Goal: Information Seeking & Learning: Learn about a topic

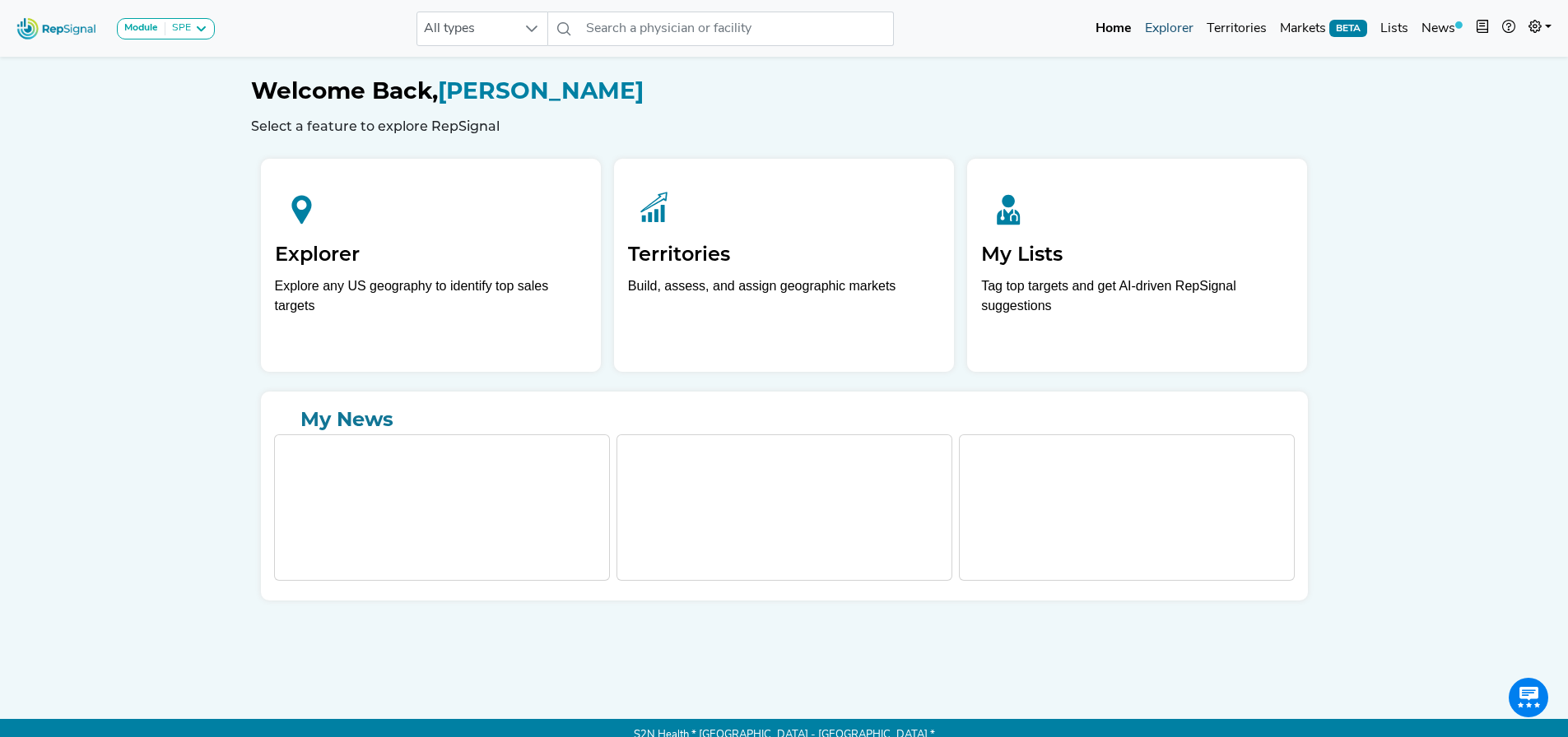
click at [1159, 34] on link "Explorer" at bounding box center [1169, 28] width 62 height 33
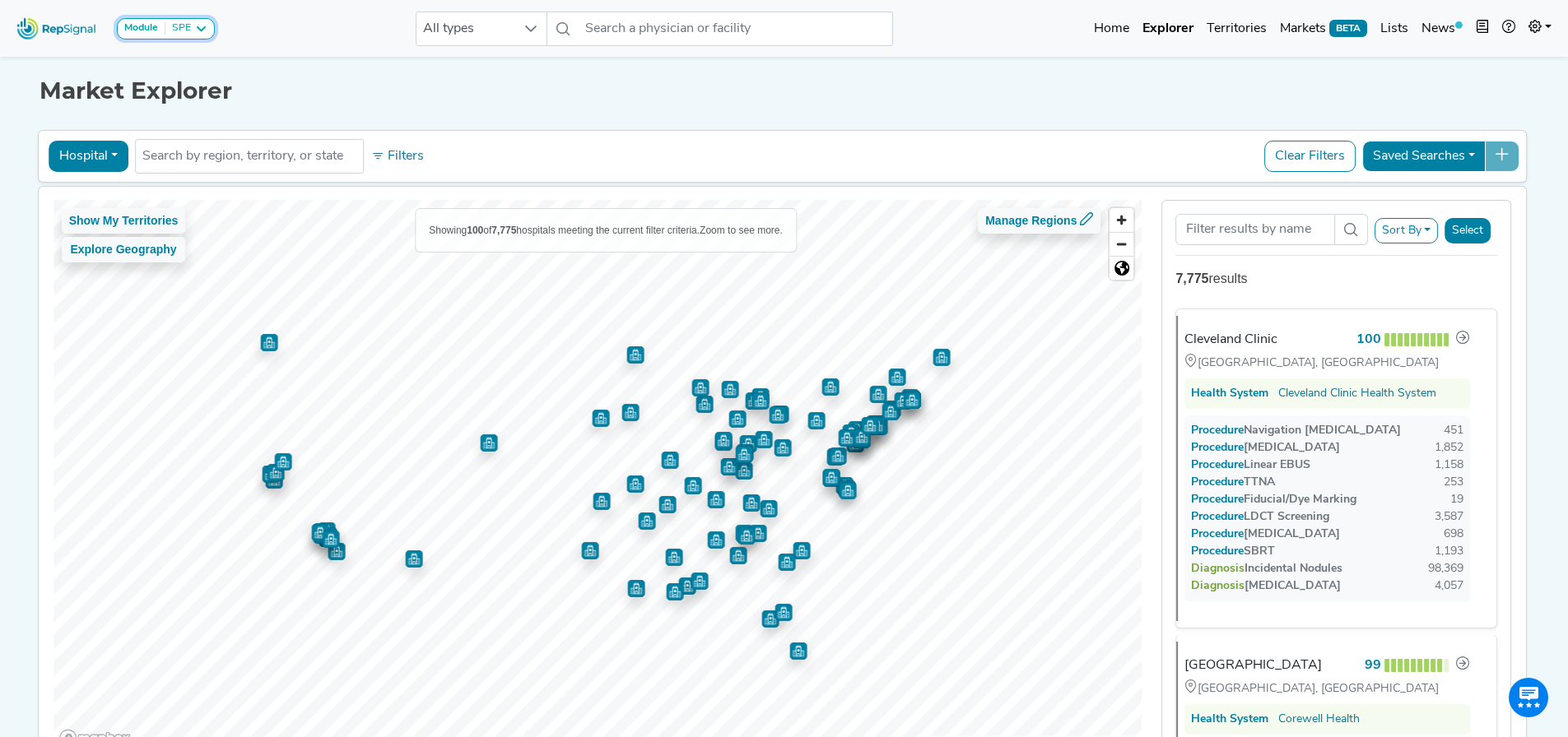
click at [181, 24] on div "SPE" at bounding box center [178, 29] width 25 height 13
click at [164, 167] on link "TTNA" at bounding box center [197, 180] width 160 height 24
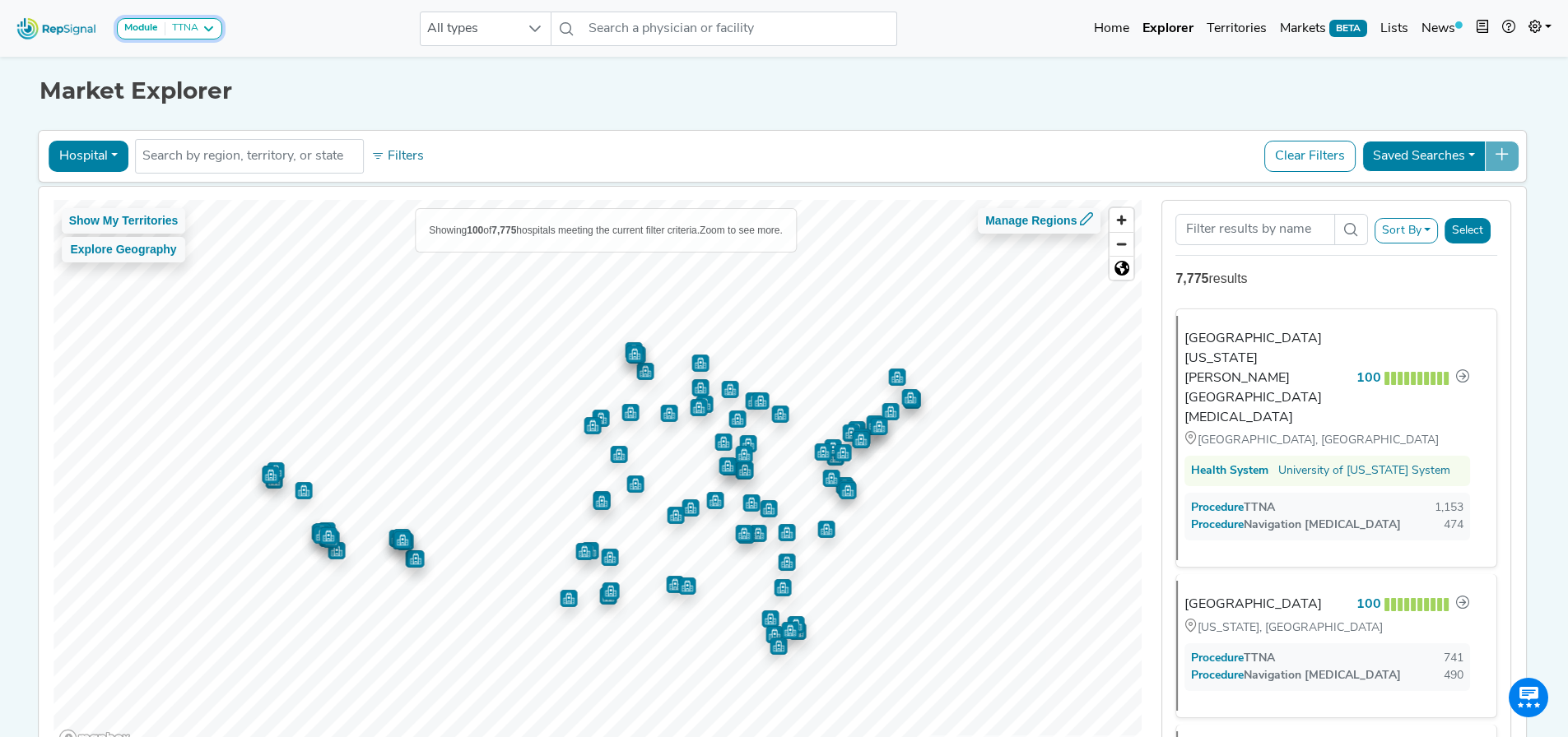
click at [197, 34] on div "TTNA" at bounding box center [181, 29] width 33 height 13
click at [197, 120] on link "SBRT" at bounding box center [197, 132] width 160 height 24
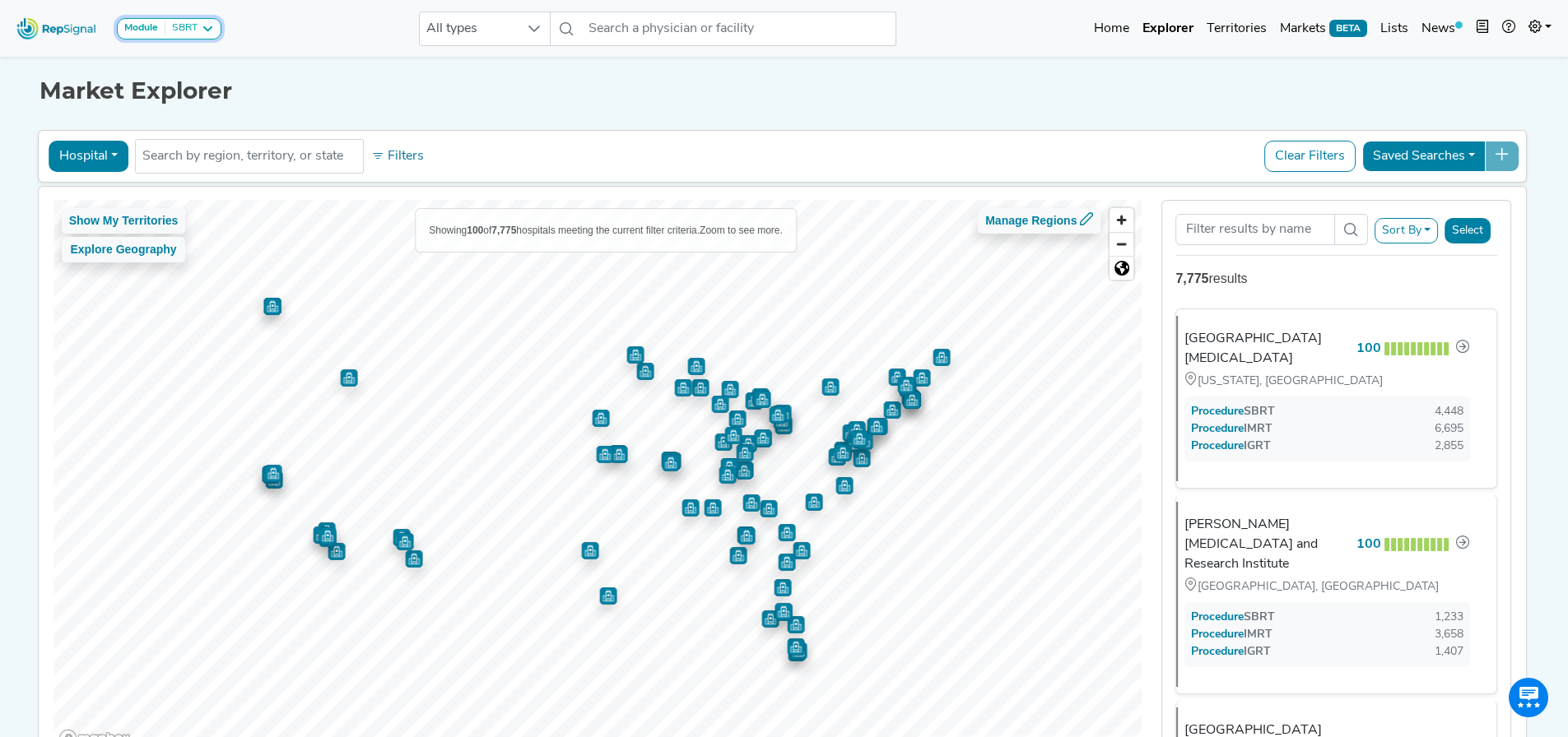
click at [157, 28] on strong "Module" at bounding box center [141, 28] width 34 height 10
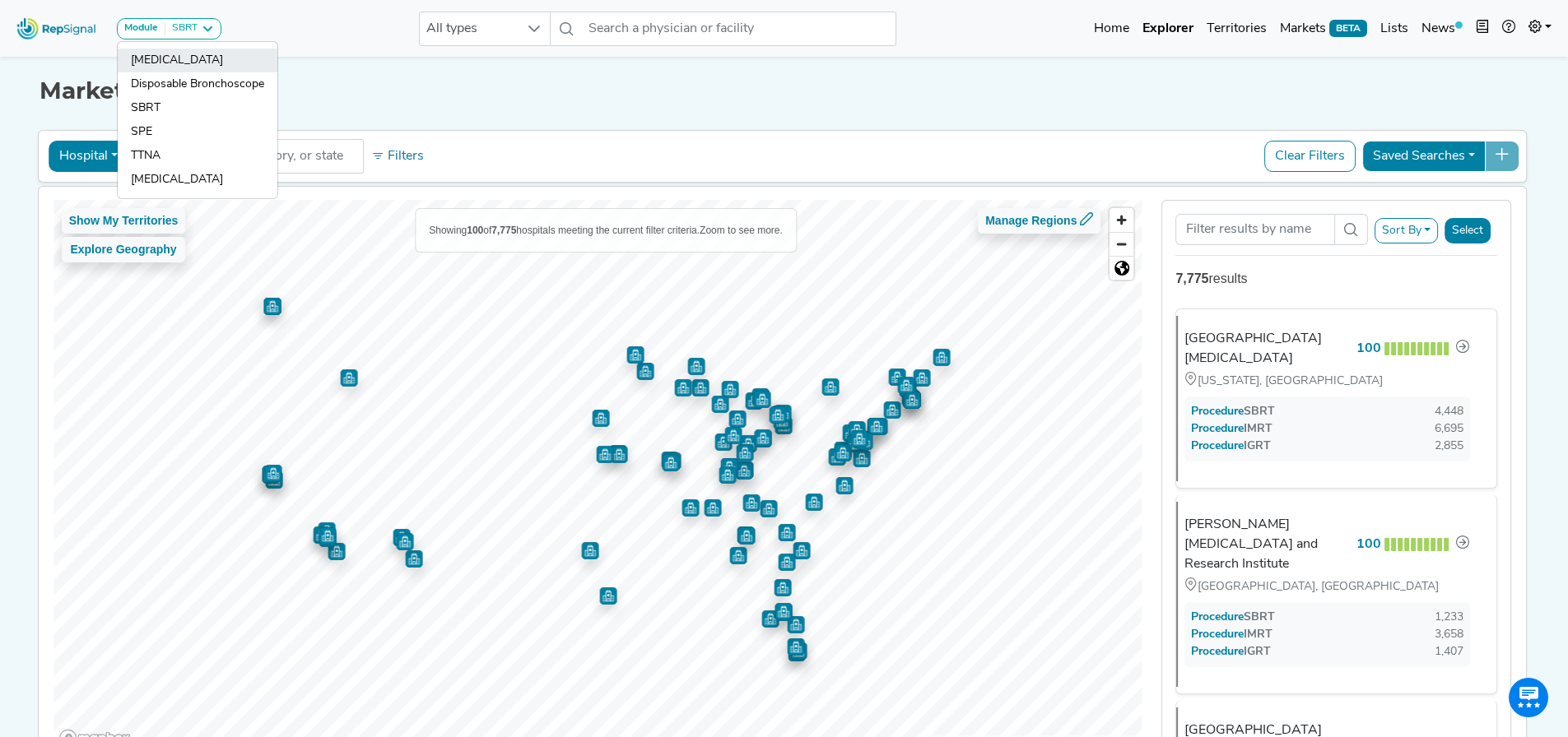
click at [169, 72] on link "[MEDICAL_DATA]" at bounding box center [197, 84] width 160 height 24
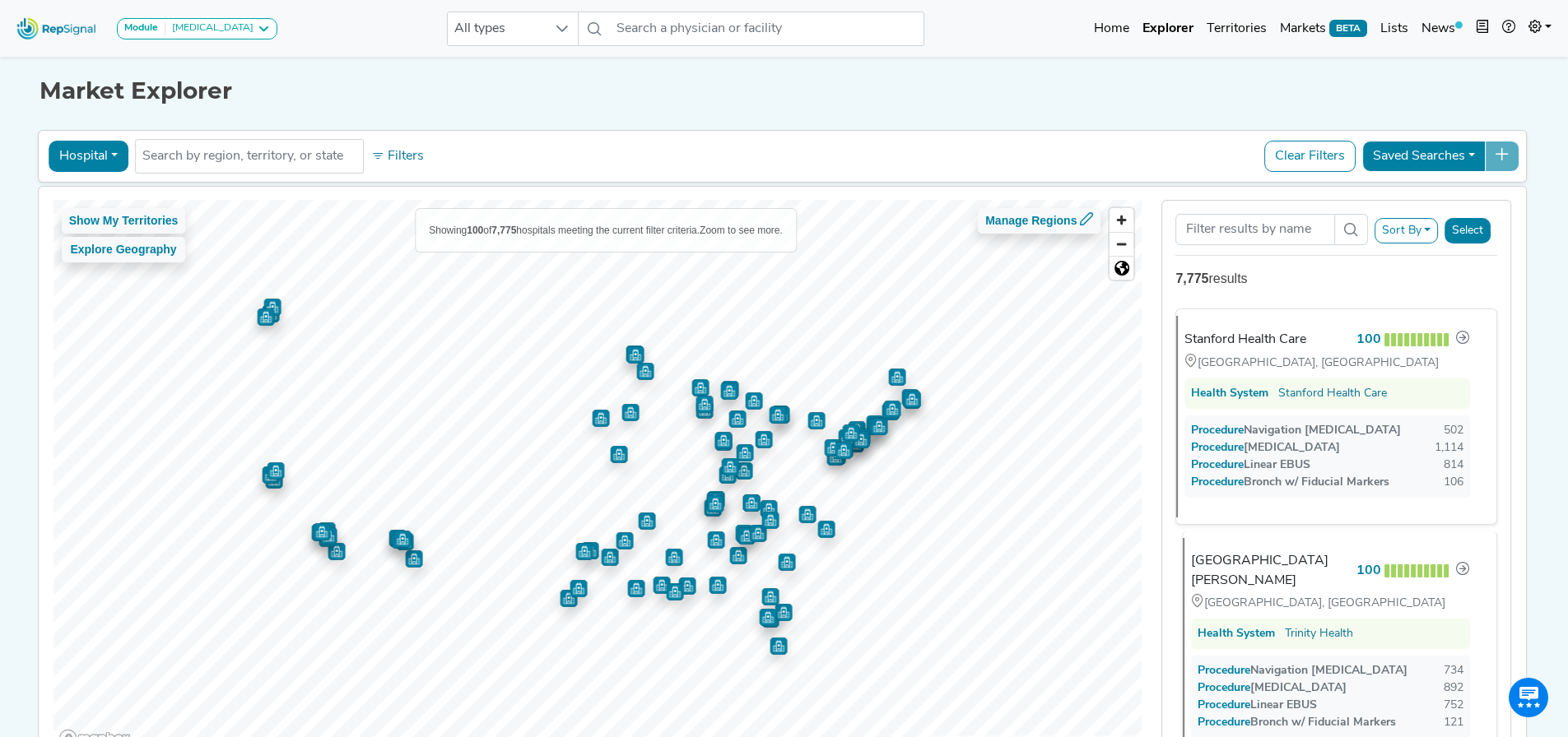
click at [1358, 607] on div "Hartford, CT" at bounding box center [1330, 602] width 279 height 18
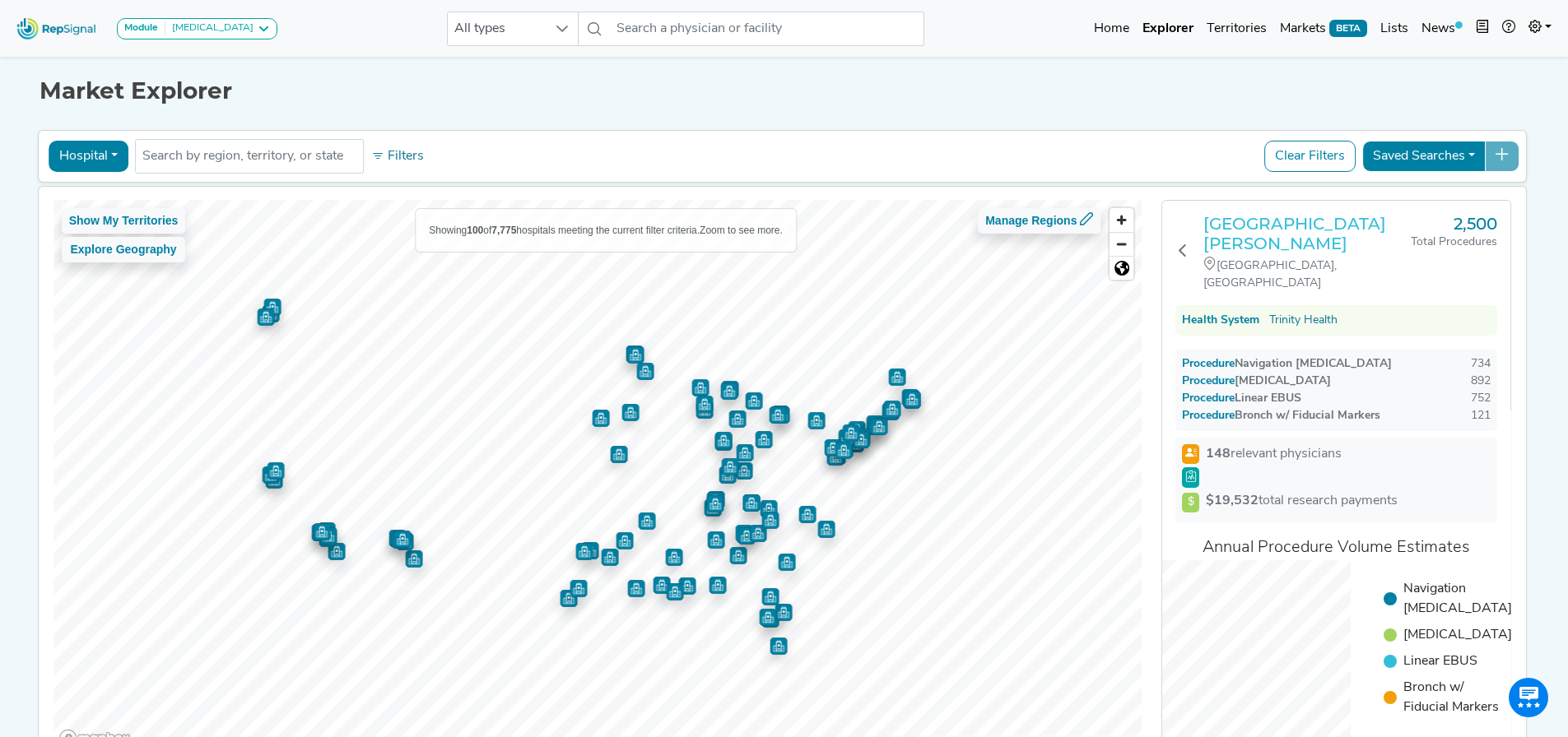
click at [1323, 242] on h3 "Saint Francis Hospital and Medical Center" at bounding box center [1307, 234] width 208 height 39
click at [1542, 33] on link at bounding box center [1540, 28] width 36 height 33
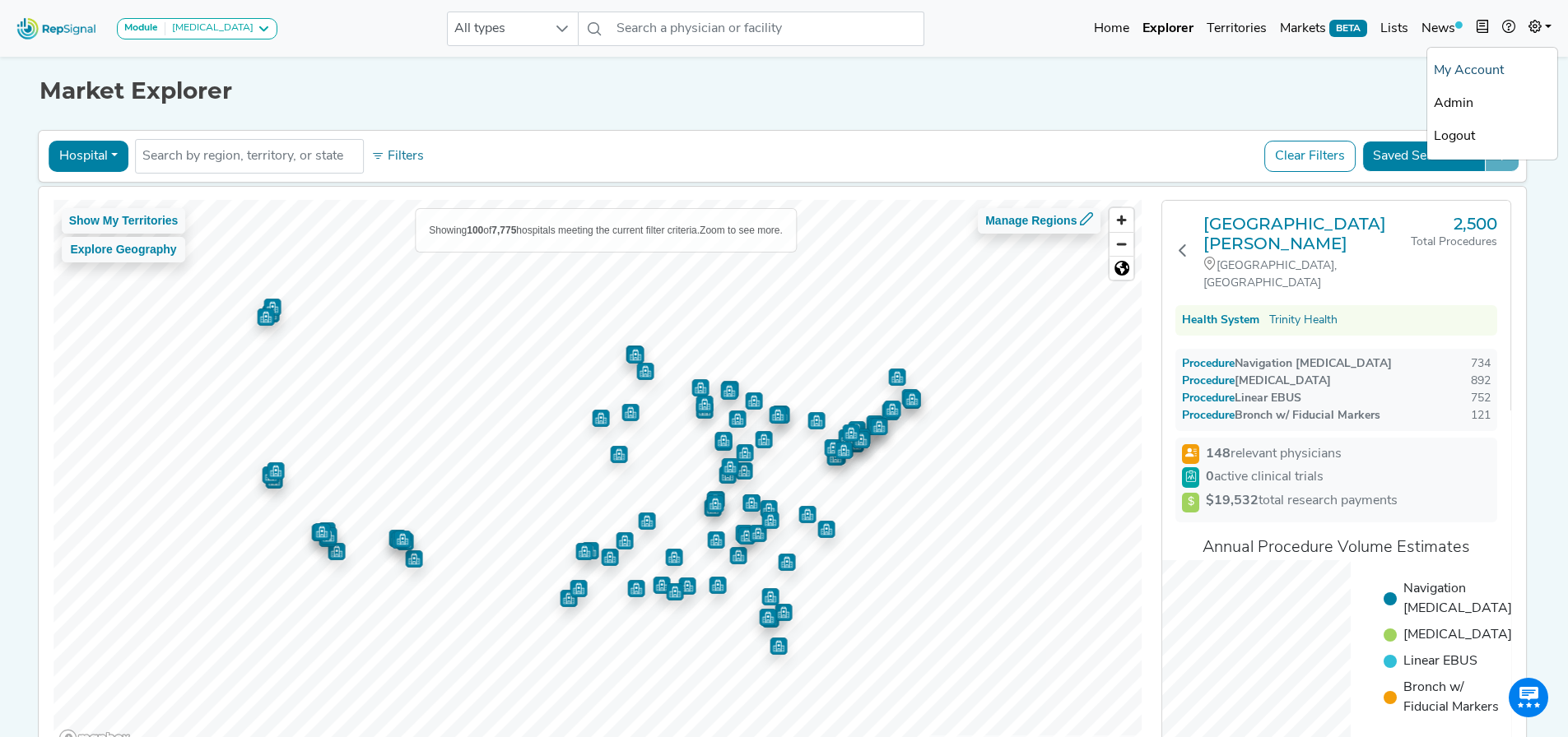
click at [1502, 74] on link "My Account" at bounding box center [1491, 70] width 130 height 33
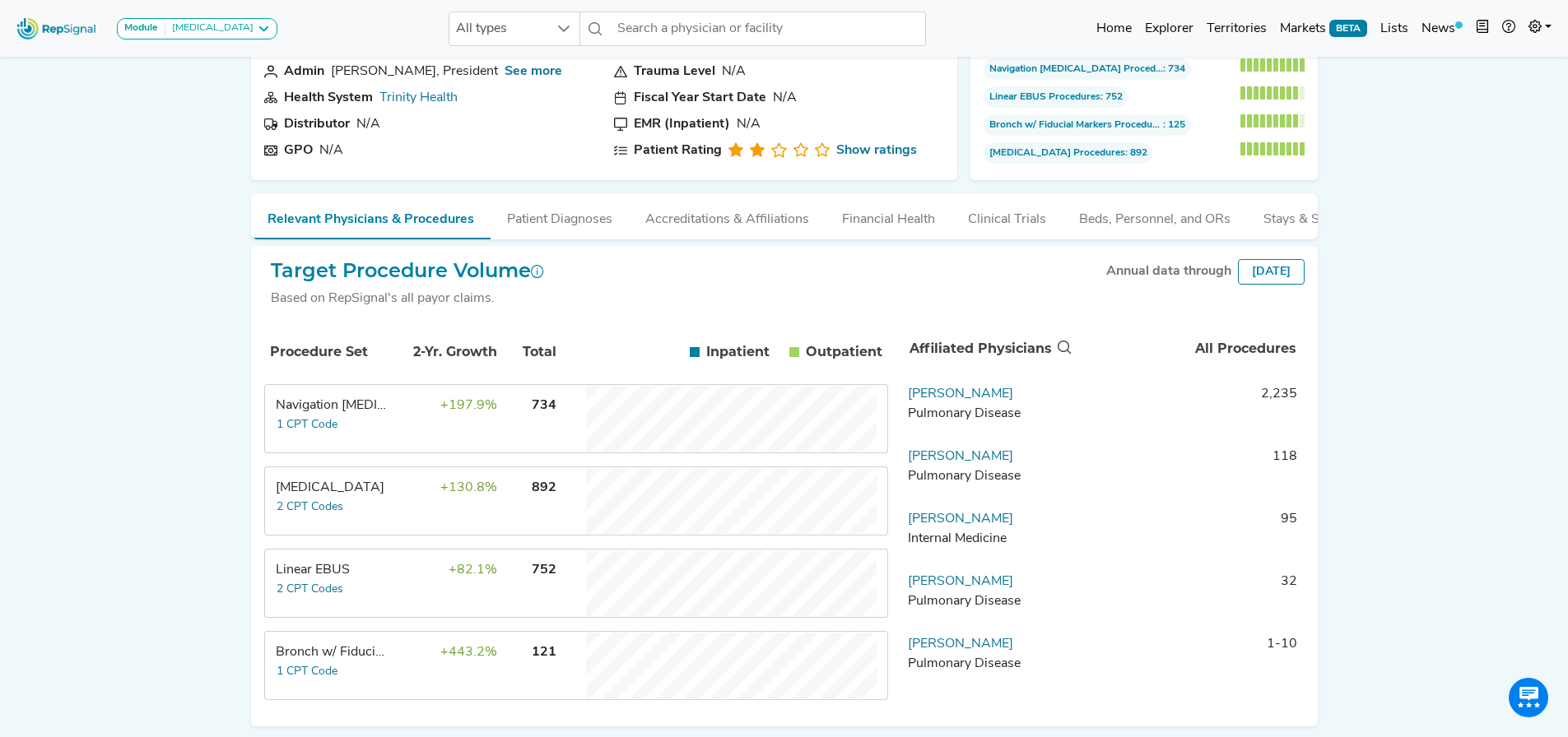
scroll to position [162, 0]
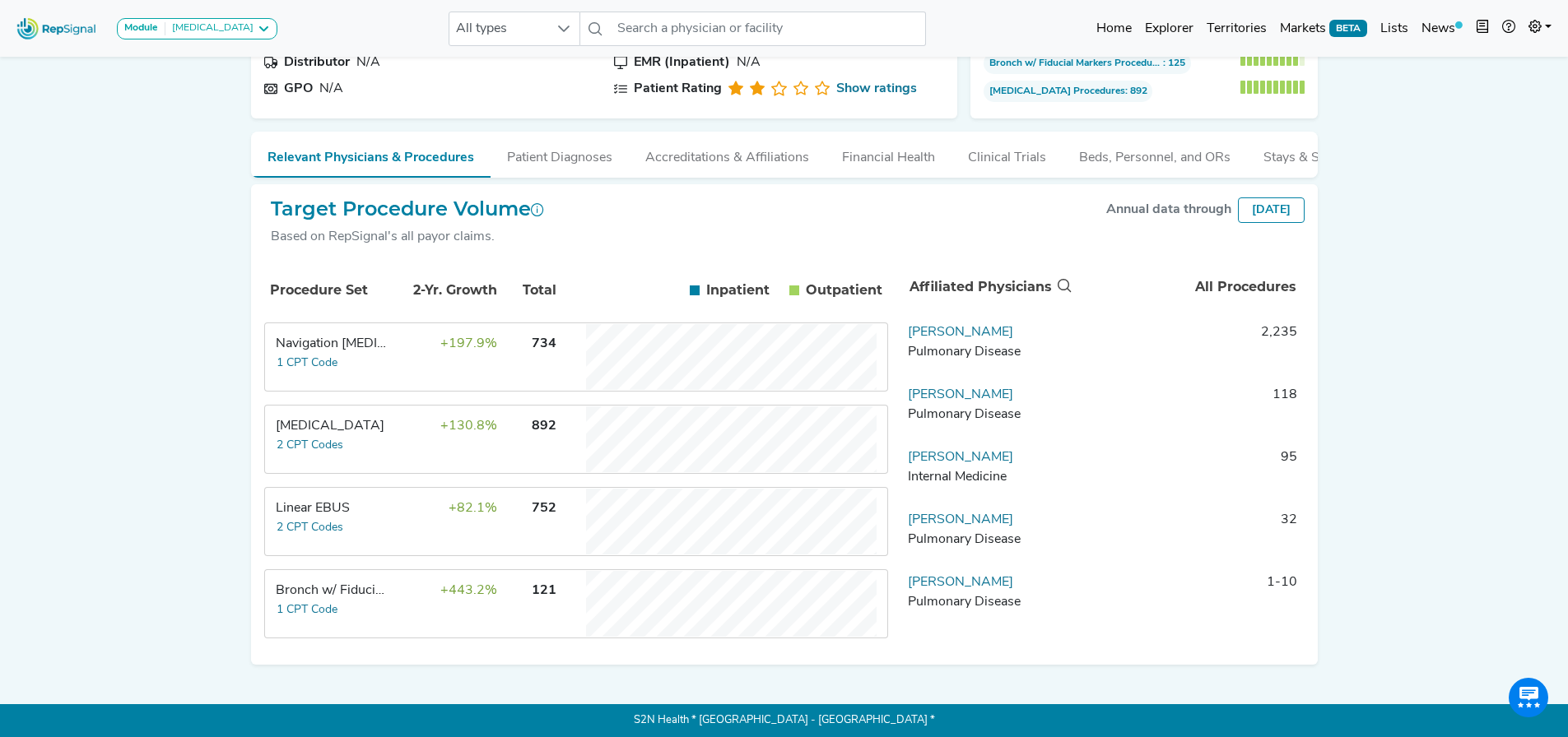
click at [431, 350] on td "+197.9%" at bounding box center [444, 357] width 107 height 65
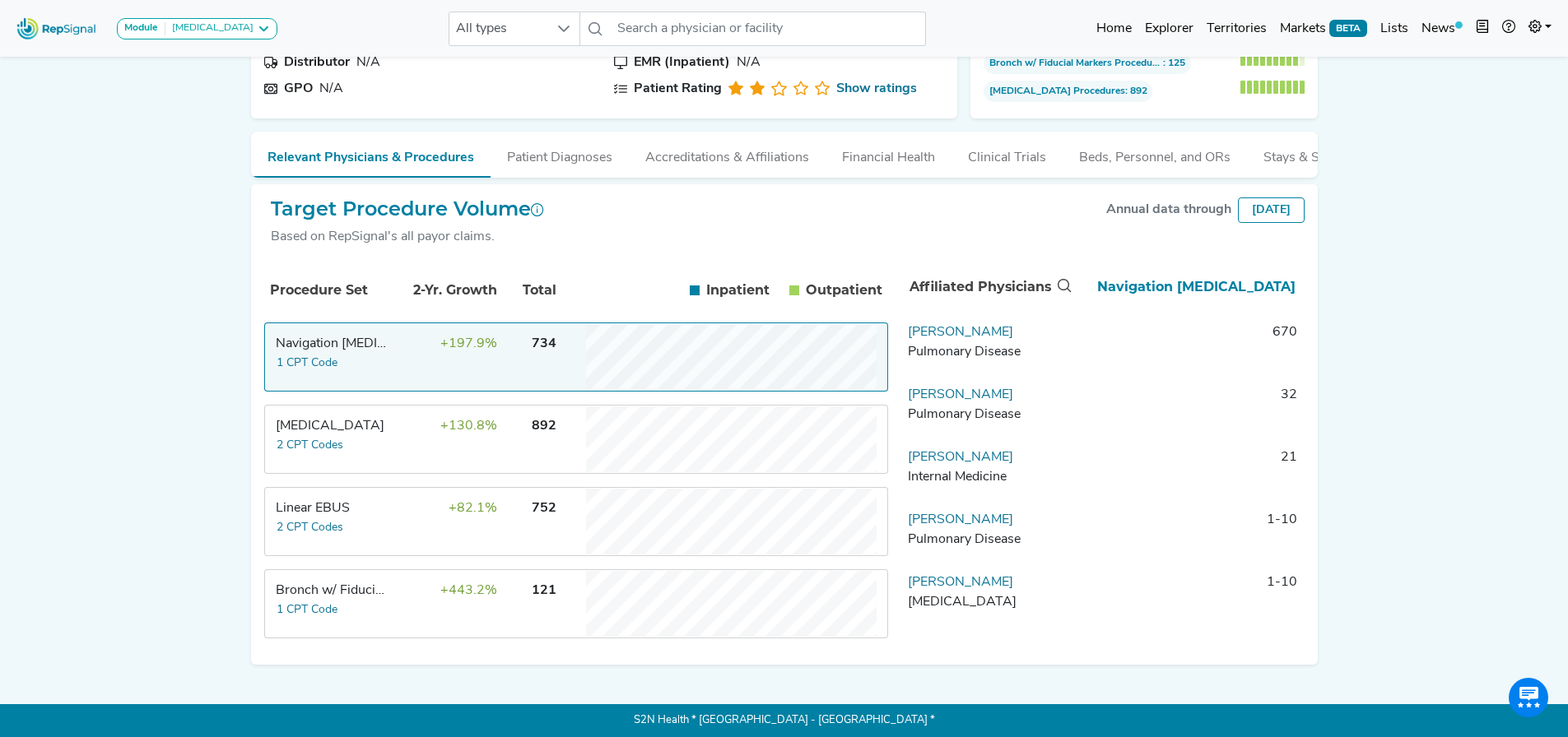
click at [431, 350] on td "+197.9%" at bounding box center [444, 357] width 107 height 65
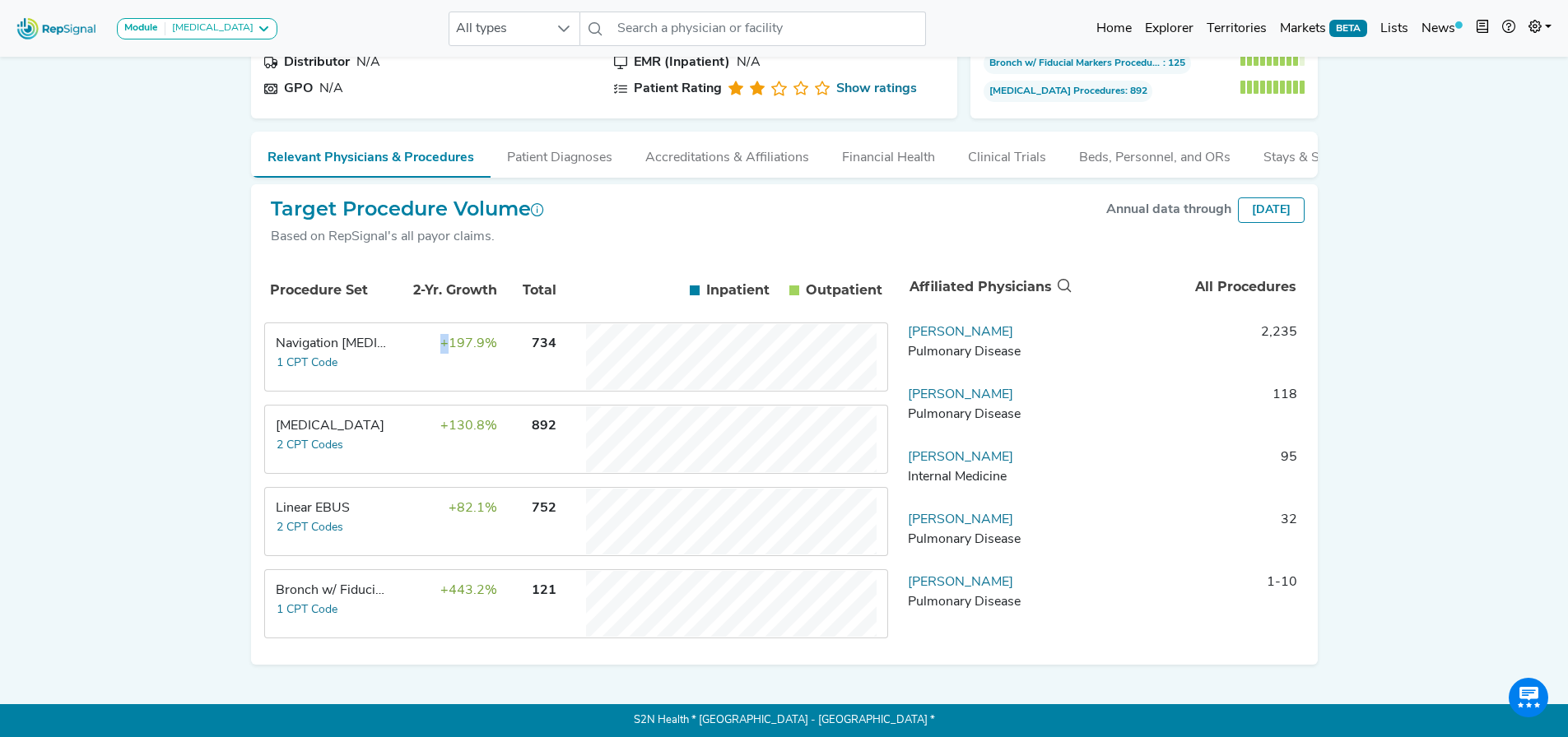
click at [431, 350] on td "+197.9%" at bounding box center [444, 357] width 107 height 65
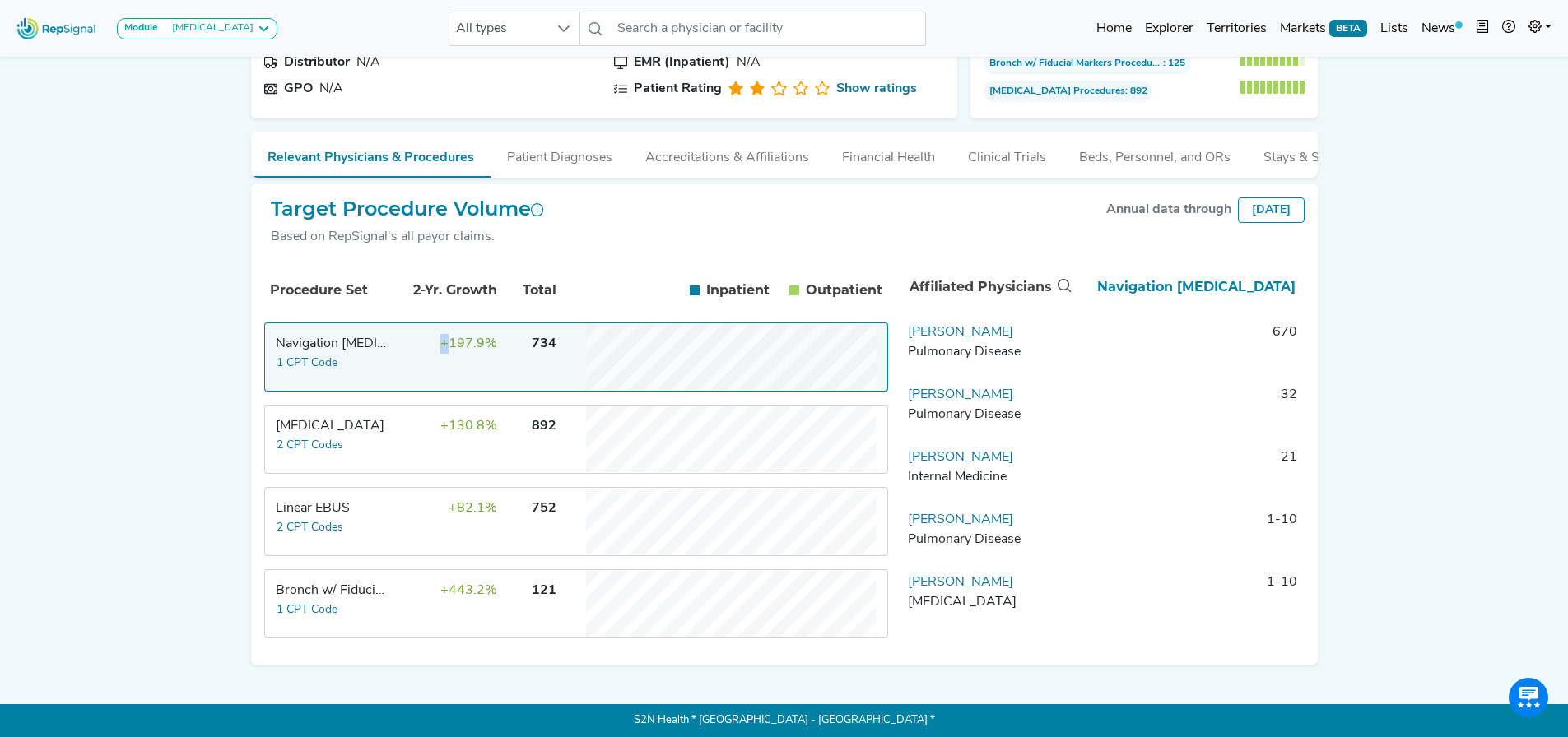
click at [431, 350] on td "+197.9%" at bounding box center [444, 357] width 107 height 65
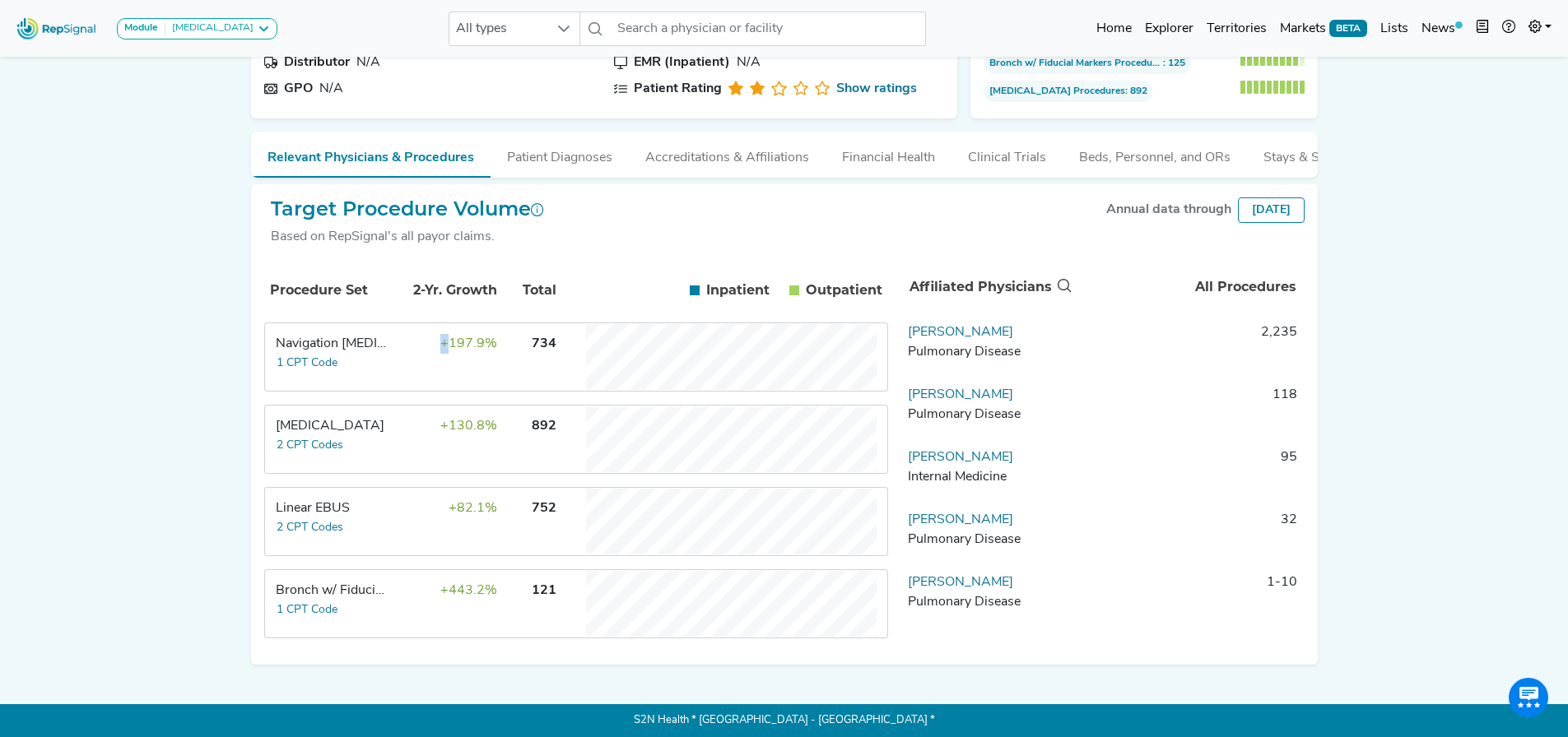
click at [431, 350] on td "+197.9%" at bounding box center [444, 357] width 107 height 65
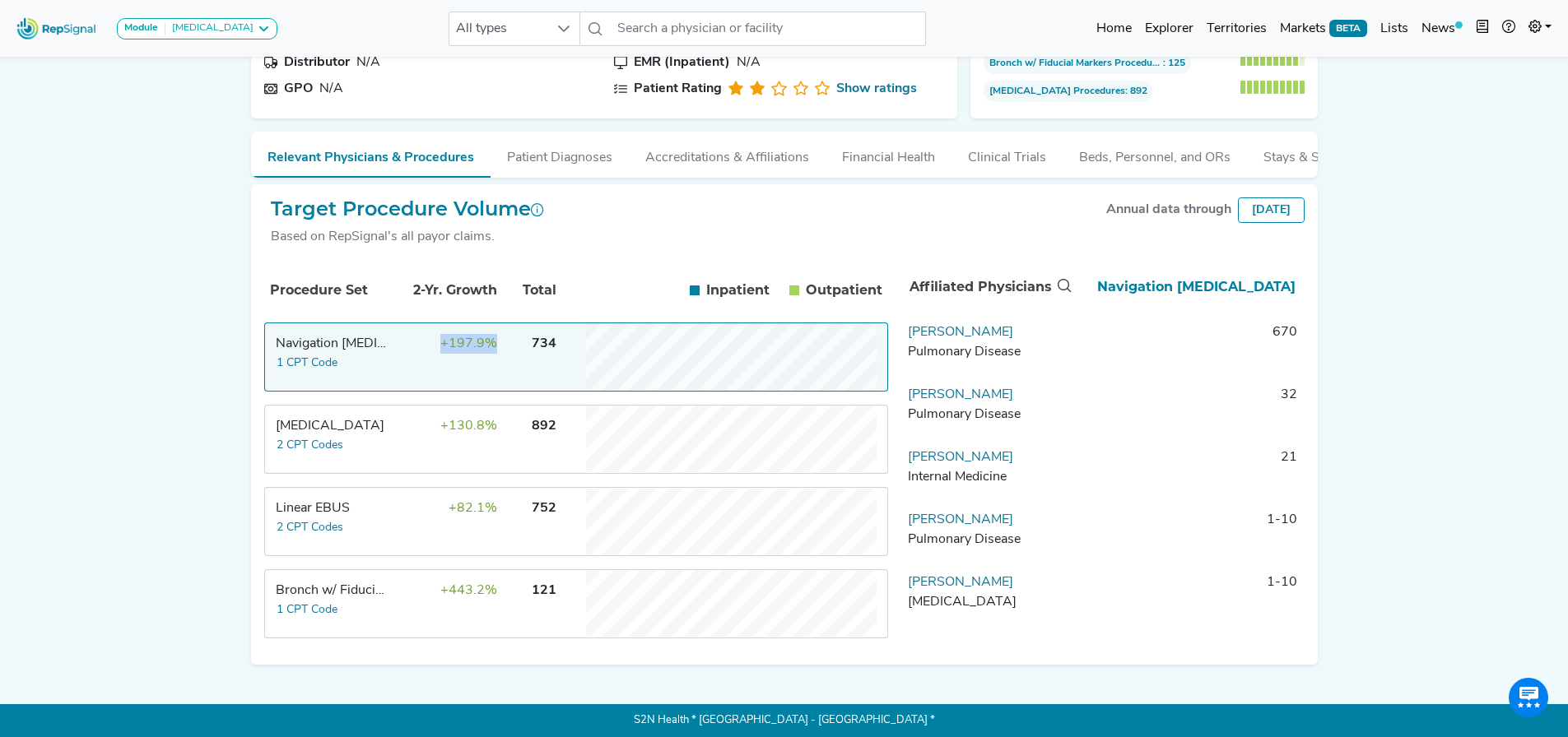
click at [431, 350] on td "+197.9%" at bounding box center [444, 357] width 107 height 65
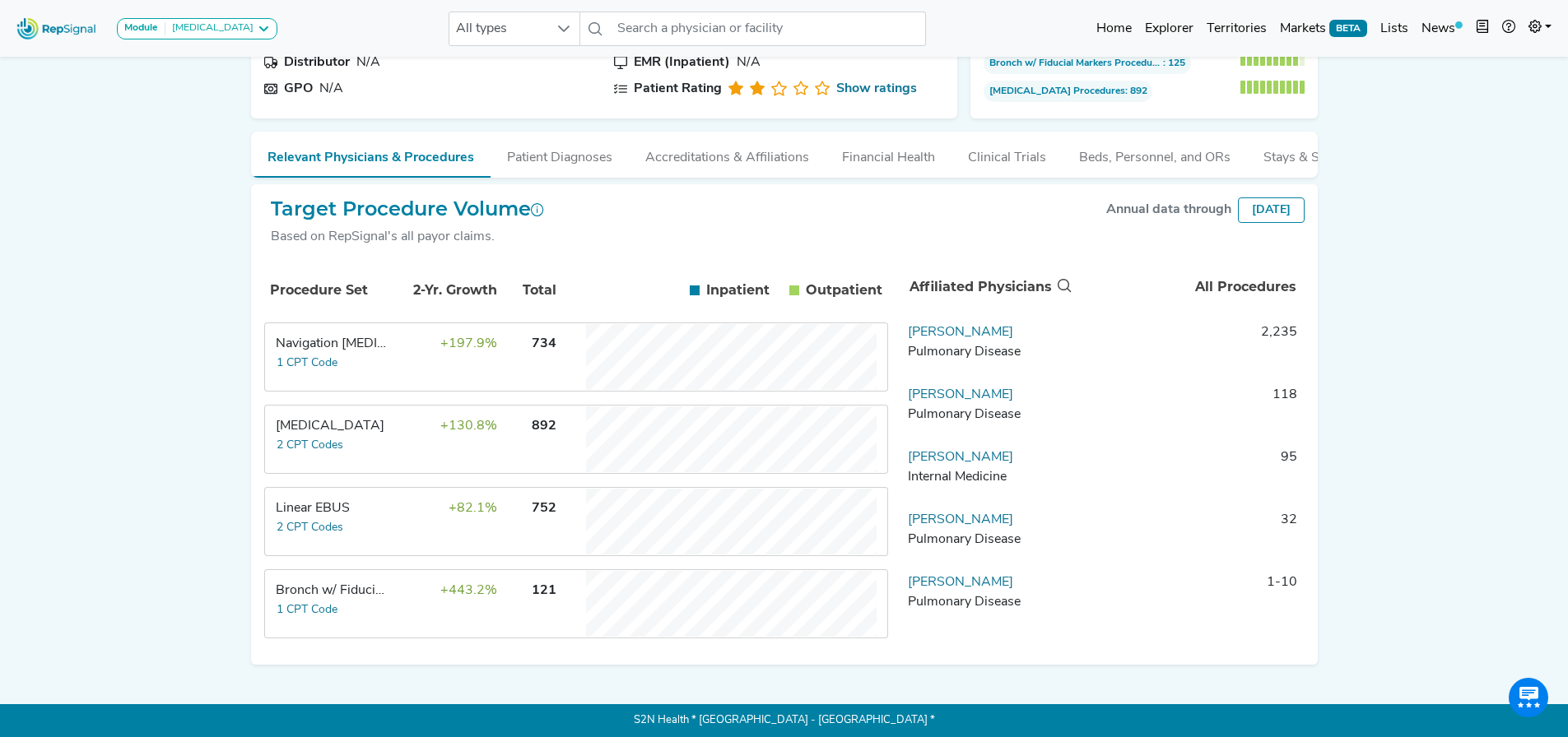
click at [632, 250] on div "Target Procedure Volume Based on RepSignal's all payor claims. Annual data thro…" at bounding box center [784, 229] width 1040 height 64
click at [554, 162] on button "Patient Diagnoses" at bounding box center [559, 154] width 138 height 45
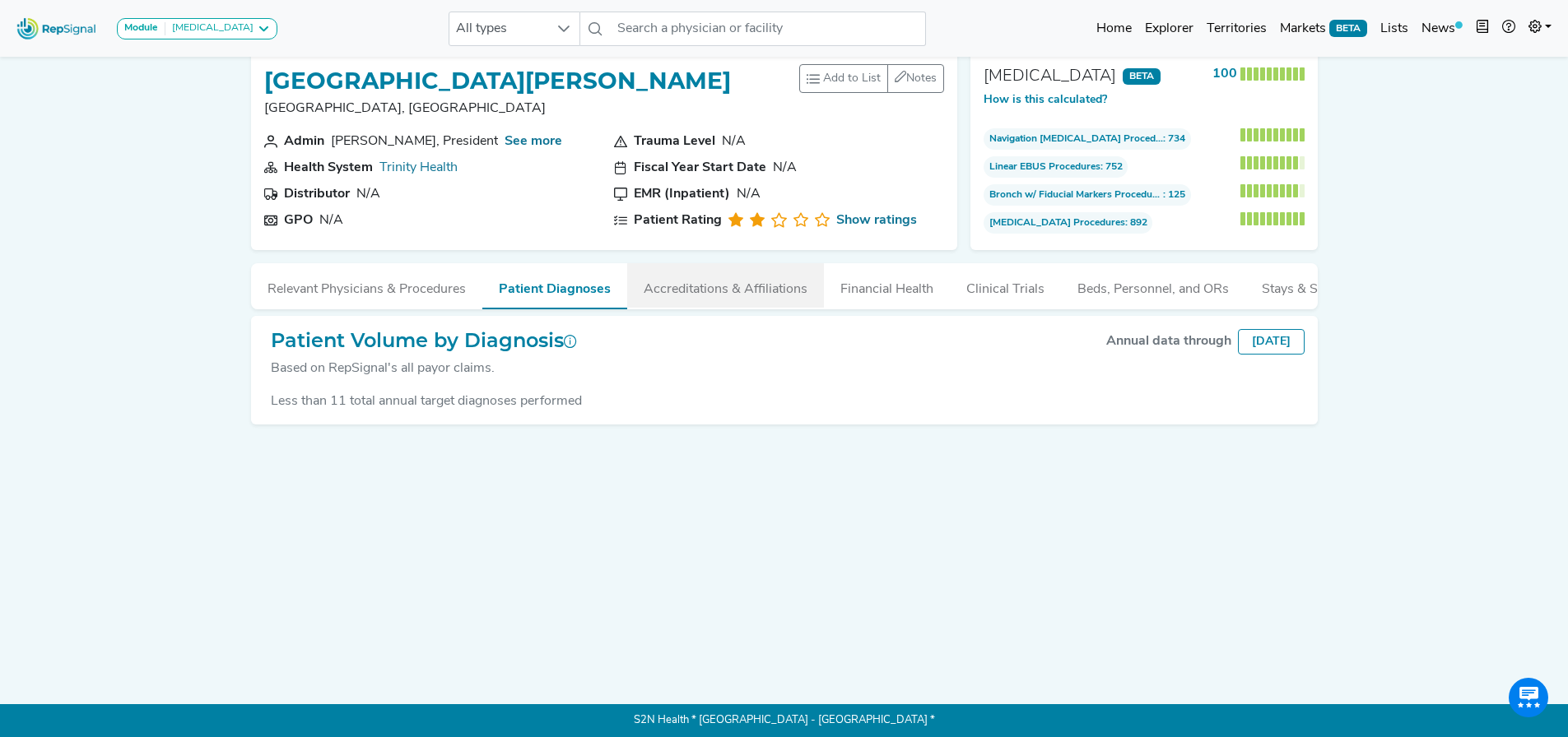
click at [681, 282] on button "Accreditations & Affiliations" at bounding box center [725, 286] width 196 height 45
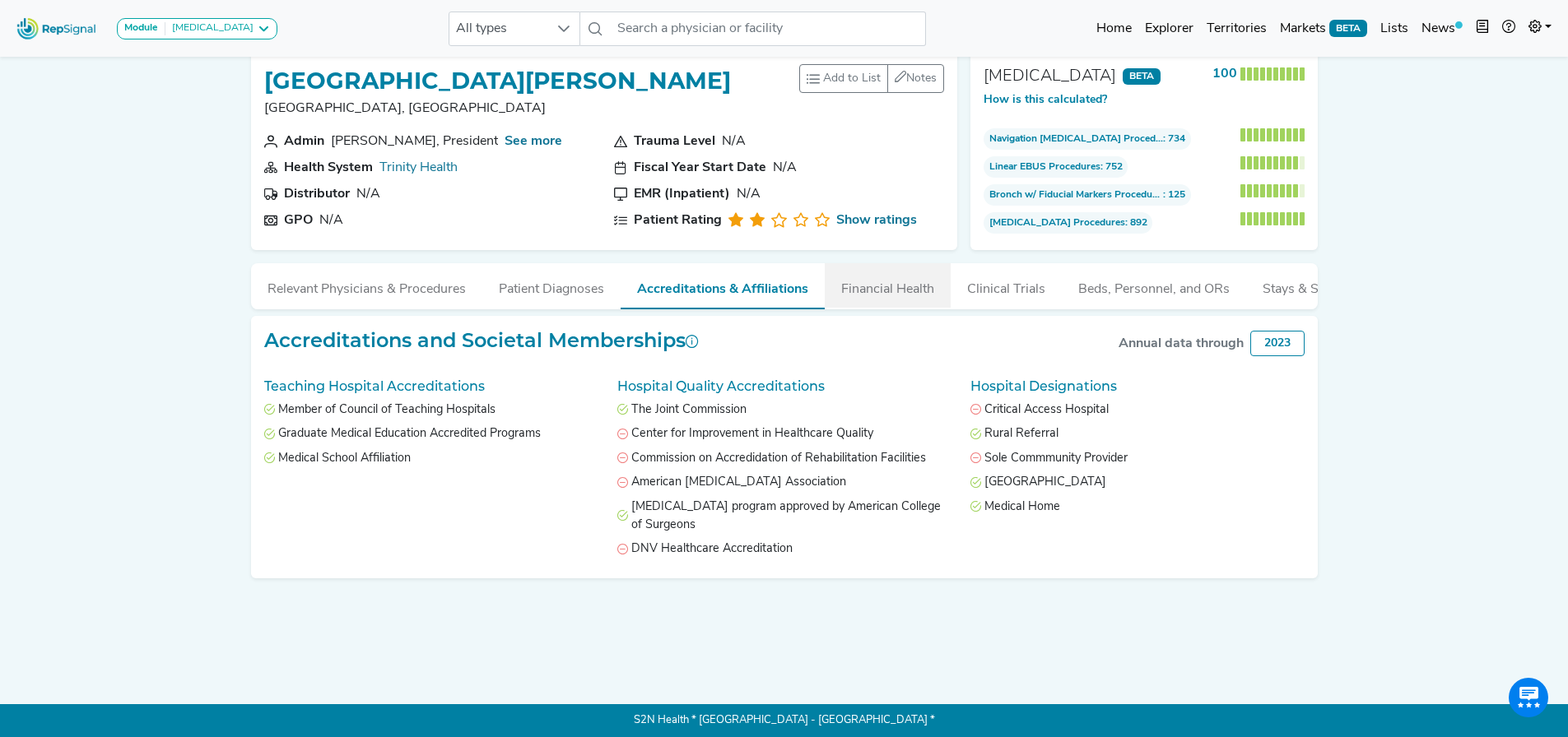
click at [862, 288] on button "Financial Health" at bounding box center [887, 286] width 126 height 45
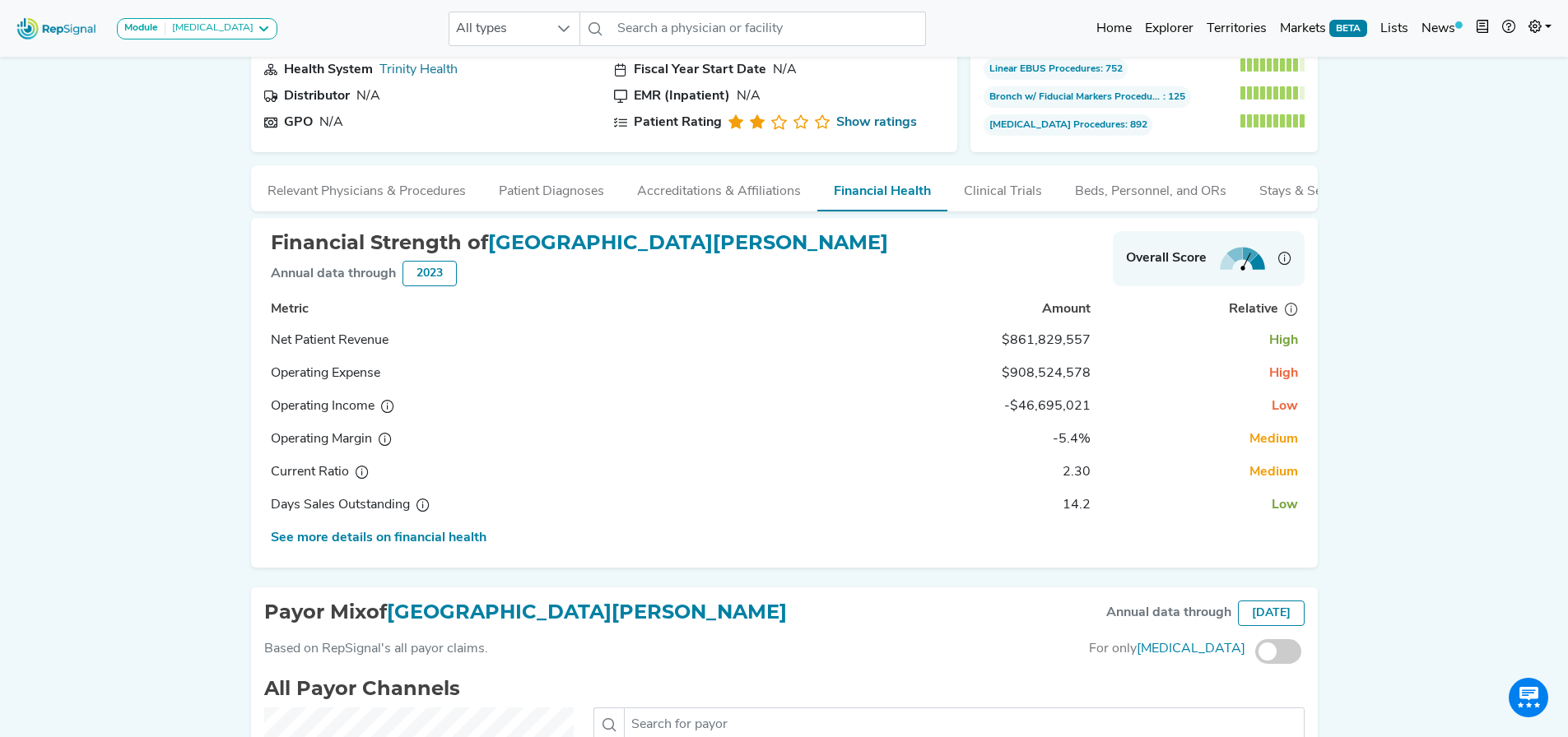
scroll to position [102, 0]
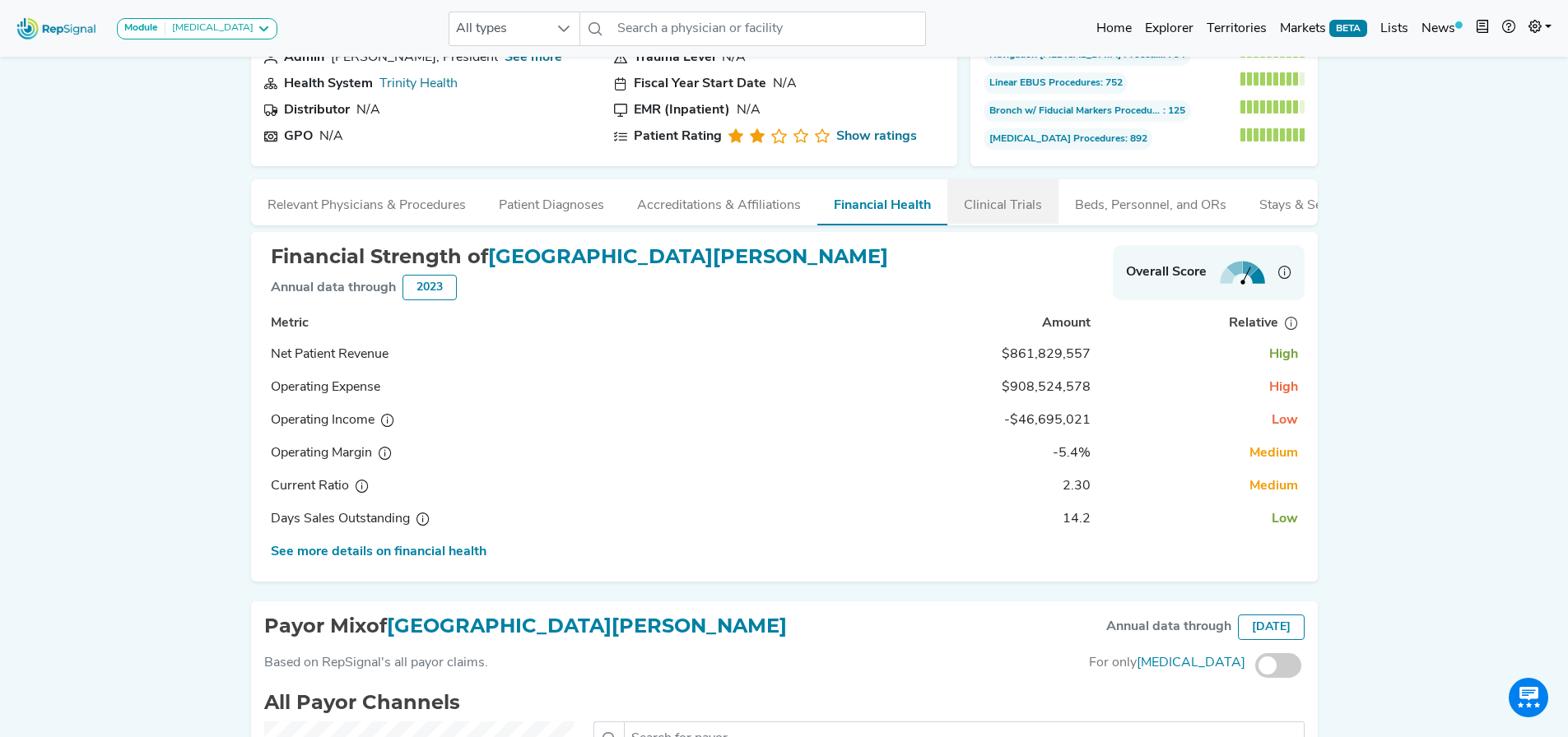
click at [997, 208] on button "Clinical Trials" at bounding box center [1003, 202] width 111 height 45
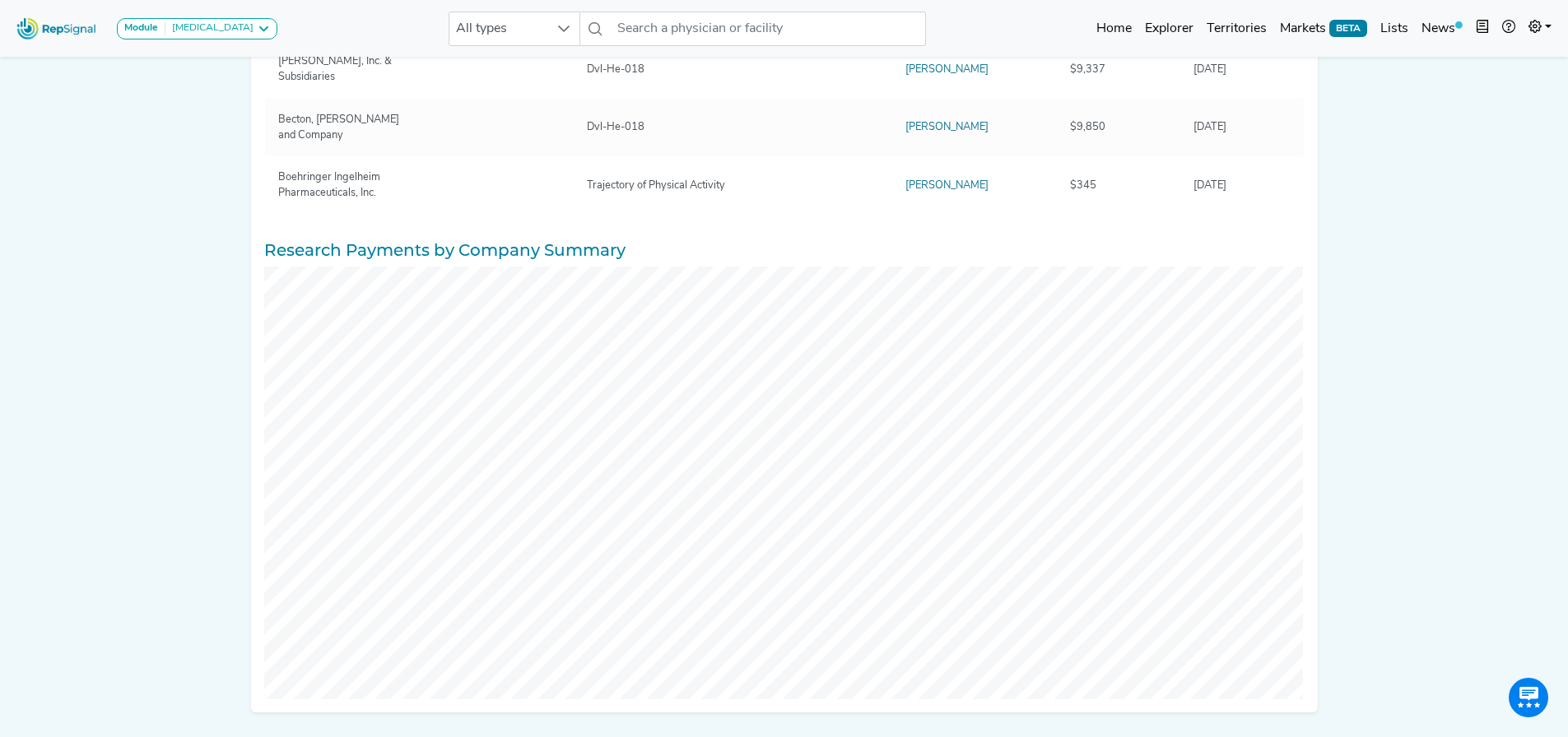
scroll to position [0, 0]
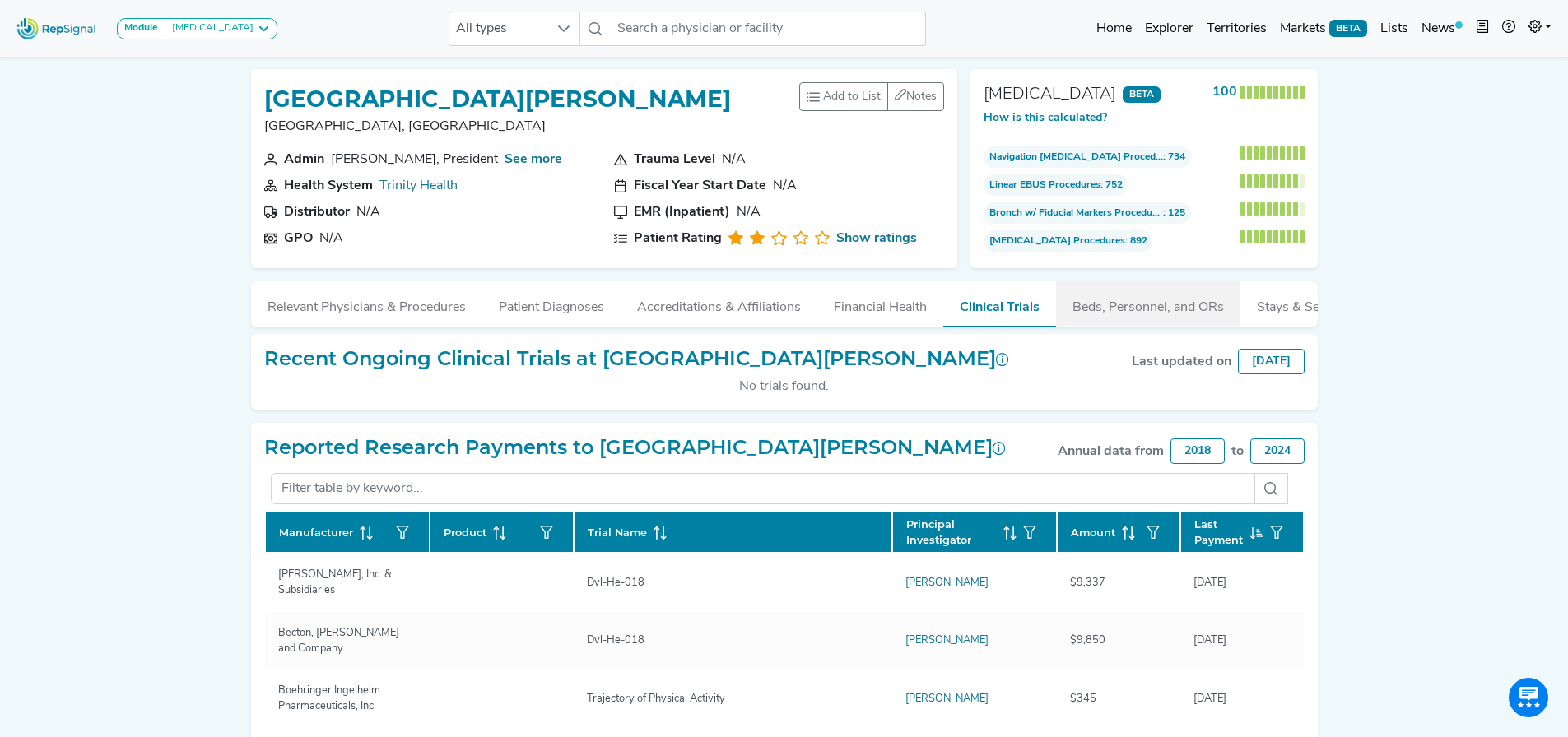
click at [1113, 309] on button "Beds, Personnel, and ORs" at bounding box center [1148, 304] width 184 height 45
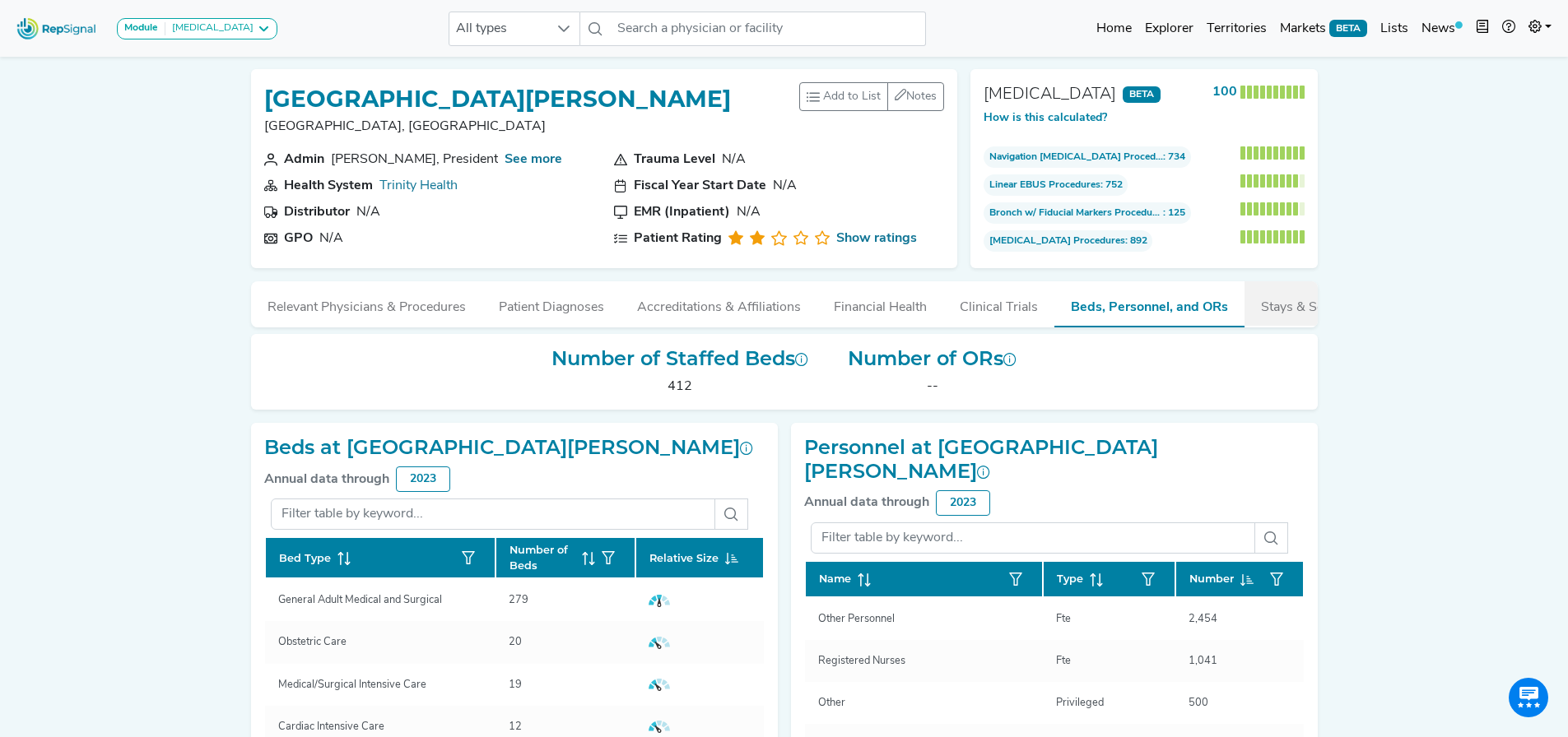
click at [1298, 311] on button "Stays & Services" at bounding box center [1309, 304] width 130 height 45
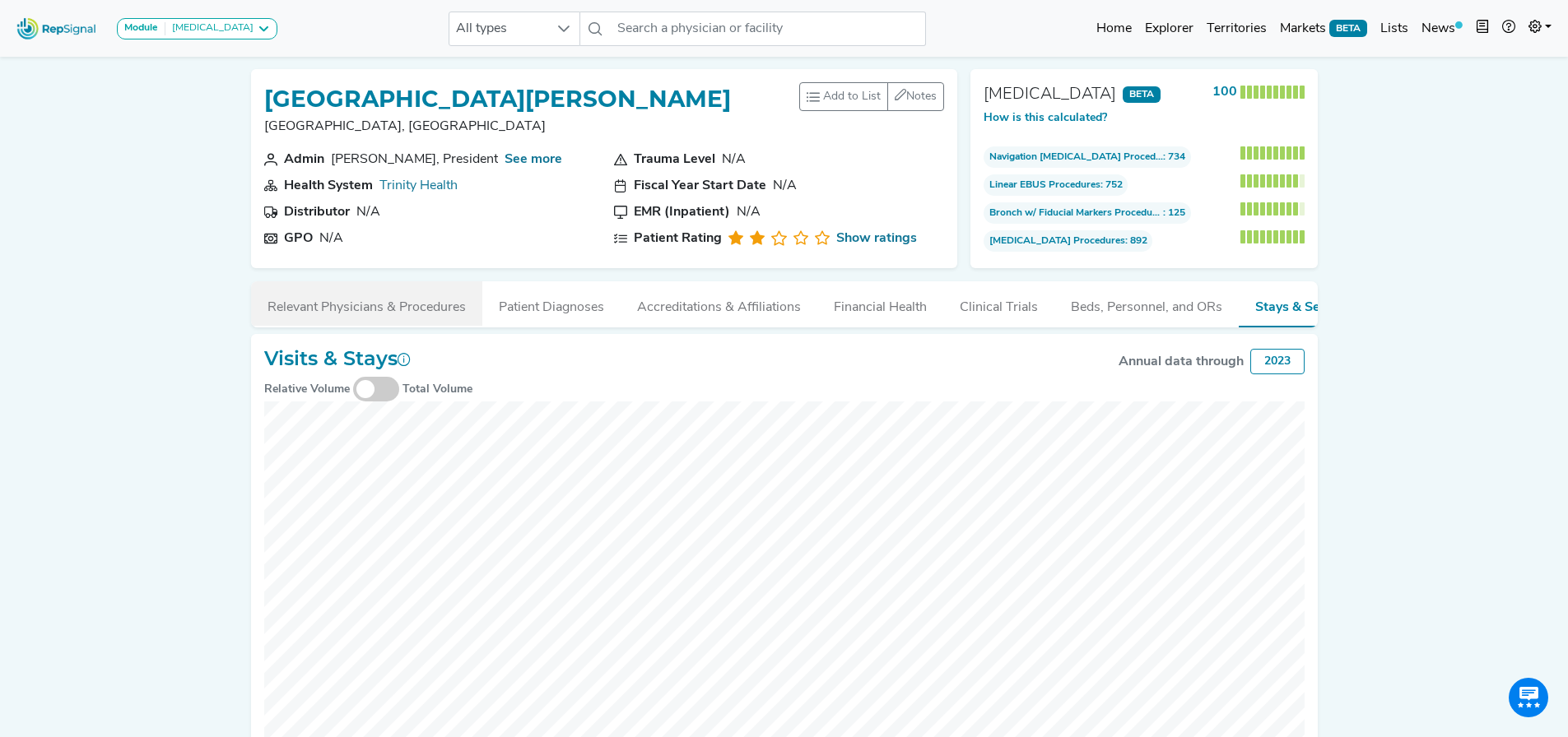
click at [291, 318] on button "Relevant Physicians & Procedures" at bounding box center [366, 304] width 231 height 45
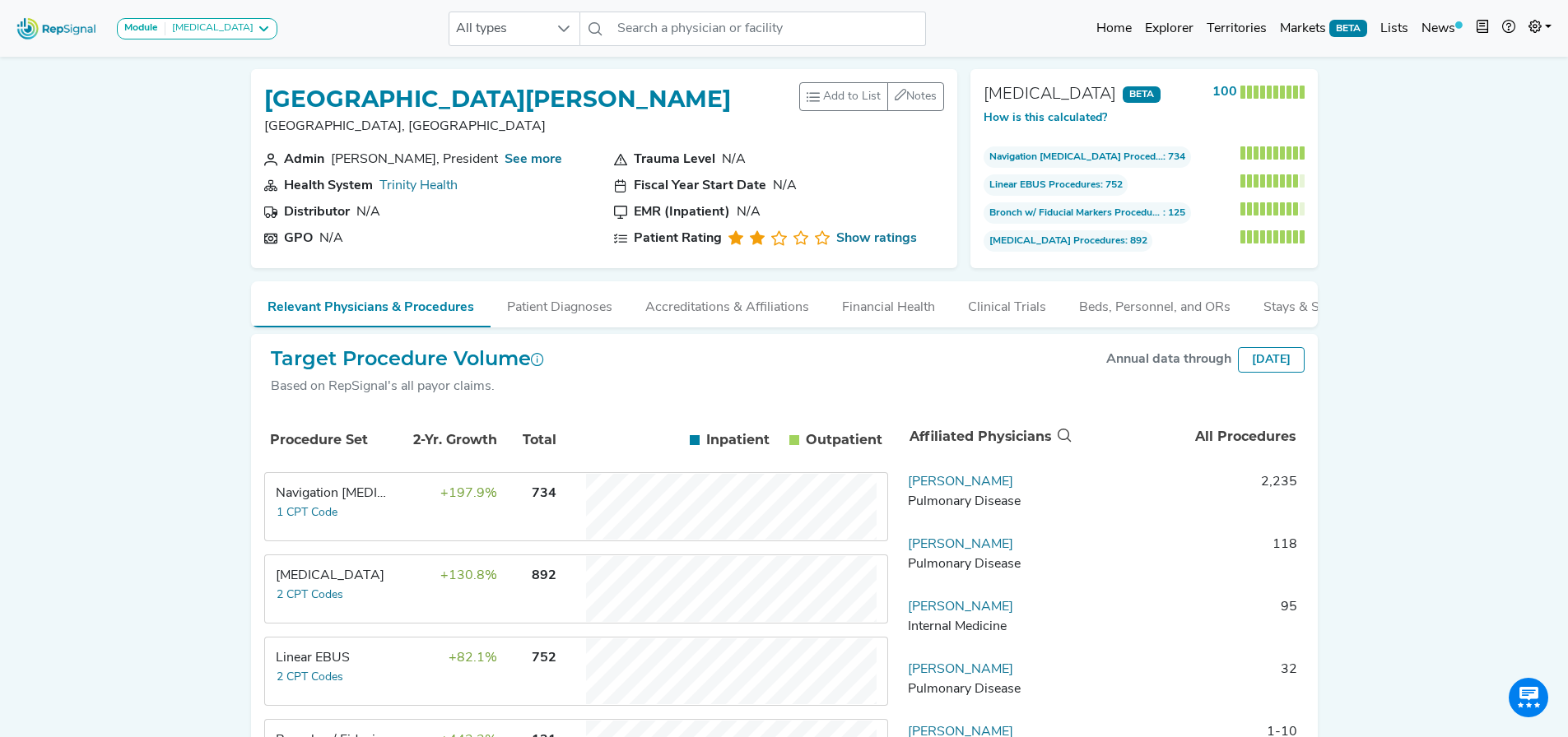
click at [121, 304] on div "Module Bronchoscopy Bronchoscopy Disposable Bronchoscope SBRT SPE TTNA Thoracic…" at bounding box center [784, 443] width 1568 height 887
click at [510, 154] on link "See more" at bounding box center [533, 160] width 58 height 13
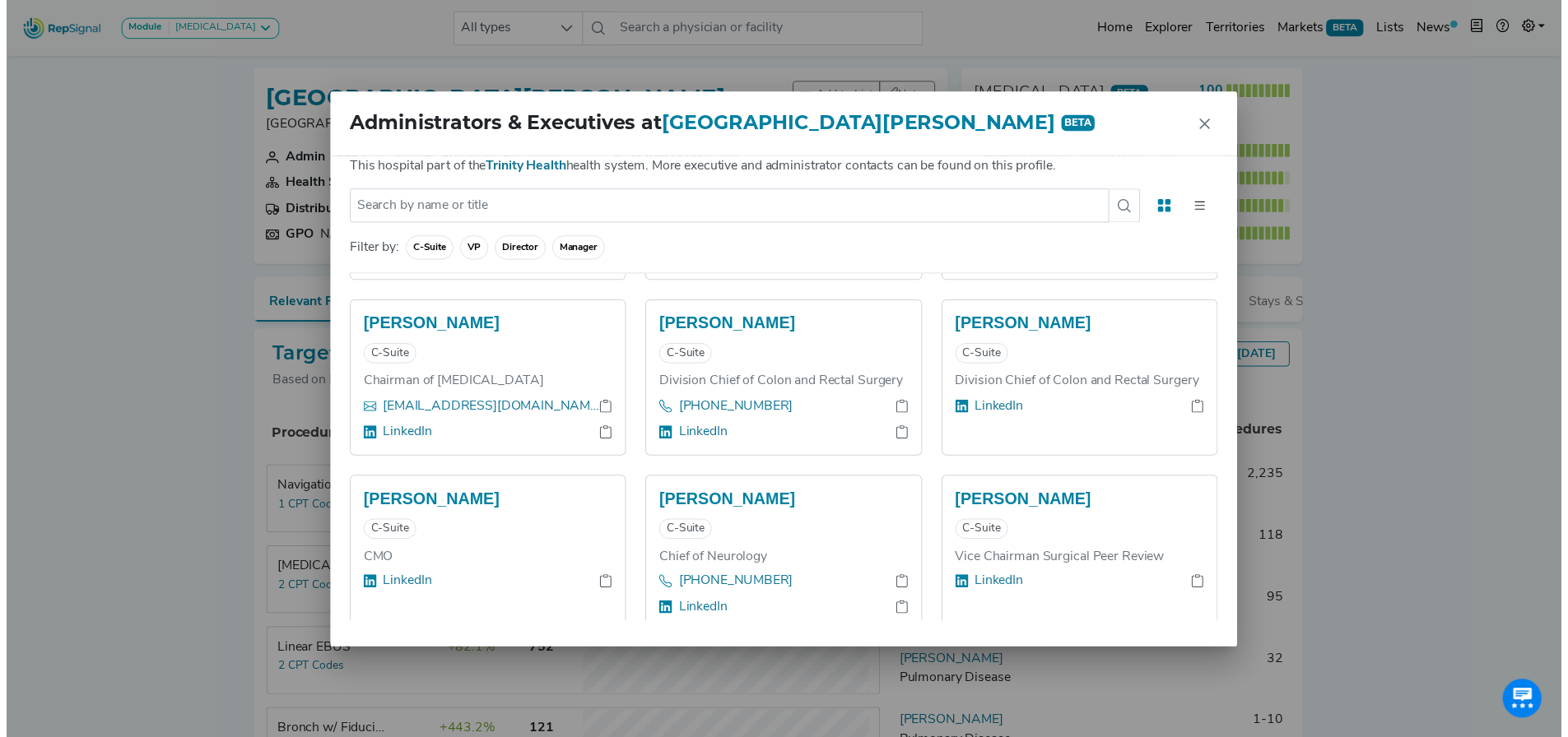
scroll to position [1601, 0]
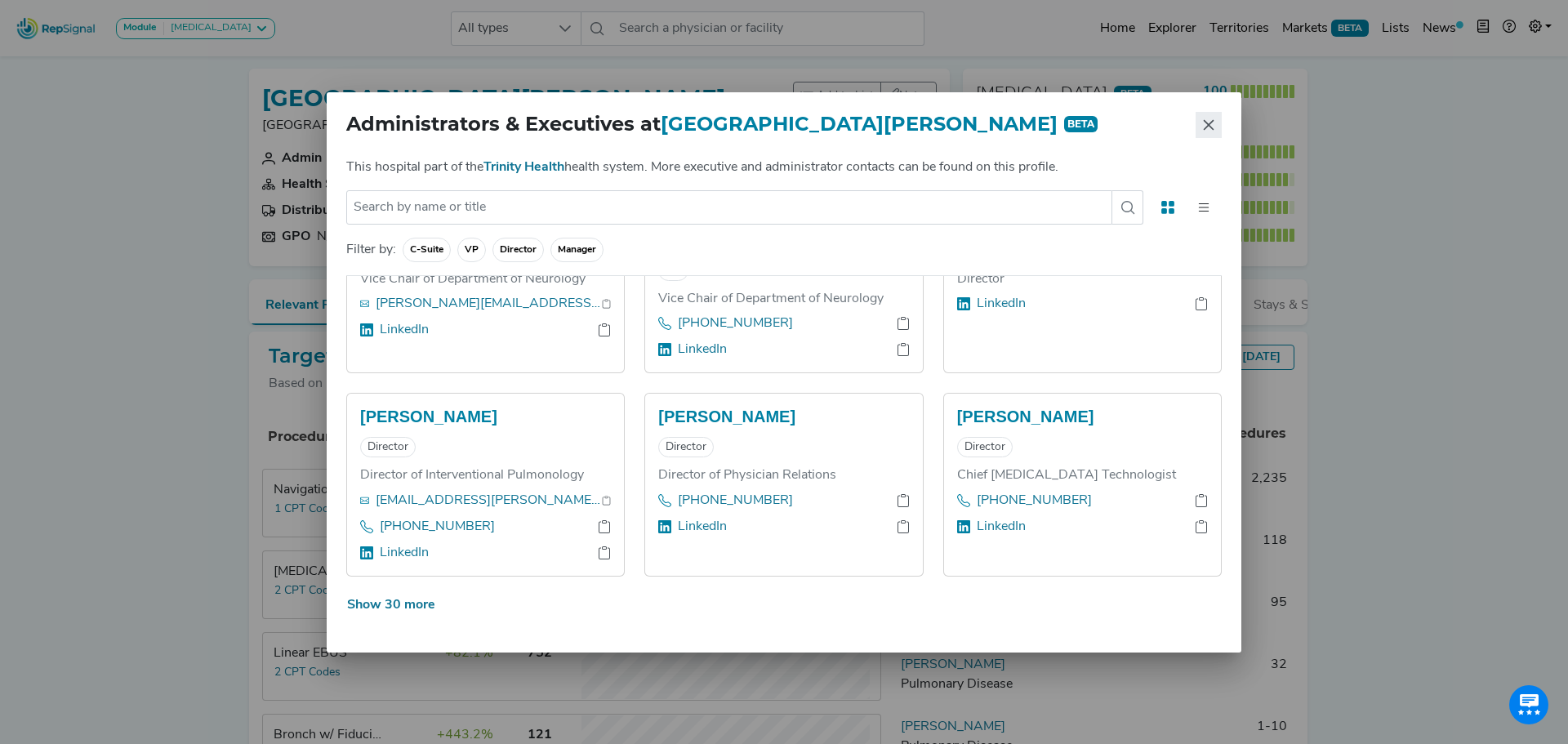
click at [1211, 127] on icon "Close" at bounding box center [1209, 125] width 13 height 13
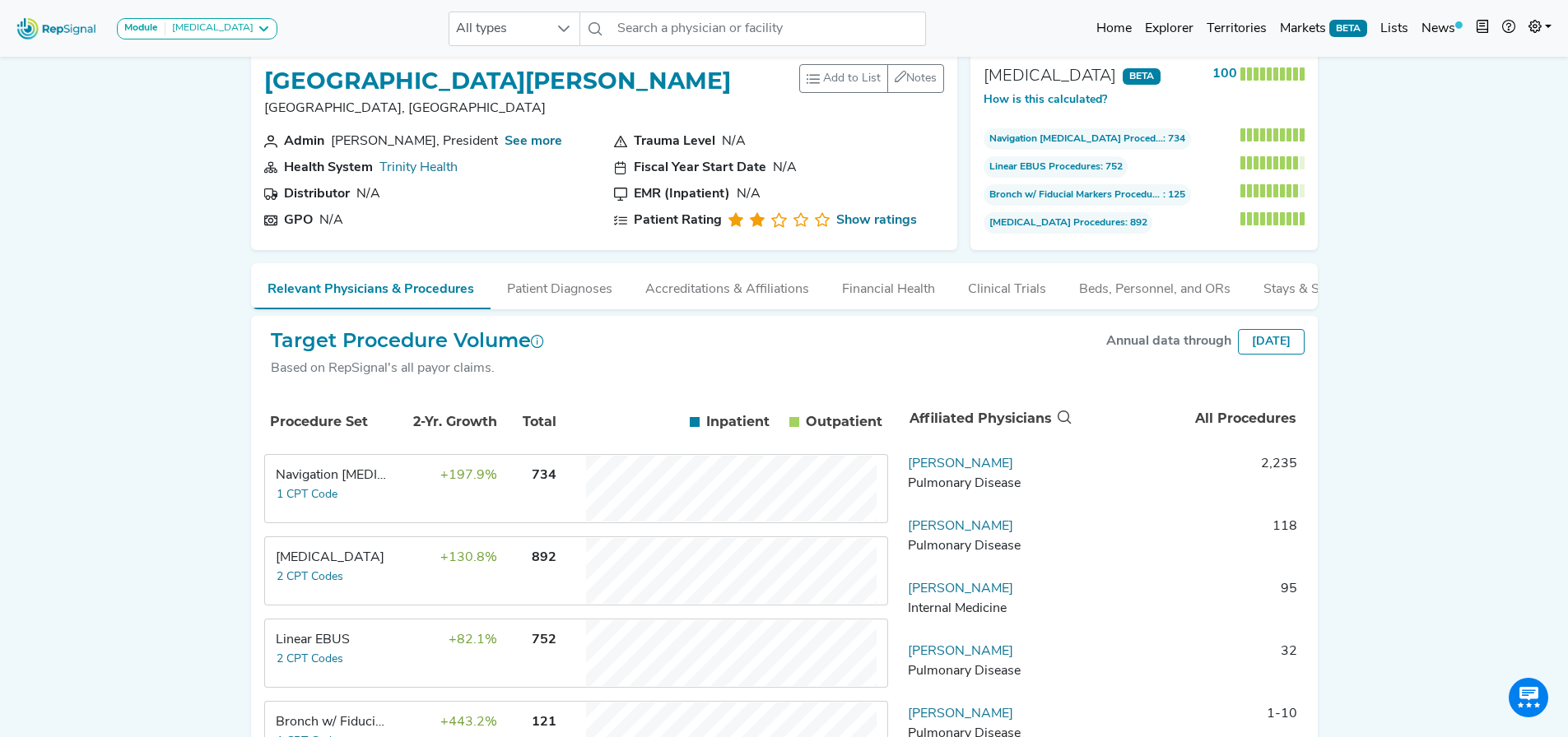
scroll to position [0, 0]
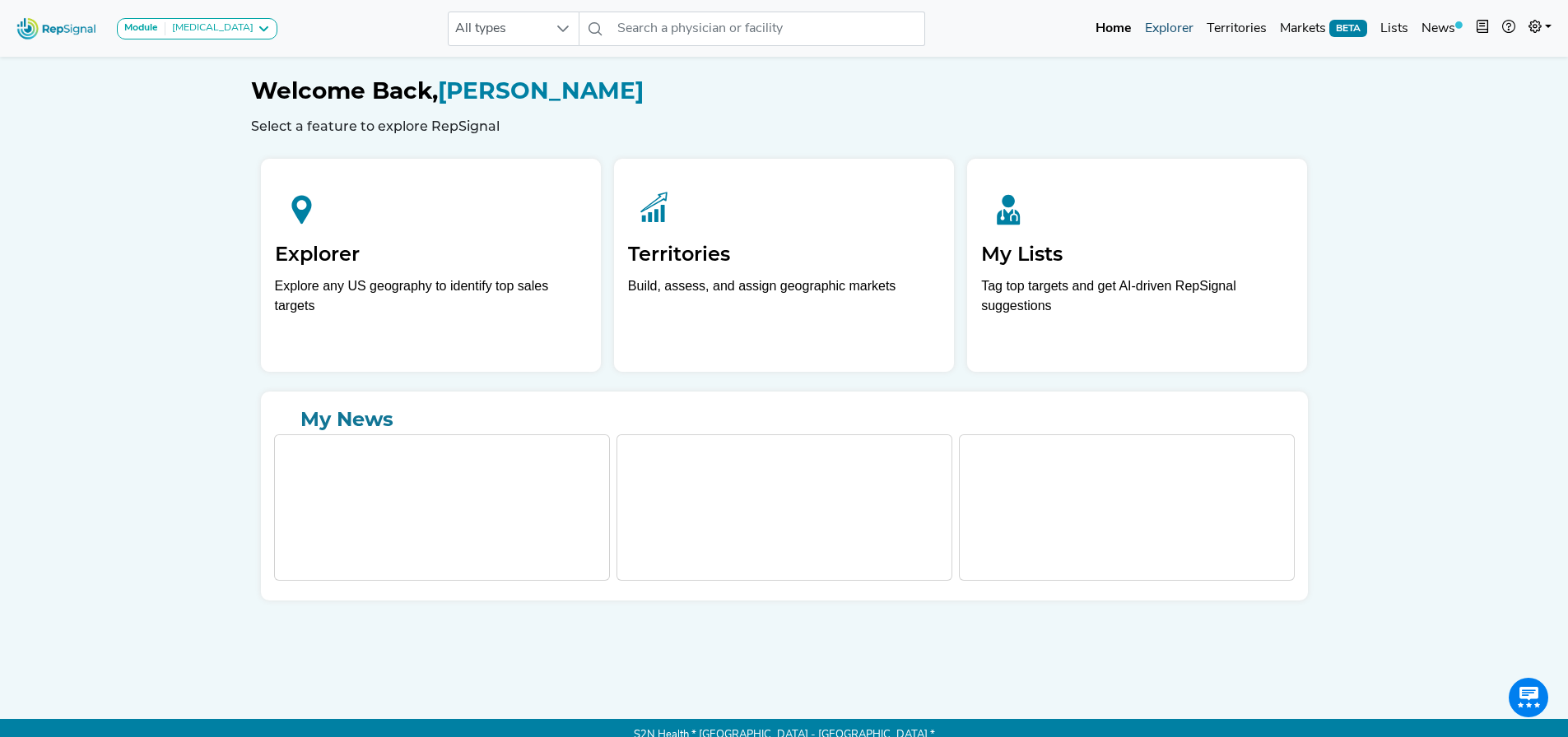
click at [1164, 32] on link "Explorer" at bounding box center [1169, 28] width 62 height 33
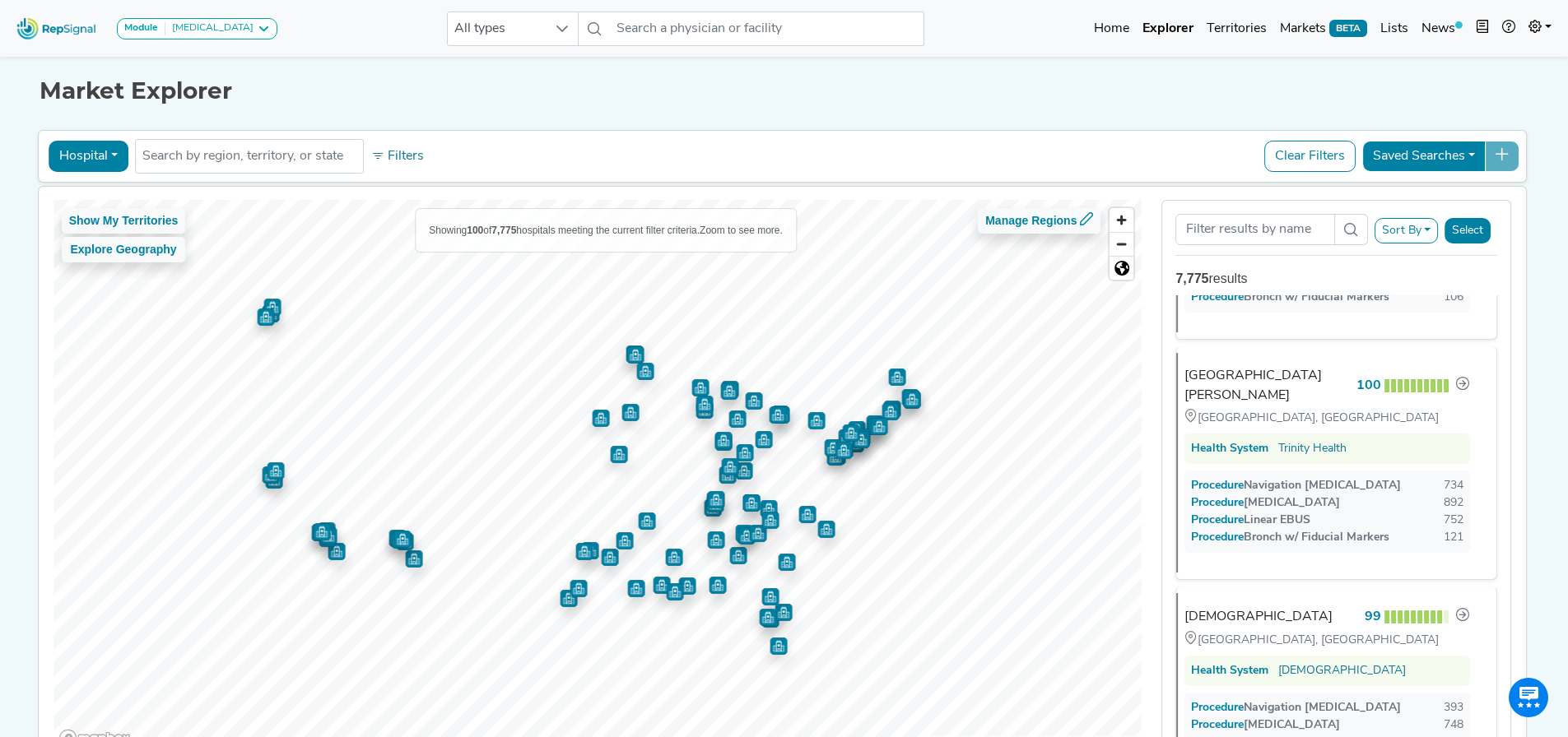
scroll to position [658, 0]
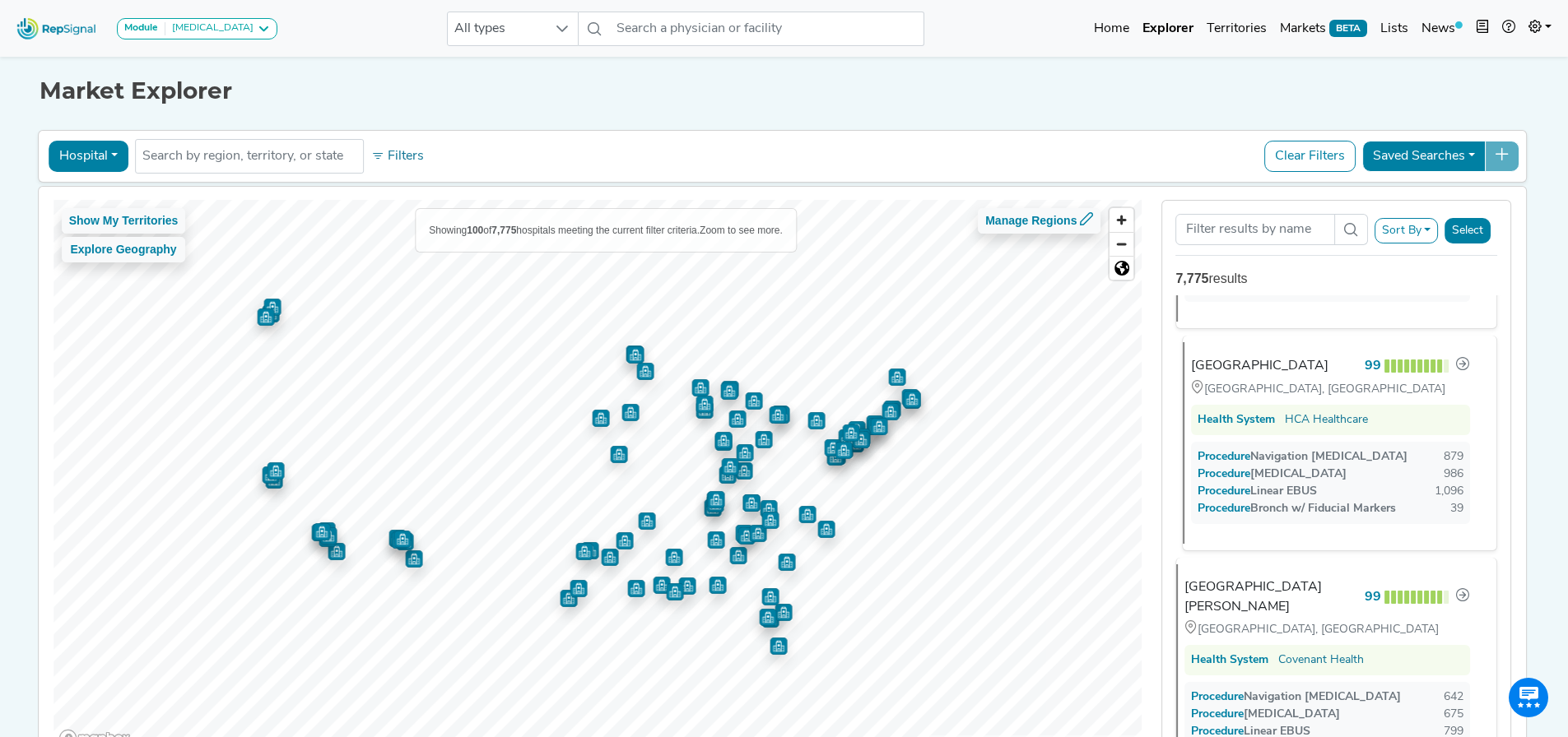
click at [1346, 483] on div "Procedure Transbronchial Biopsy" at bounding box center [1271, 474] width 149 height 17
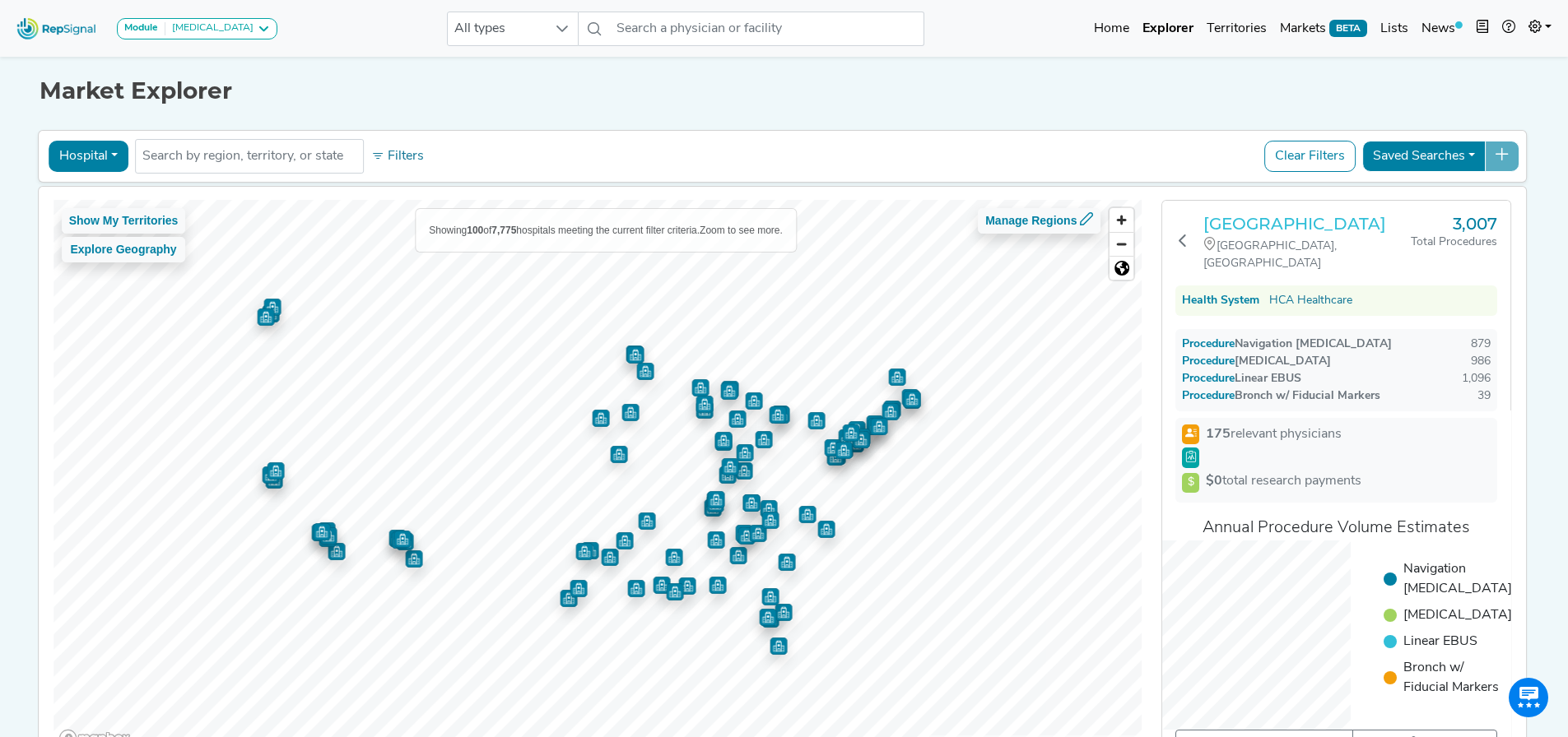
click at [1337, 221] on h3 "Tristar Centennial Medical Center" at bounding box center [1307, 224] width 208 height 20
click at [1187, 237] on icon at bounding box center [1183, 240] width 13 height 13
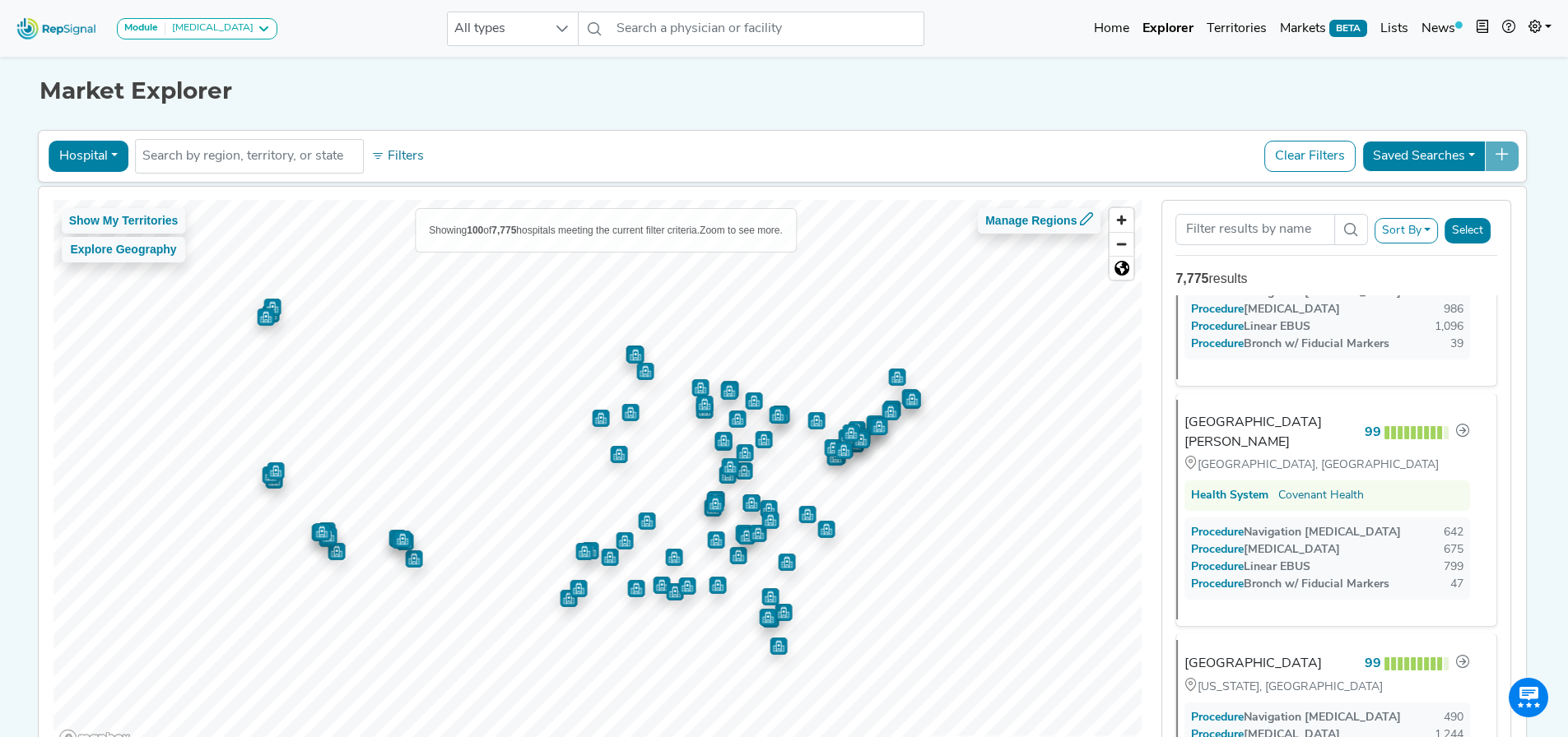
scroll to position [2221, 0]
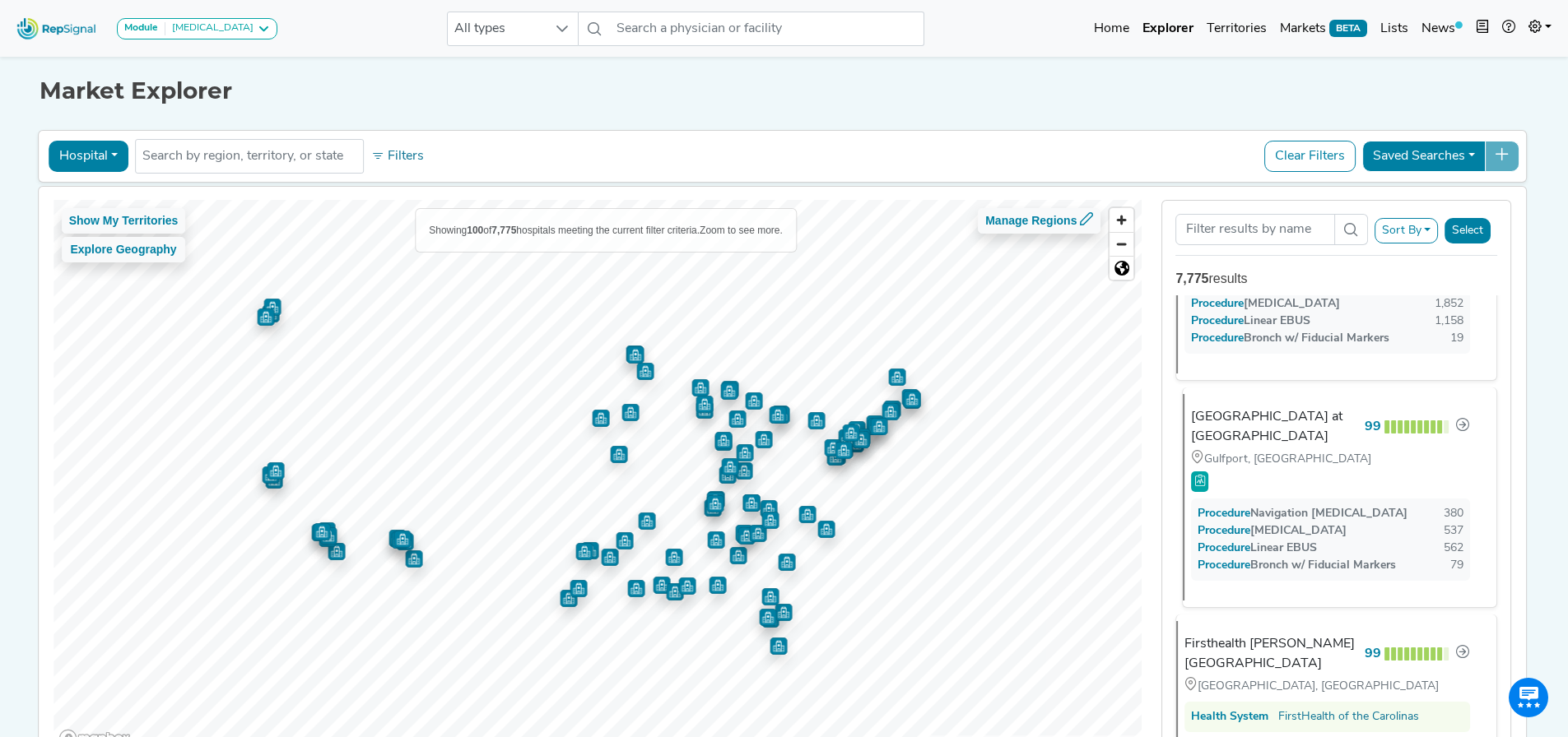
click at [1349, 557] on div "Procedure Linear EBUS 562" at bounding box center [1330, 548] width 266 height 17
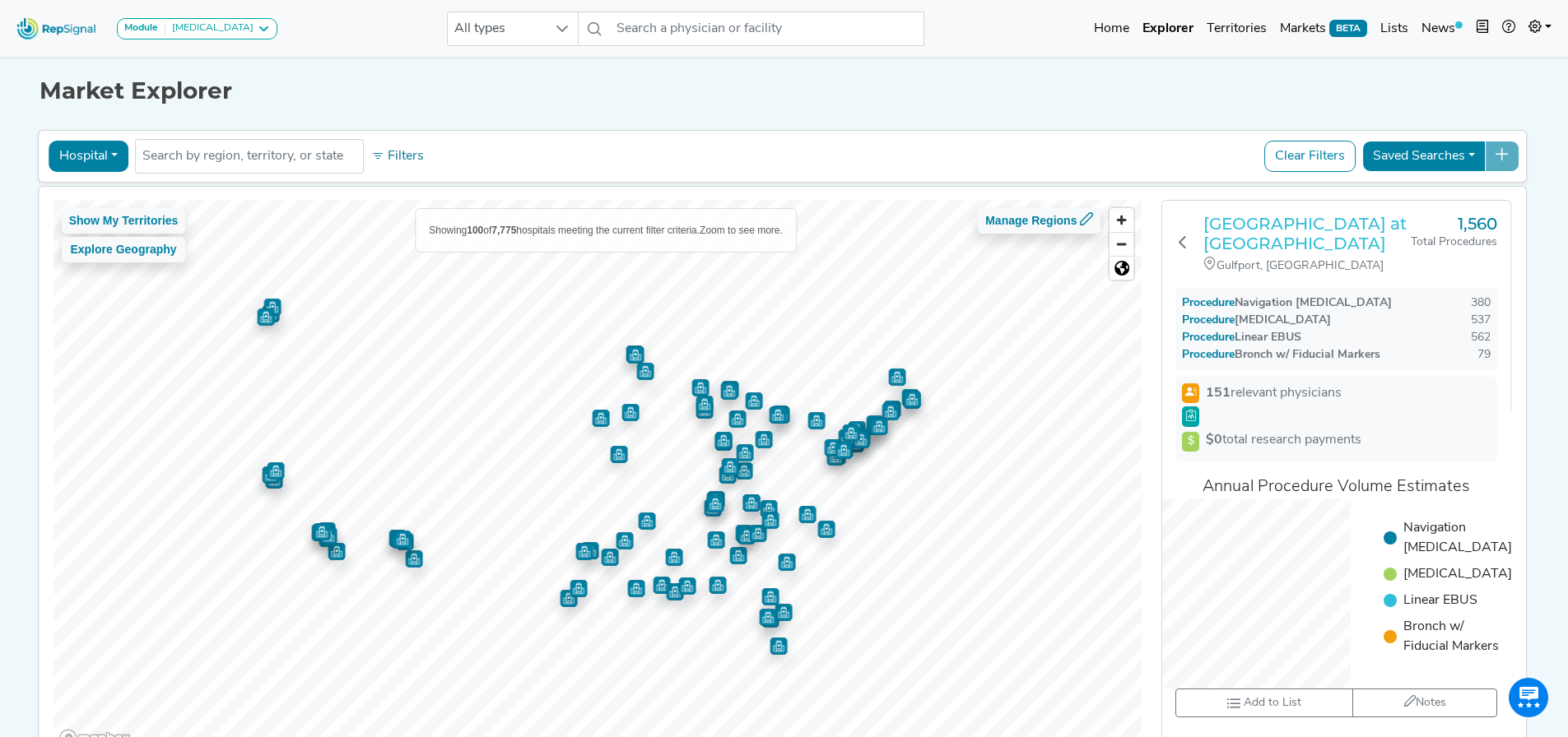
click at [1365, 226] on h3 "Memorial Hospital at Gulfport" at bounding box center [1307, 234] width 208 height 39
click at [77, 157] on button "Hospital" at bounding box center [88, 155] width 80 height 31
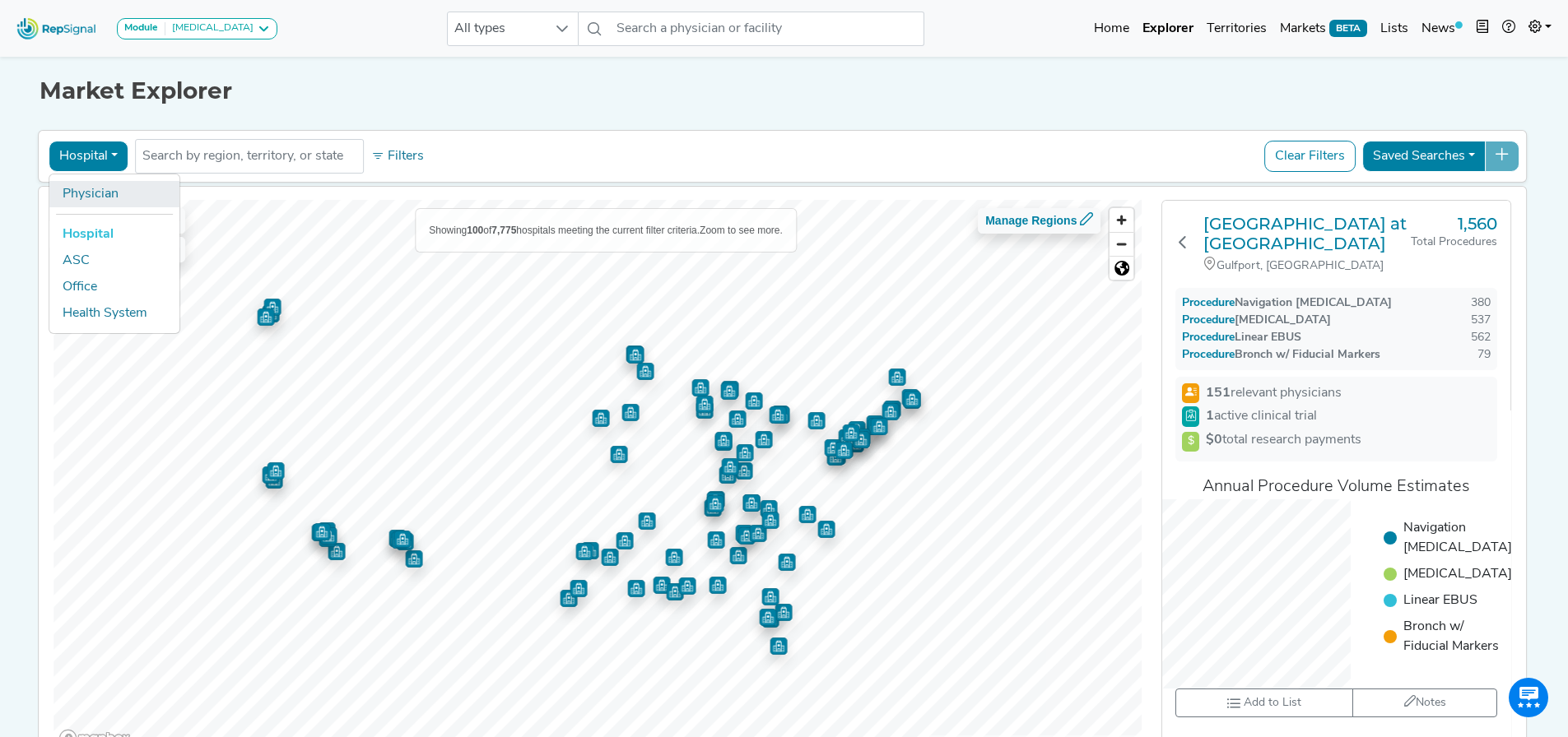
drag, startPoint x: 90, startPoint y: 186, endPoint x: 462, endPoint y: 138, distance: 375.1
click at [90, 187] on link "Physician" at bounding box center [114, 195] width 130 height 26
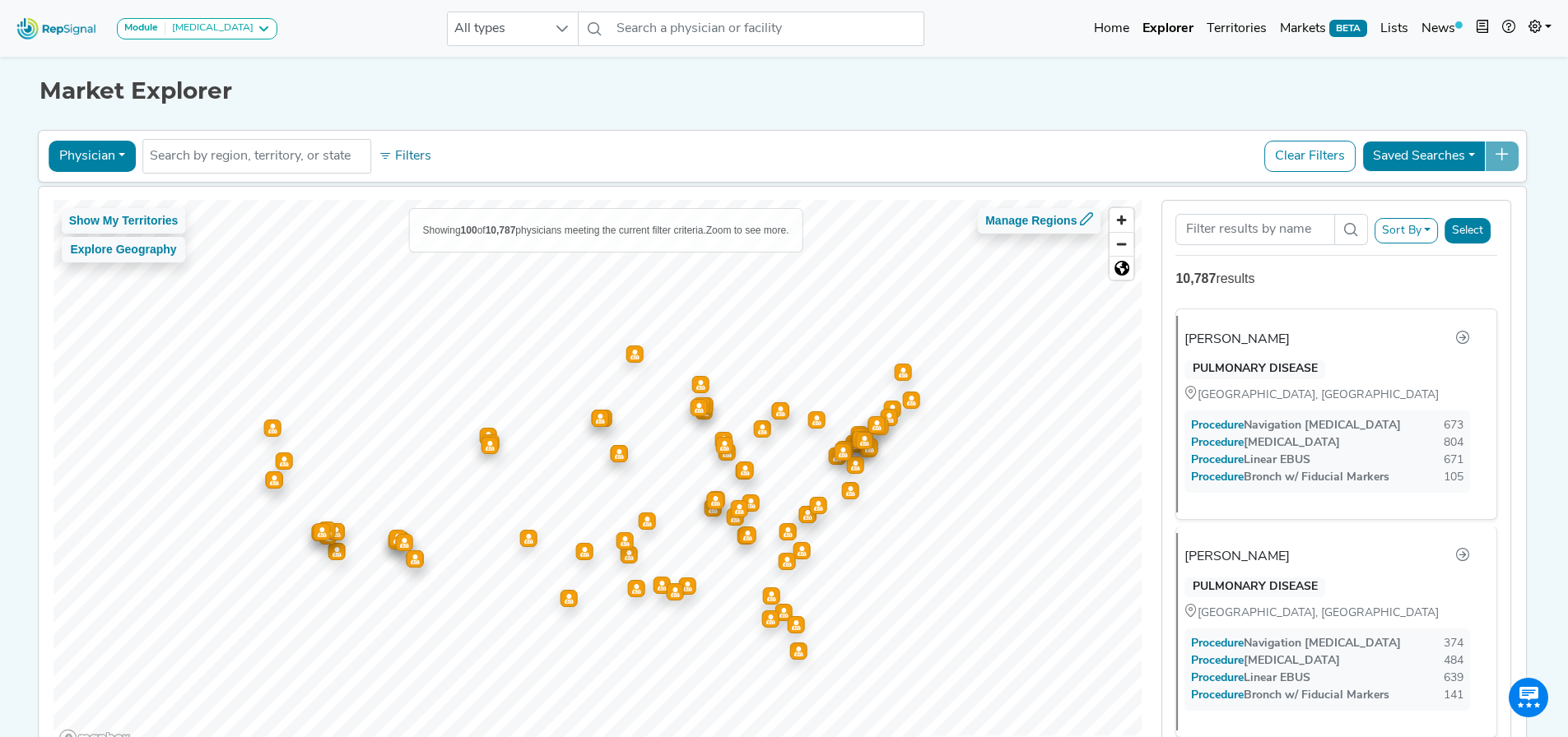
scroll to position [741, 0]
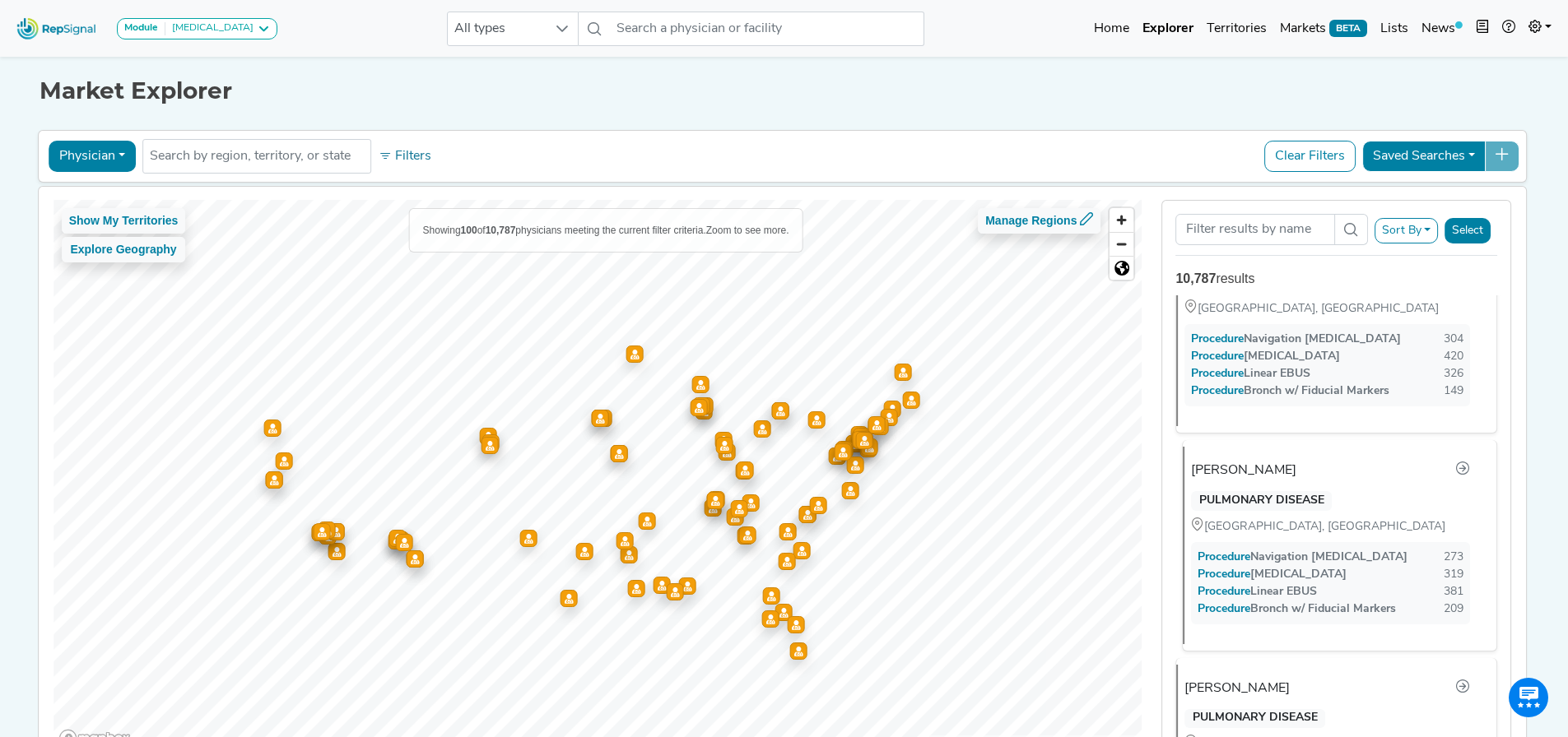
click at [1328, 566] on div "Procedure Transbronchial Biopsy" at bounding box center [1271, 574] width 149 height 17
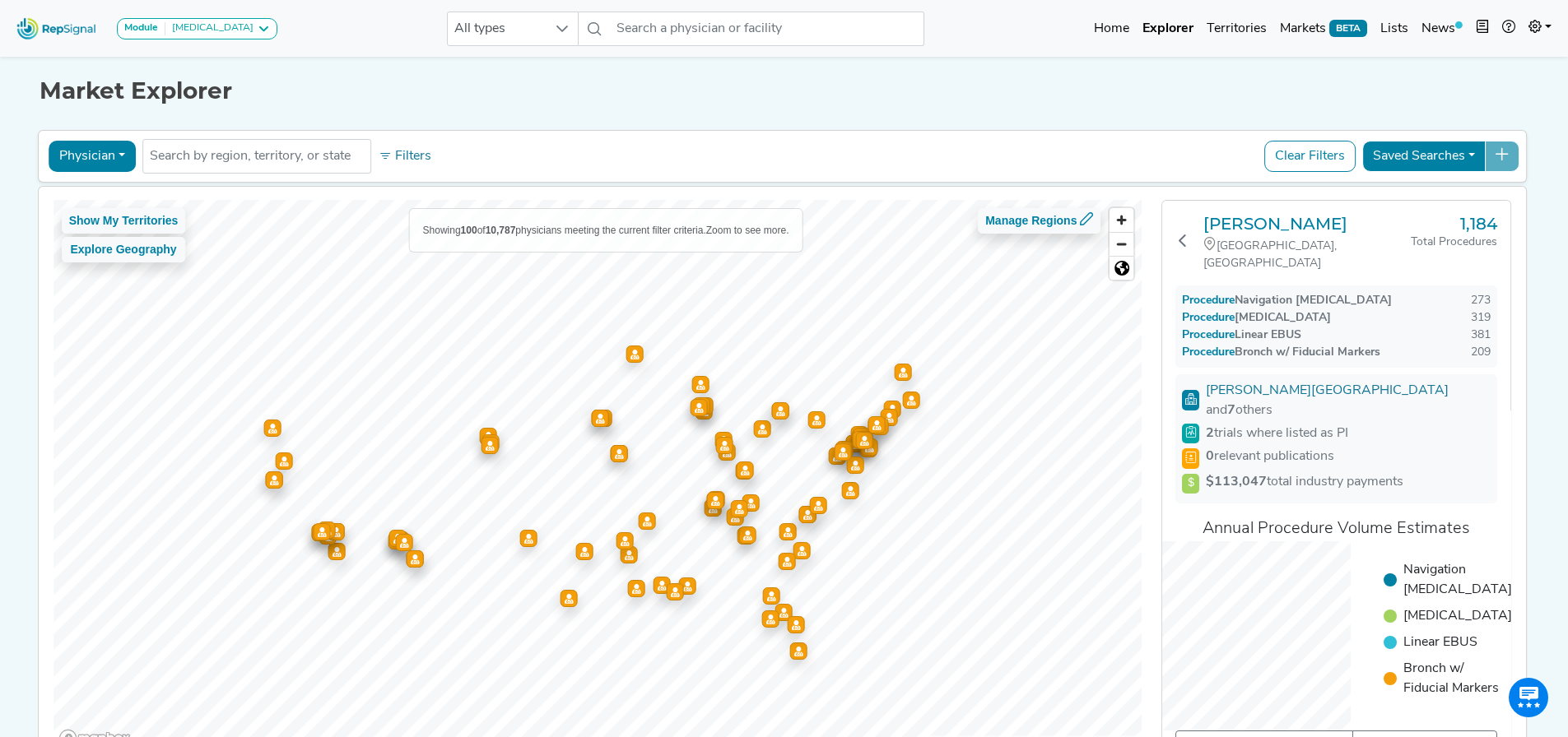
click at [1318, 237] on div "SAVANNAH, GA" at bounding box center [1307, 254] width 208 height 36
click at [1311, 229] on h3 "Michael Mullins" at bounding box center [1307, 224] width 208 height 20
click at [1184, 236] on icon at bounding box center [1183, 240] width 13 height 13
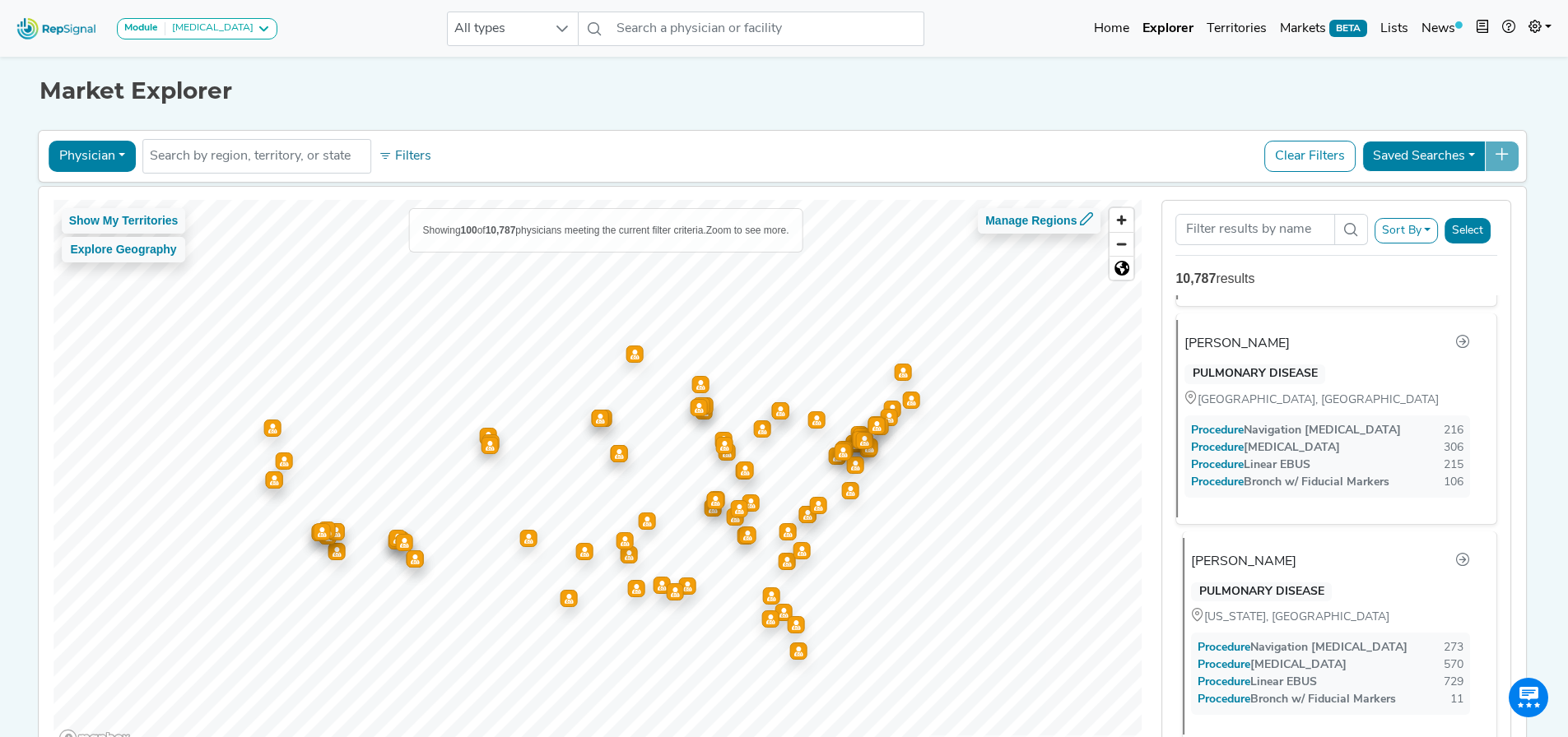
click at [1300, 586] on div "PULMONARY DISEASE" at bounding box center [1261, 592] width 140 height 20
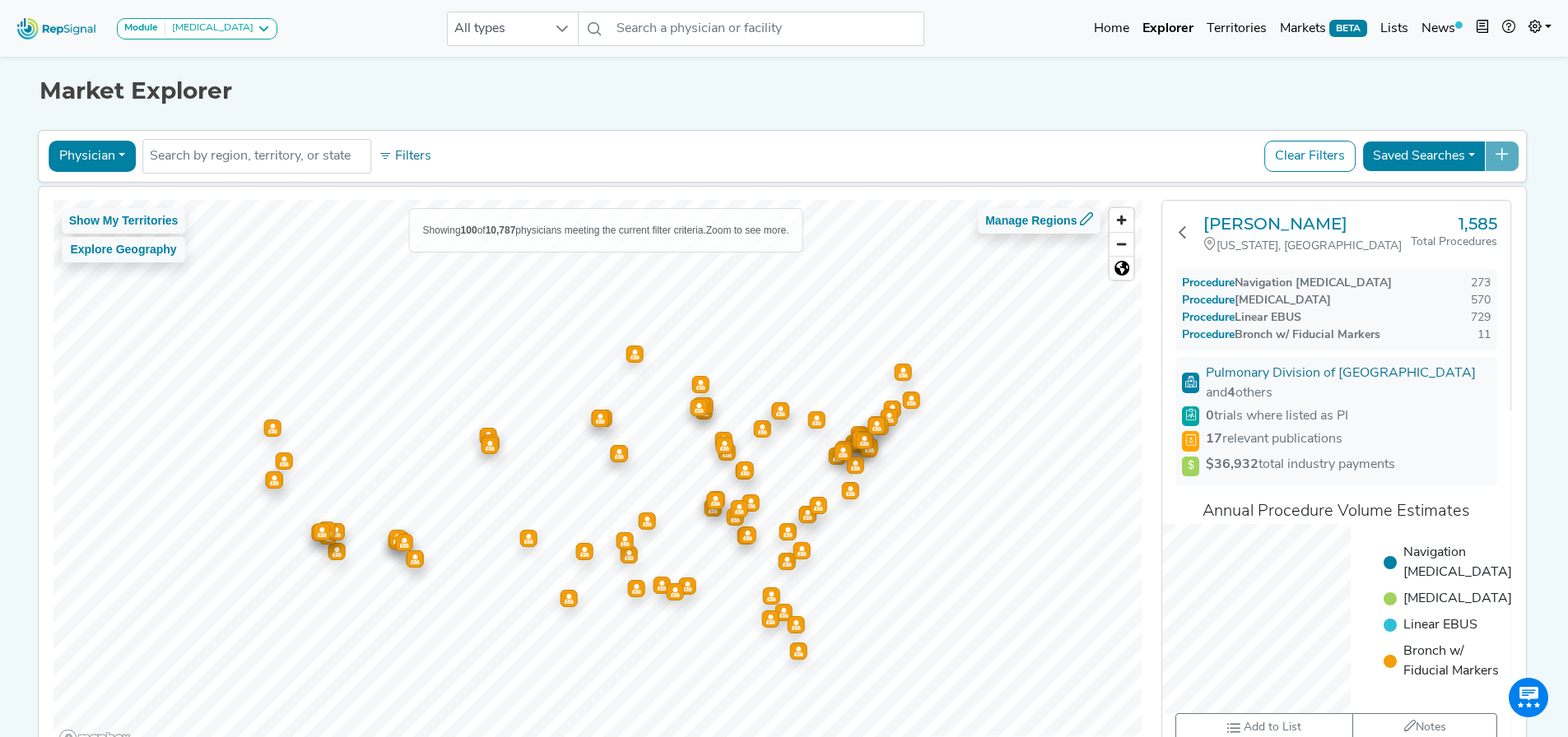
click at [1301, 210] on div "Udit Chaddha NEW YORK, NY 1,585 Total Procedures Procedure Navigation Bronchosc…" at bounding box center [1336, 479] width 348 height 556
click at [1301, 214] on div "Udit Chaddha NEW YORK, NY 1,585 Total Procedures Procedure Navigation Bronchosc…" at bounding box center [1336, 479] width 348 height 556
click at [1301, 217] on h3 "Udit Chaddha" at bounding box center [1307, 224] width 208 height 20
click at [1184, 229] on icon at bounding box center [1183, 232] width 13 height 13
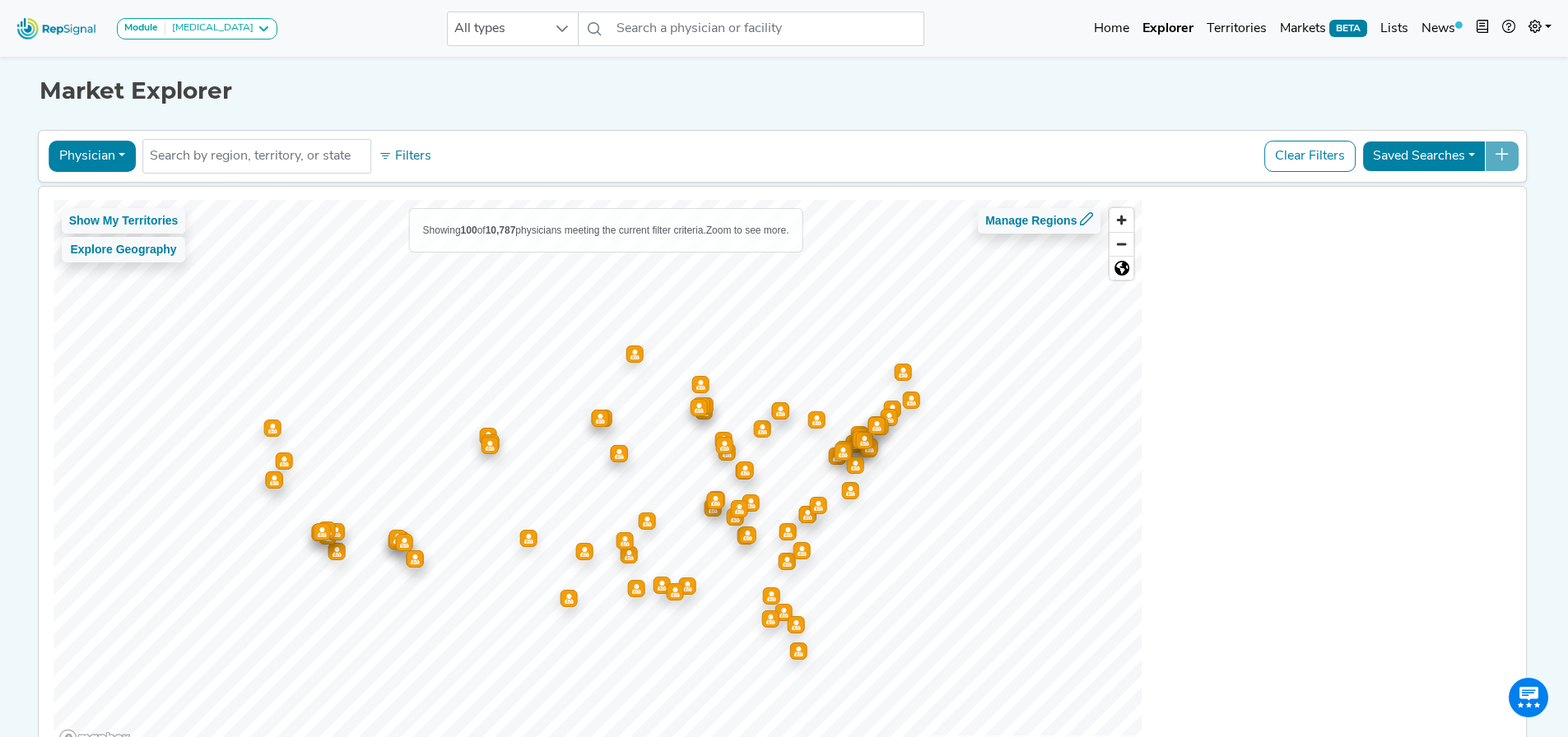
click at [965, 94] on h1 "Market Explorer" at bounding box center [784, 92] width 1489 height 28
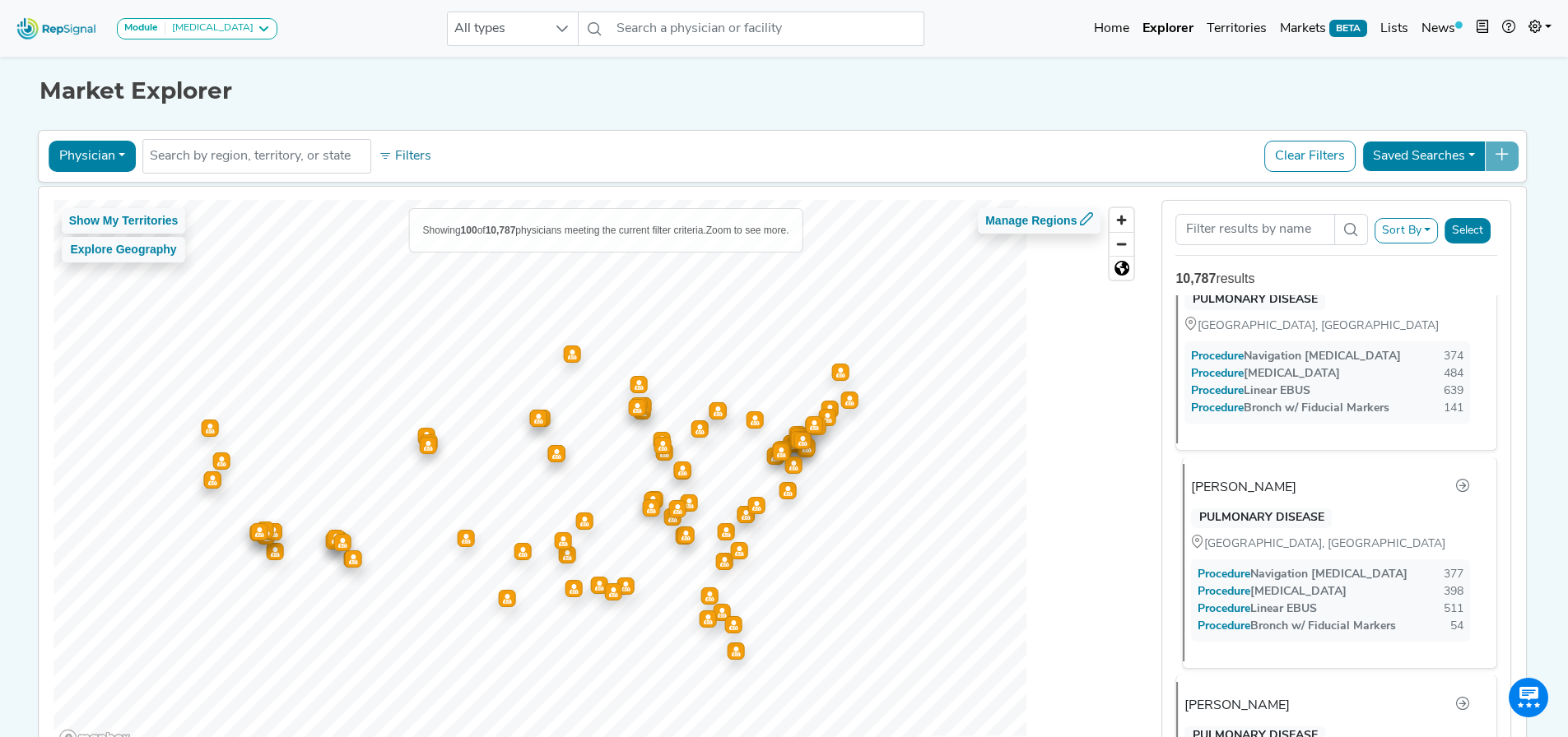
scroll to position [329, 0]
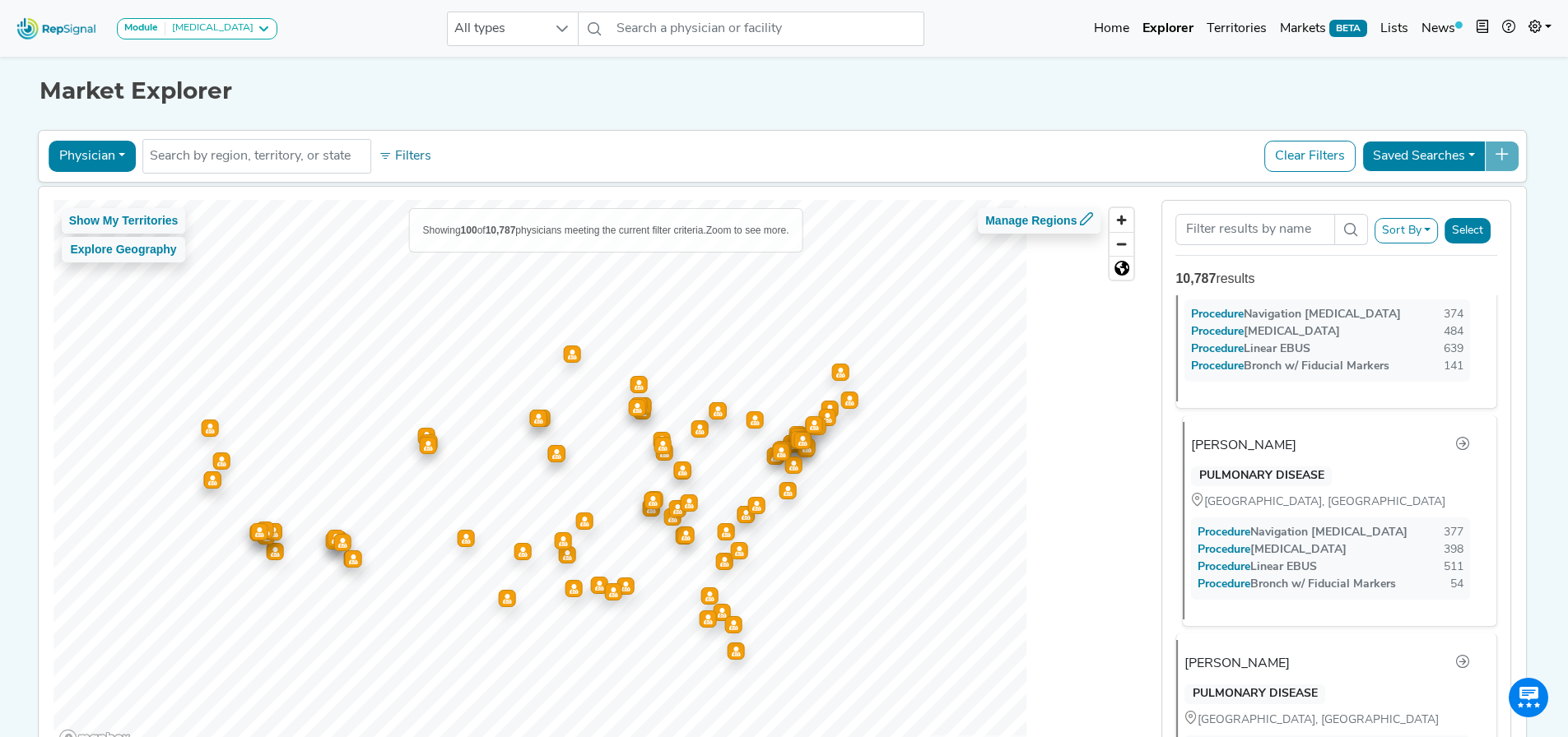
click at [1309, 503] on div "KNOXVILLE, TN" at bounding box center [1330, 501] width 279 height 18
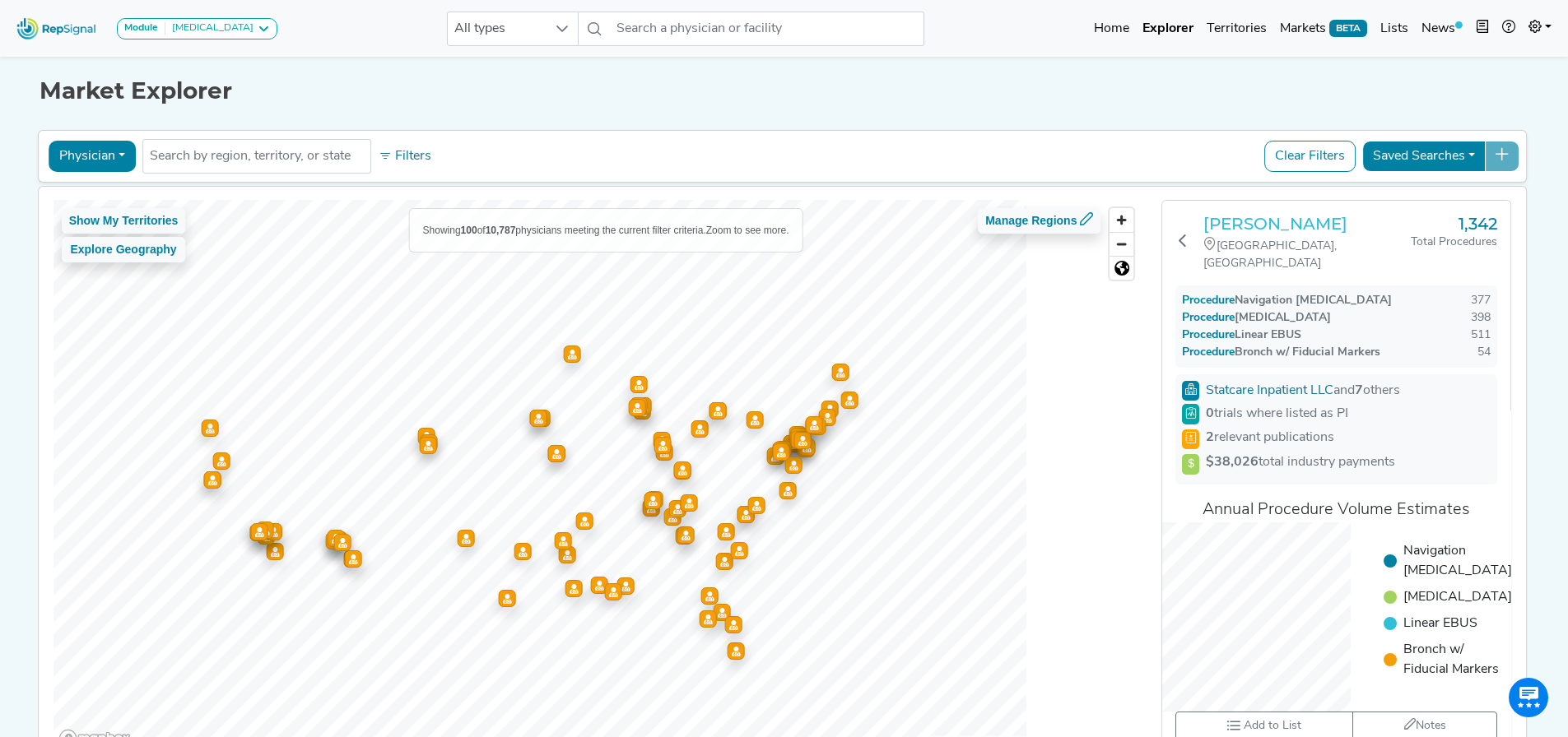
click at [1267, 224] on h3 "Varun Shah" at bounding box center [1307, 224] width 208 height 20
click at [85, 156] on button "Physician" at bounding box center [92, 155] width 87 height 31
click at [105, 237] on link "Hospital" at bounding box center [114, 235] width 130 height 26
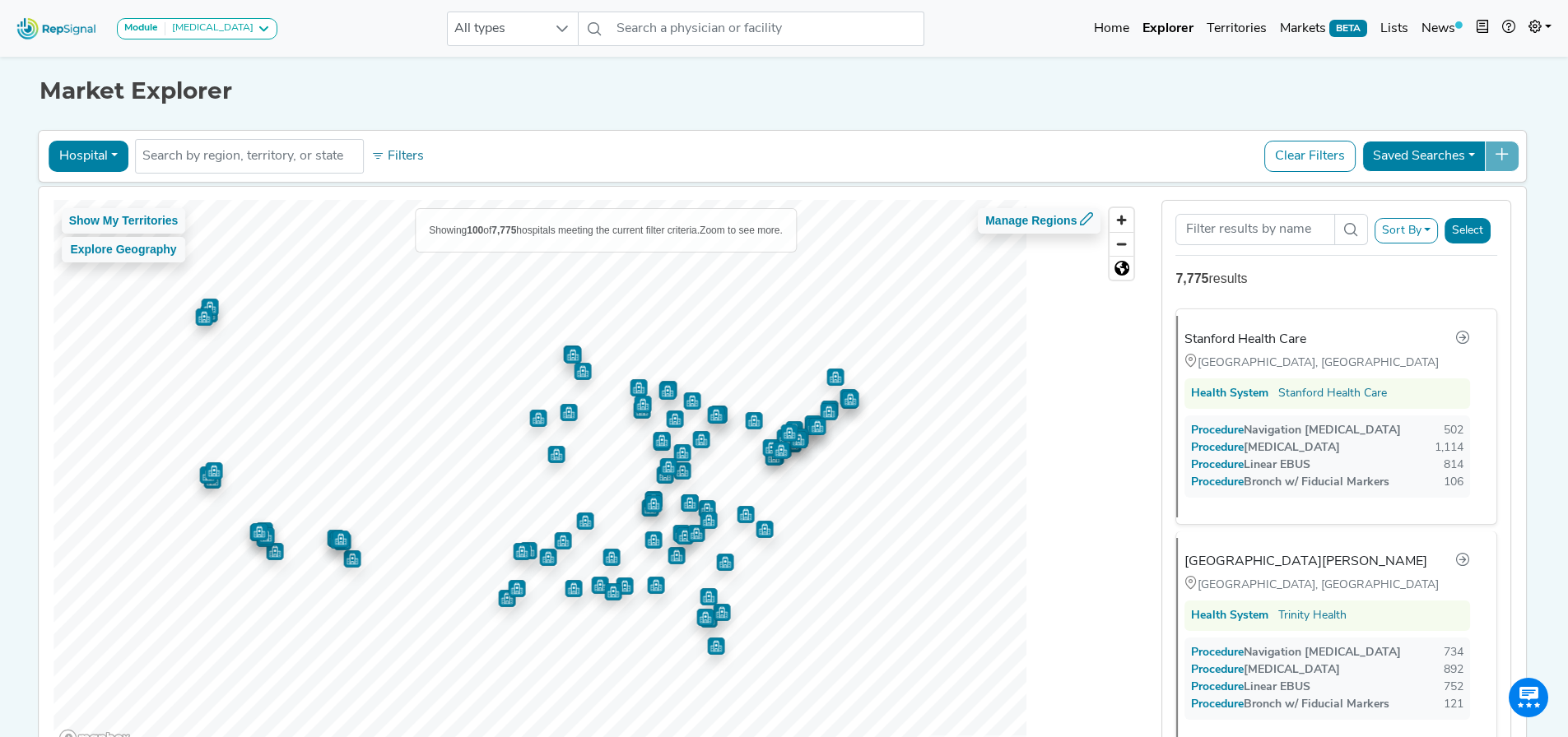
scroll to position [658, 0]
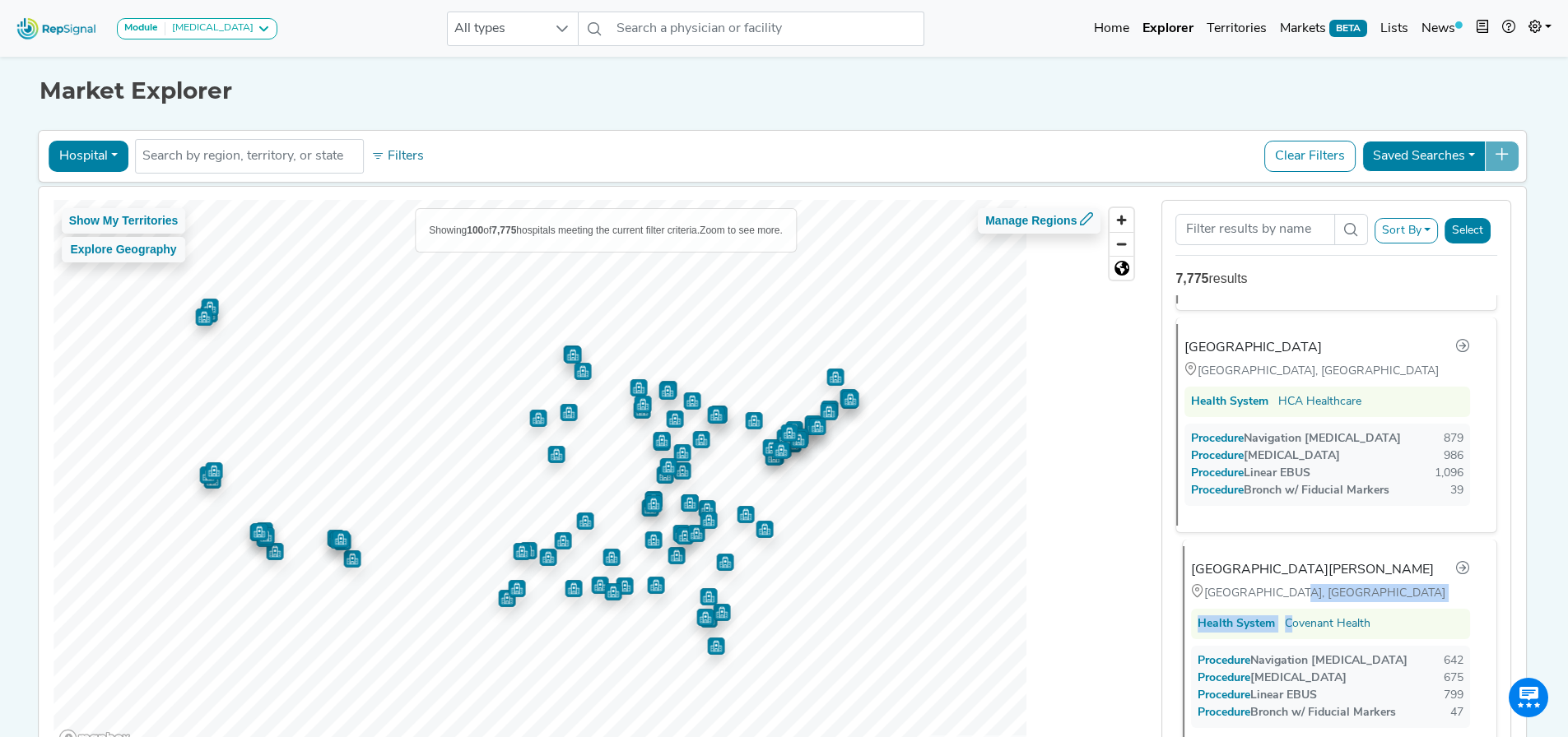
click at [1299, 604] on div "Fort Sanders Regional Medical Center Knoxville, TN Health System Covenant Healt…" at bounding box center [1332, 647] width 300 height 202
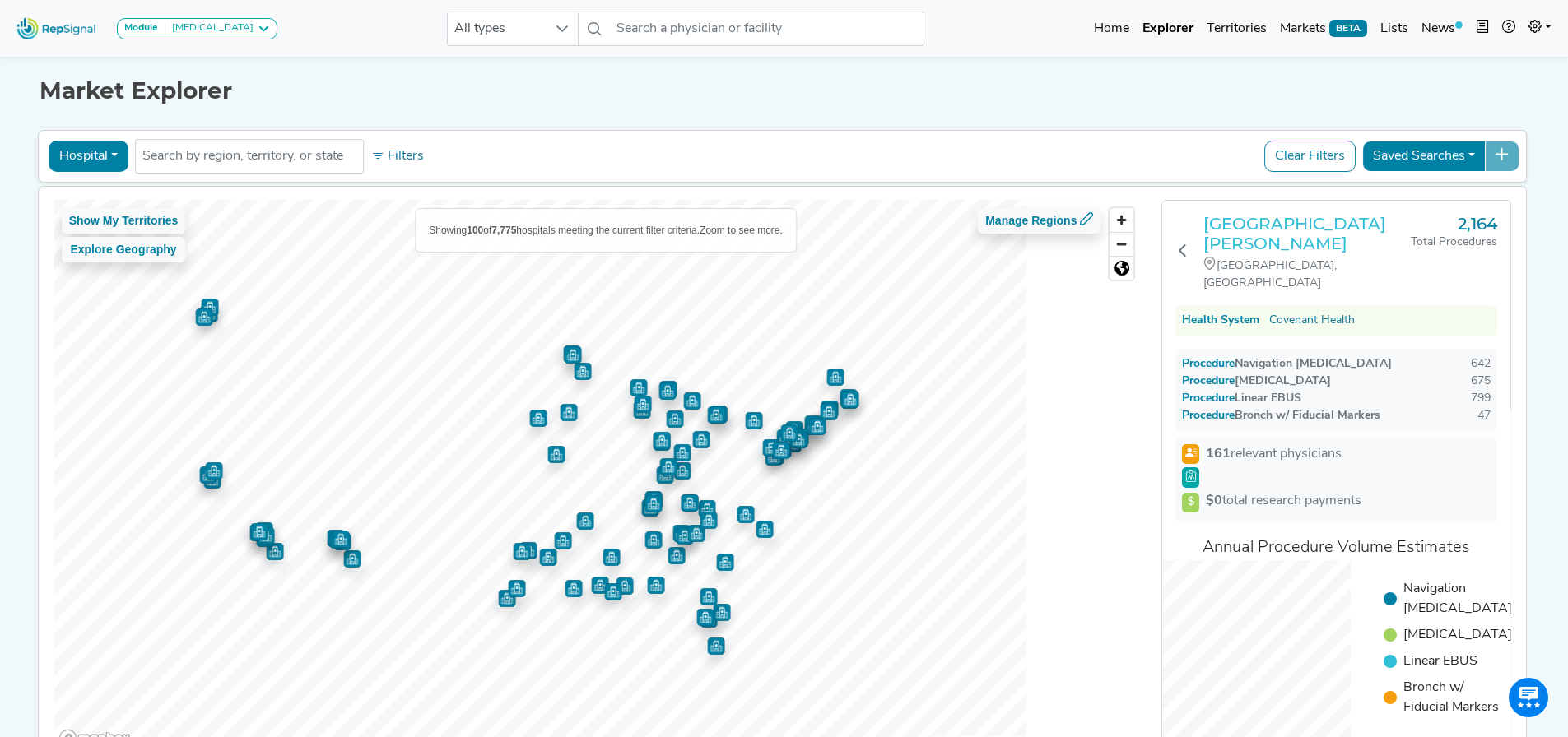
click at [1274, 228] on h3 "Fort Sanders Regional Medical Center" at bounding box center [1307, 234] width 208 height 39
click at [191, 12] on div "Module Bronchoscopy Bronchoscopy Disposable Bronchoscope SBRT SPE TTNA Thoracic…" at bounding box center [147, 28] width 274 height 44
click at [190, 20] on button "Module Bronchoscopy" at bounding box center [197, 28] width 161 height 22
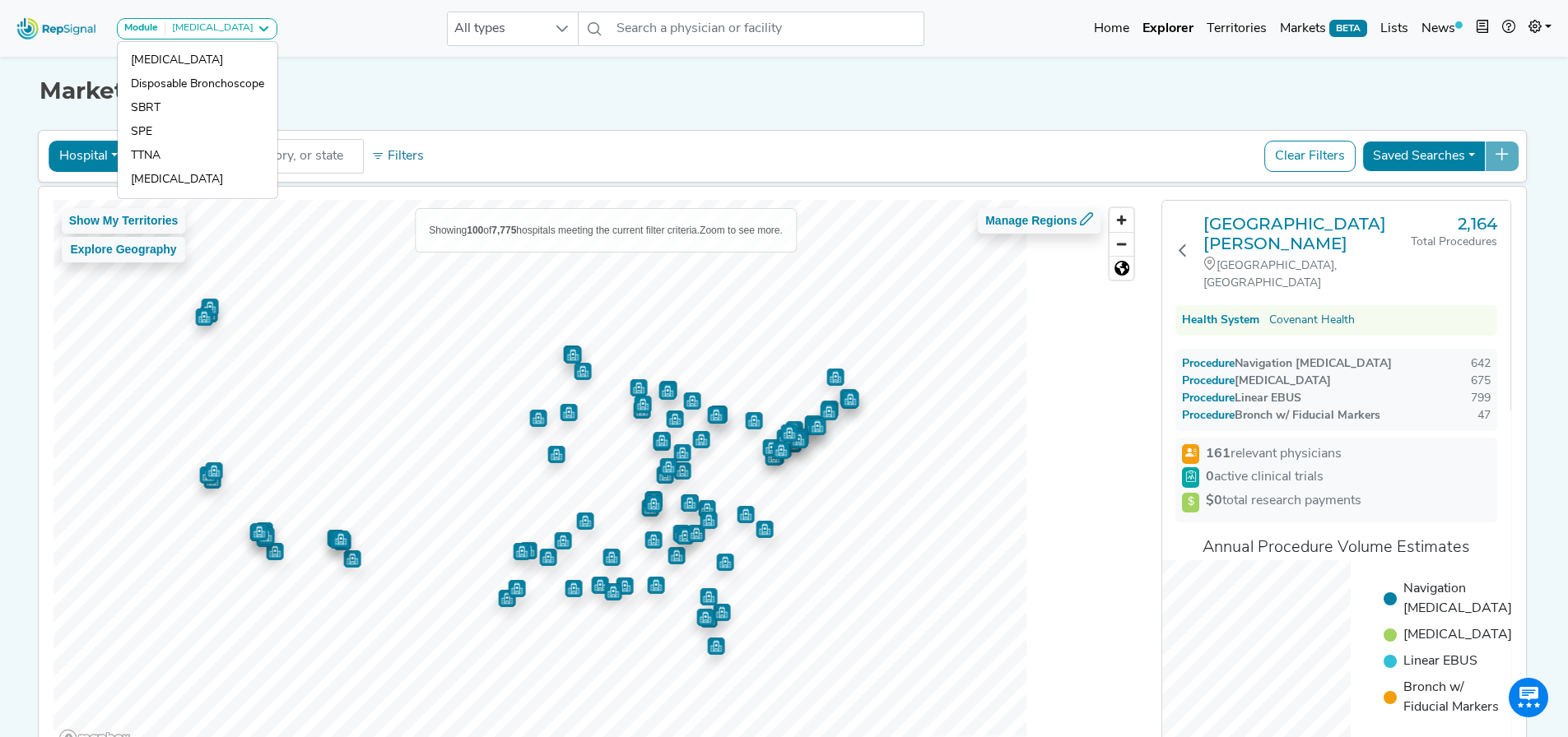
drag, startPoint x: 464, startPoint y: 99, endPoint x: 362, endPoint y: 96, distance: 102.0
click at [464, 99] on h1 "Market Explorer" at bounding box center [784, 92] width 1489 height 28
drag, startPoint x: 1187, startPoint y: 244, endPoint x: 1177, endPoint y: 345, distance: 101.5
click at [1187, 244] on icon at bounding box center [1183, 250] width 13 height 13
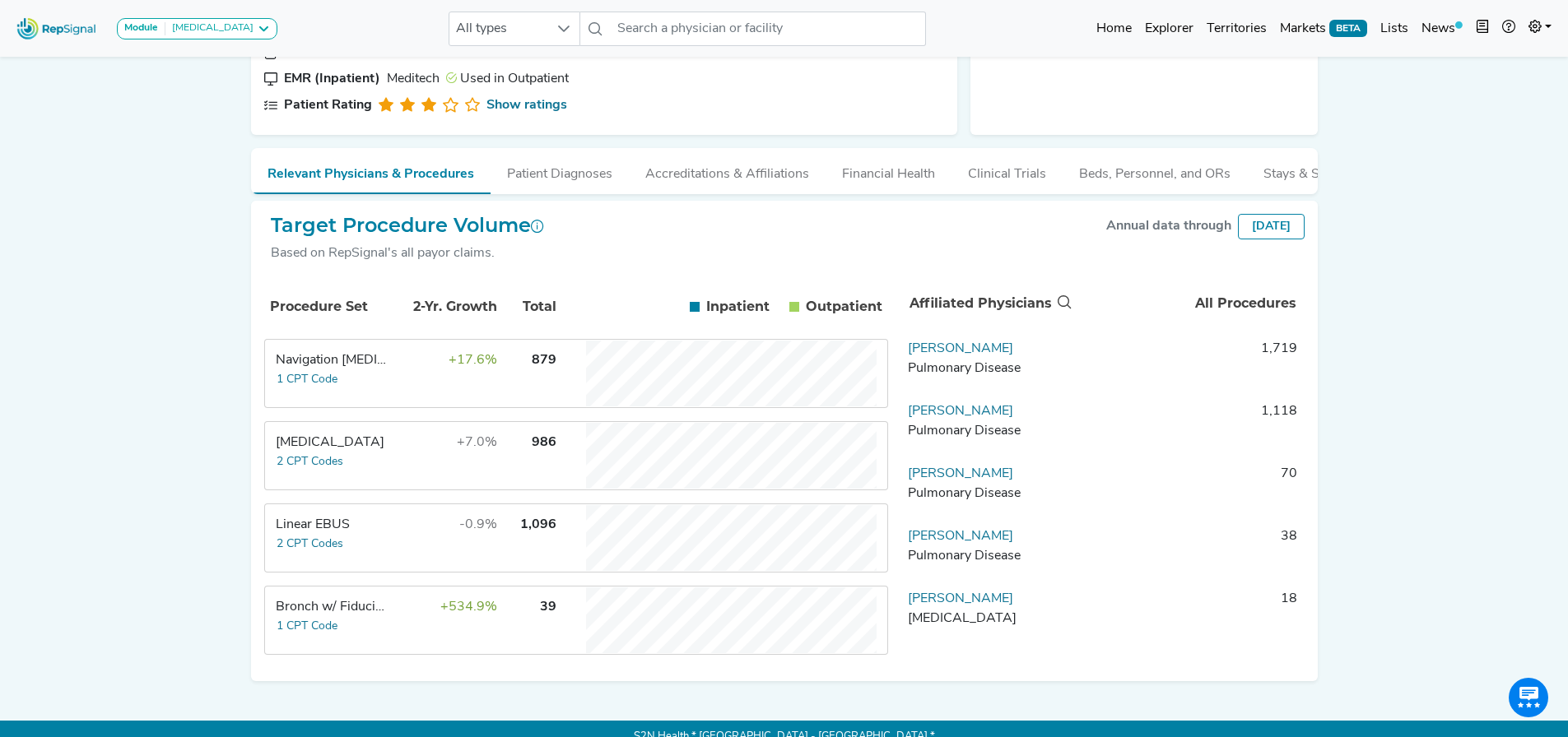
scroll to position [267, 0]
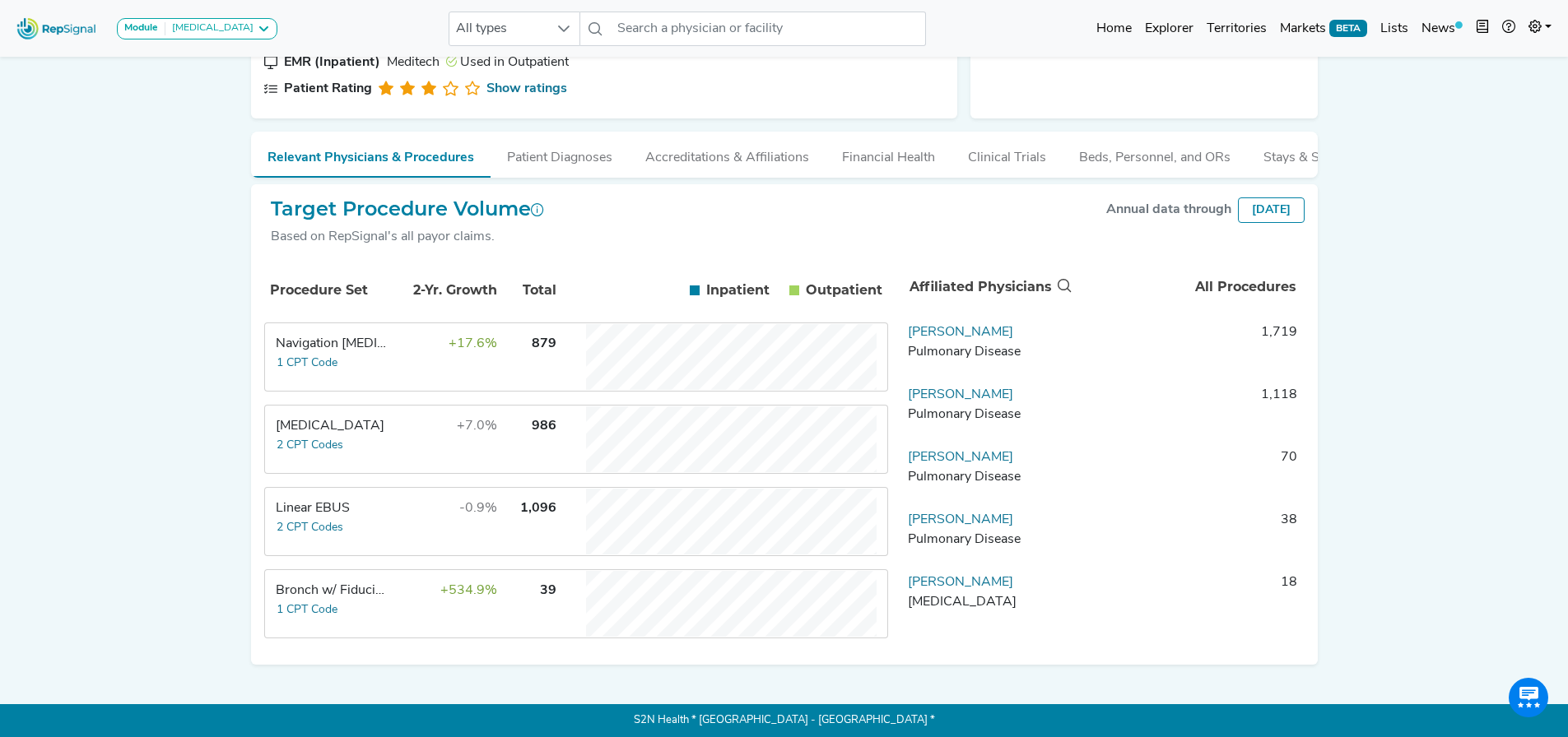
click at [431, 386] on td "+17.6%" at bounding box center [444, 357] width 107 height 65
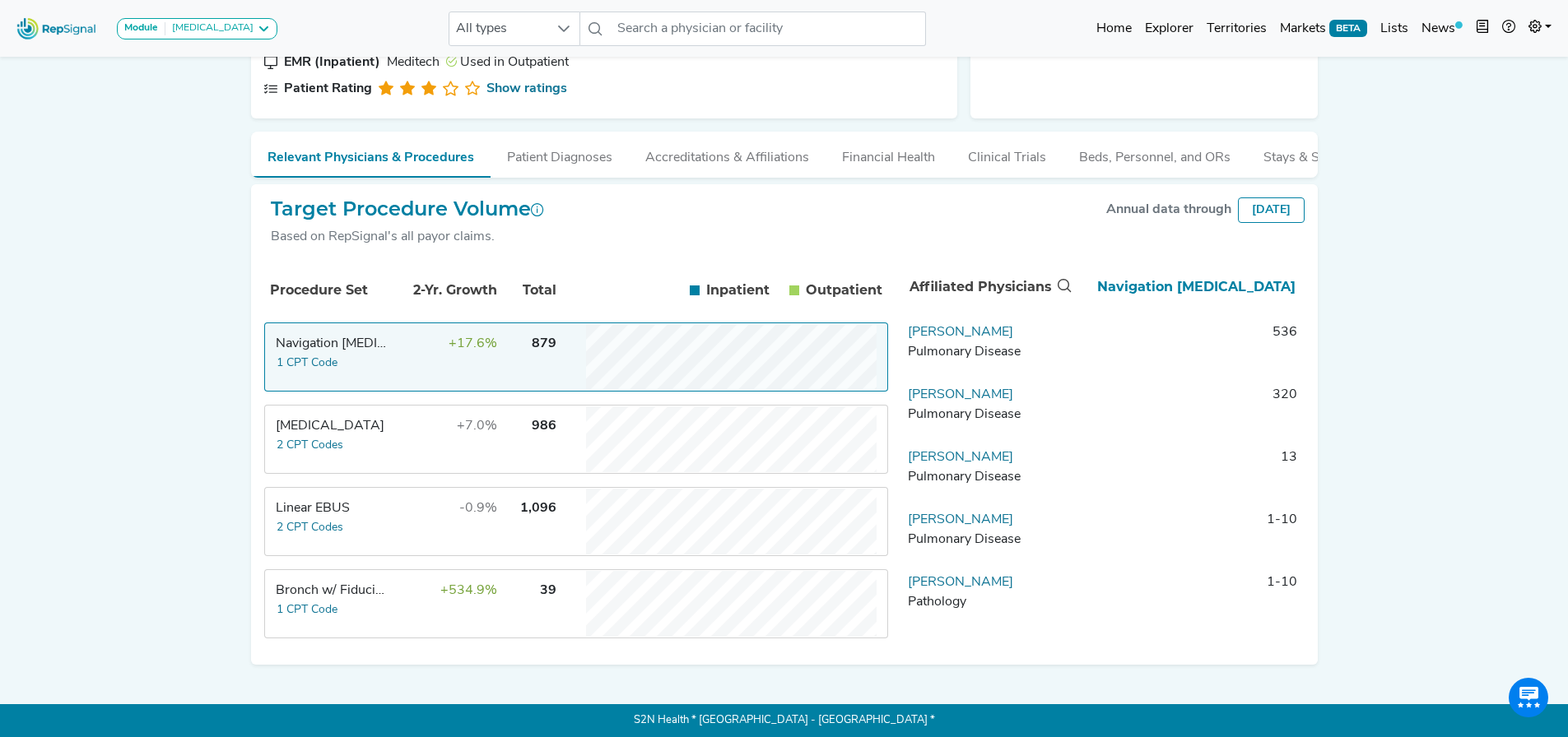
click at [431, 386] on td "+17.6%" at bounding box center [444, 357] width 107 height 65
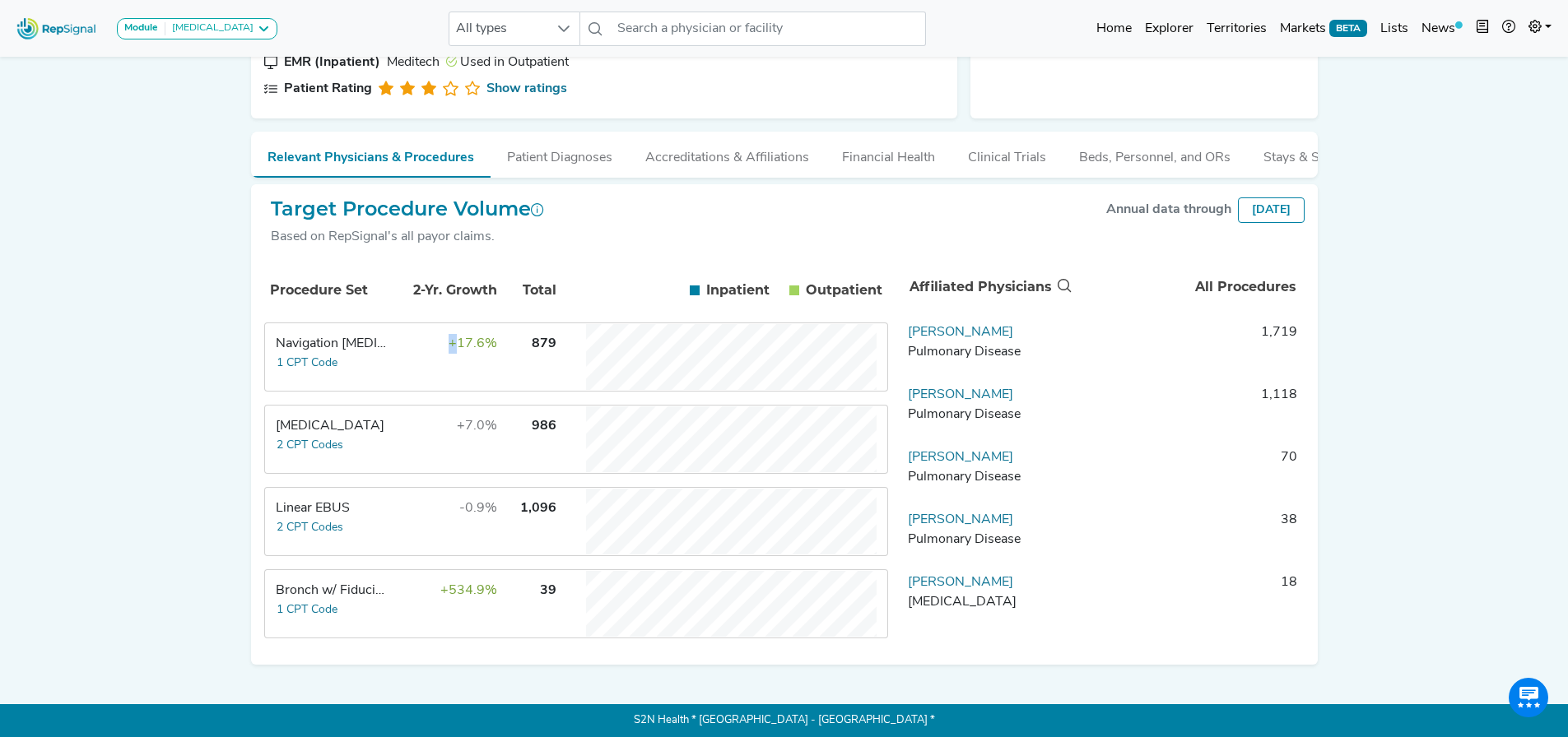
click at [431, 386] on td "+17.6%" at bounding box center [444, 357] width 107 height 65
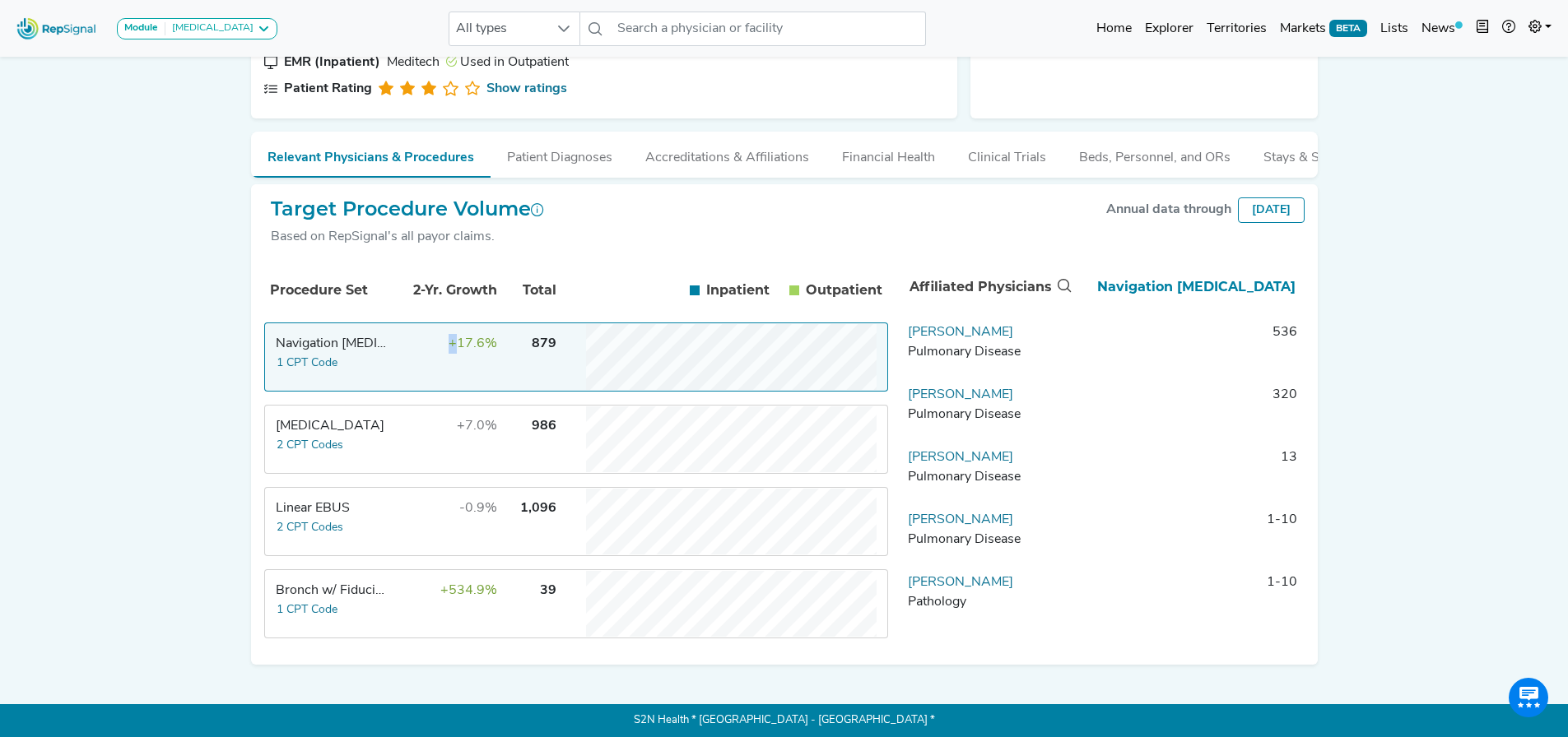
click at [431, 386] on td "+17.6%" at bounding box center [444, 357] width 107 height 65
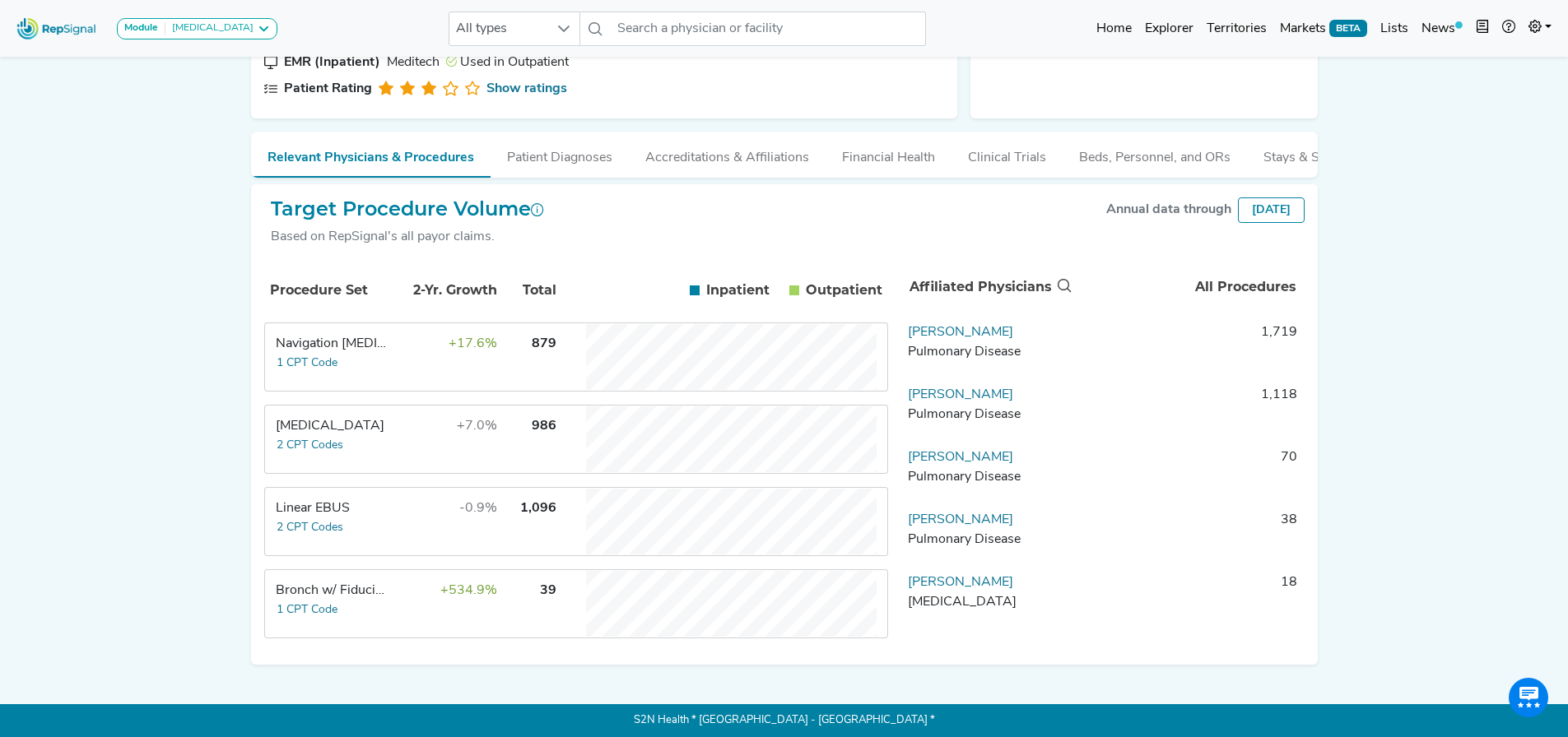
click at [396, 457] on td "+7.0%" at bounding box center [444, 440] width 107 height 65
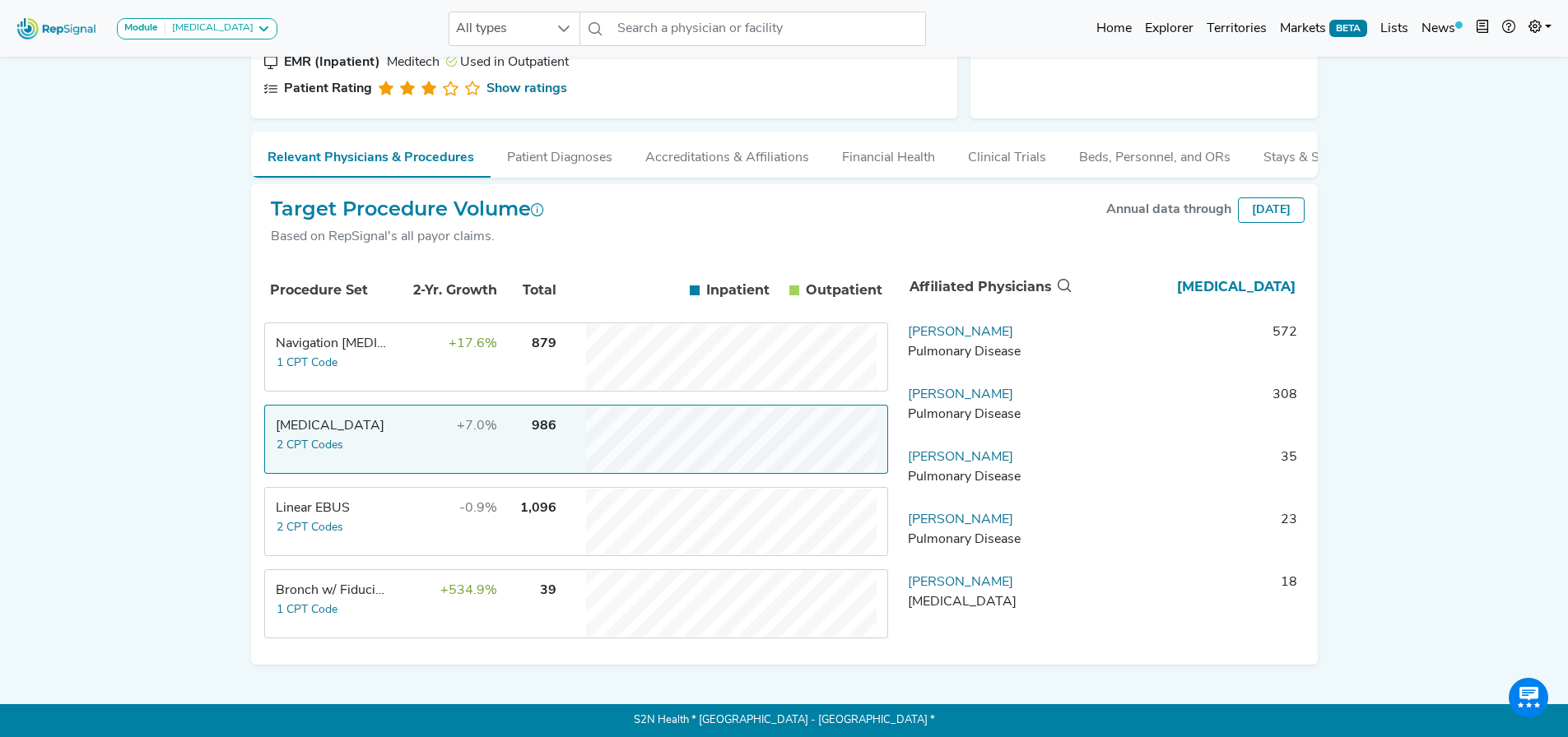
click at [396, 457] on td "+7.0%" at bounding box center [444, 440] width 107 height 65
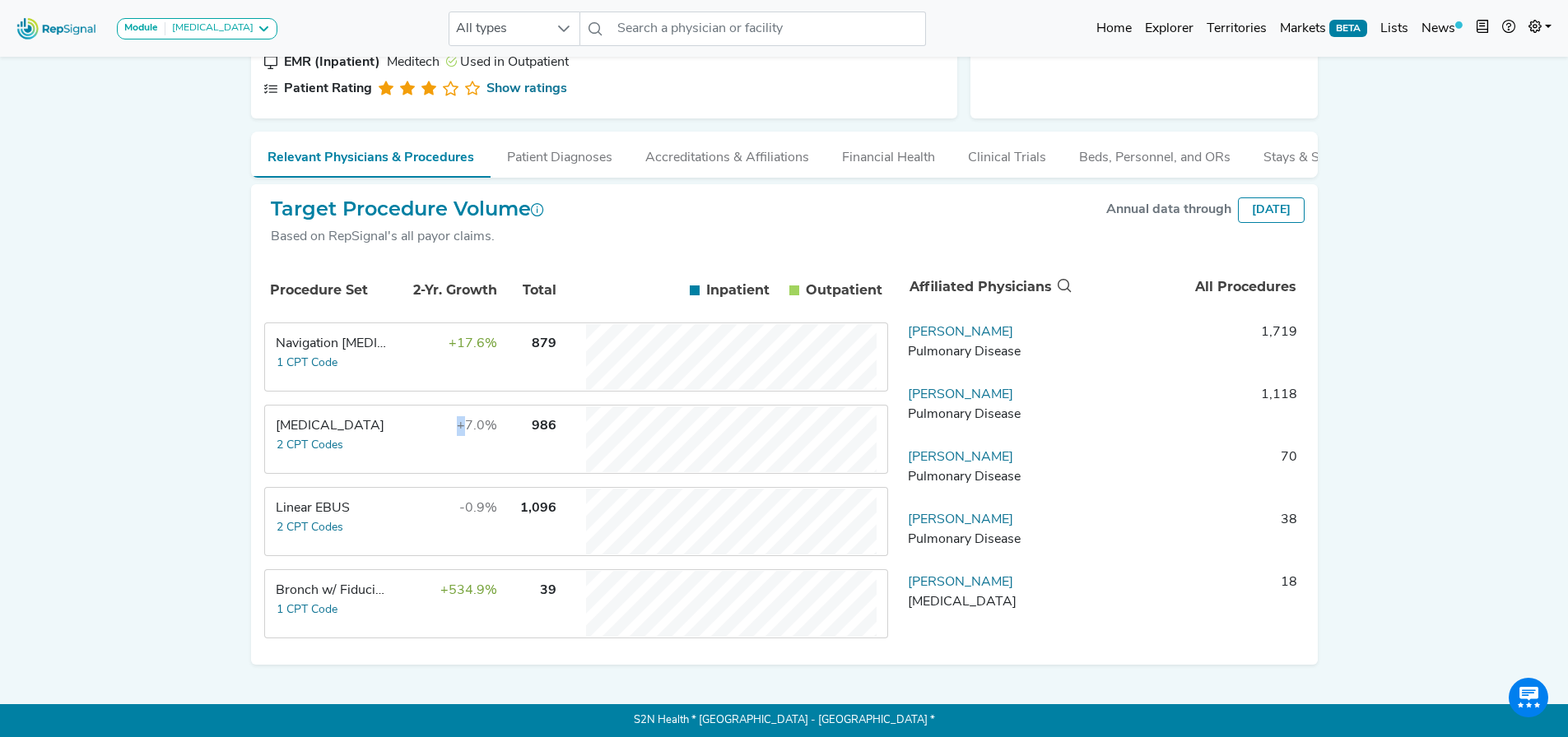
click at [396, 457] on td "+7.0%" at bounding box center [444, 440] width 107 height 65
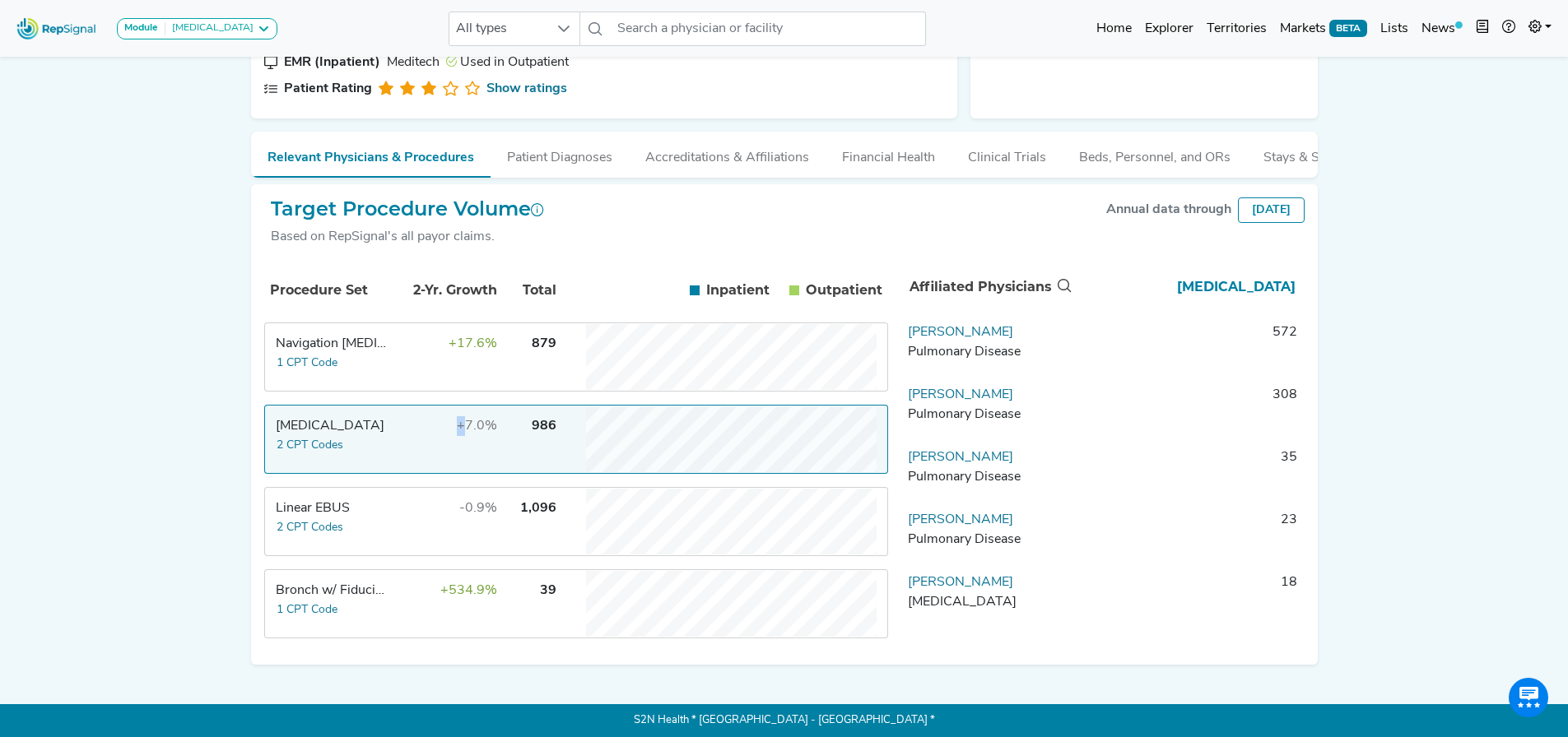
click at [396, 457] on td "+7.0%" at bounding box center [444, 440] width 107 height 65
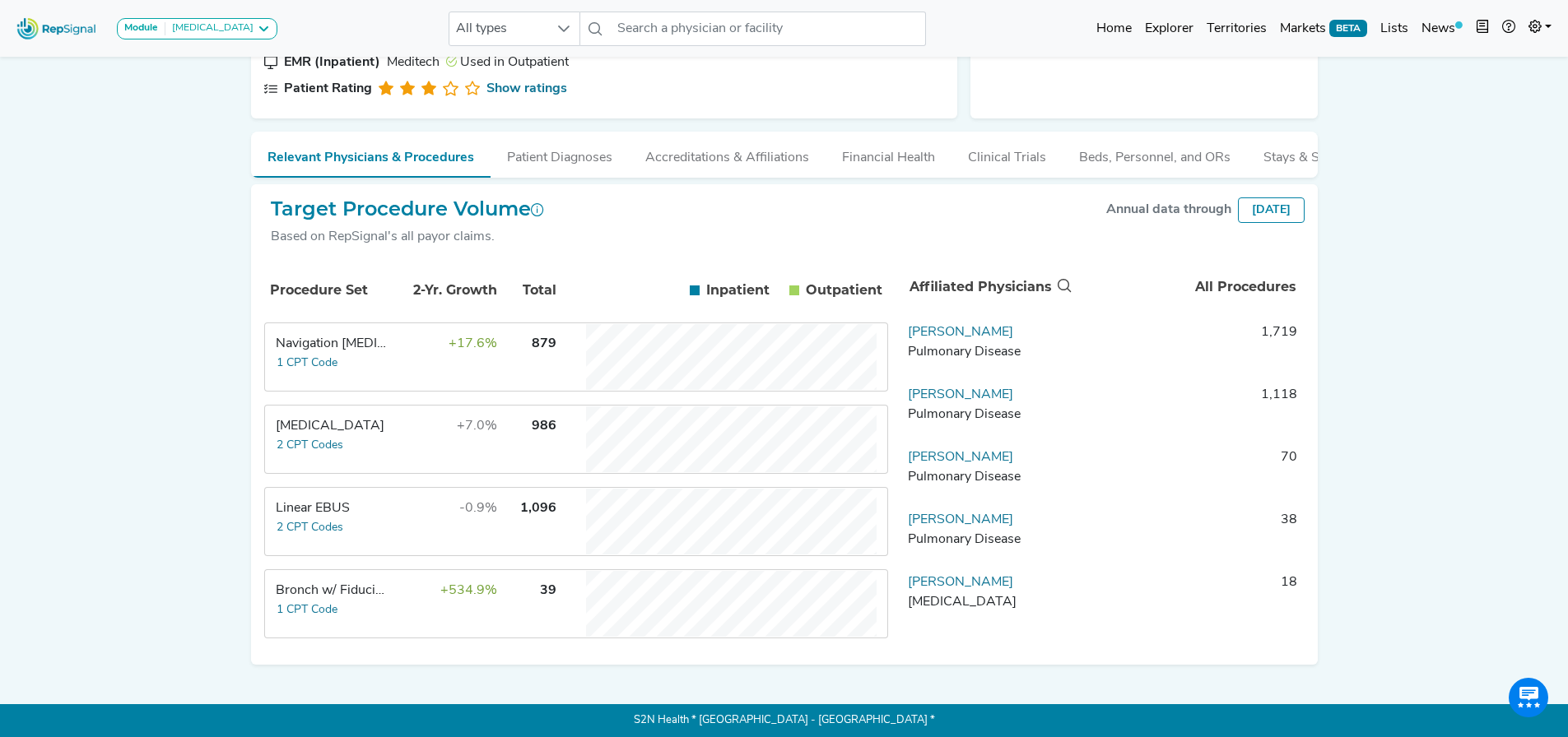
click at [393, 499] on td "-0.9%" at bounding box center [444, 522] width 107 height 65
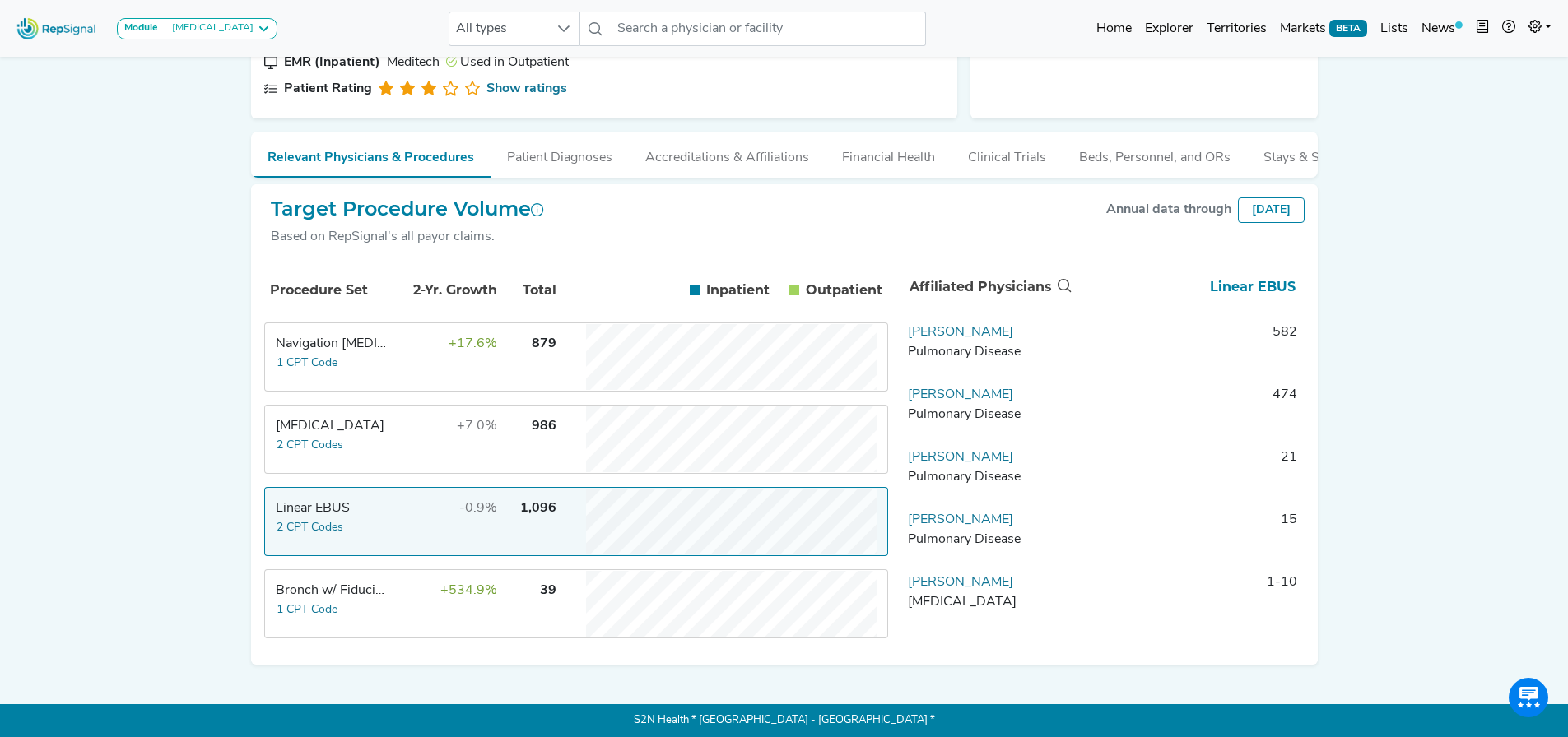
click at [393, 500] on td "-0.9%" at bounding box center [444, 522] width 107 height 65
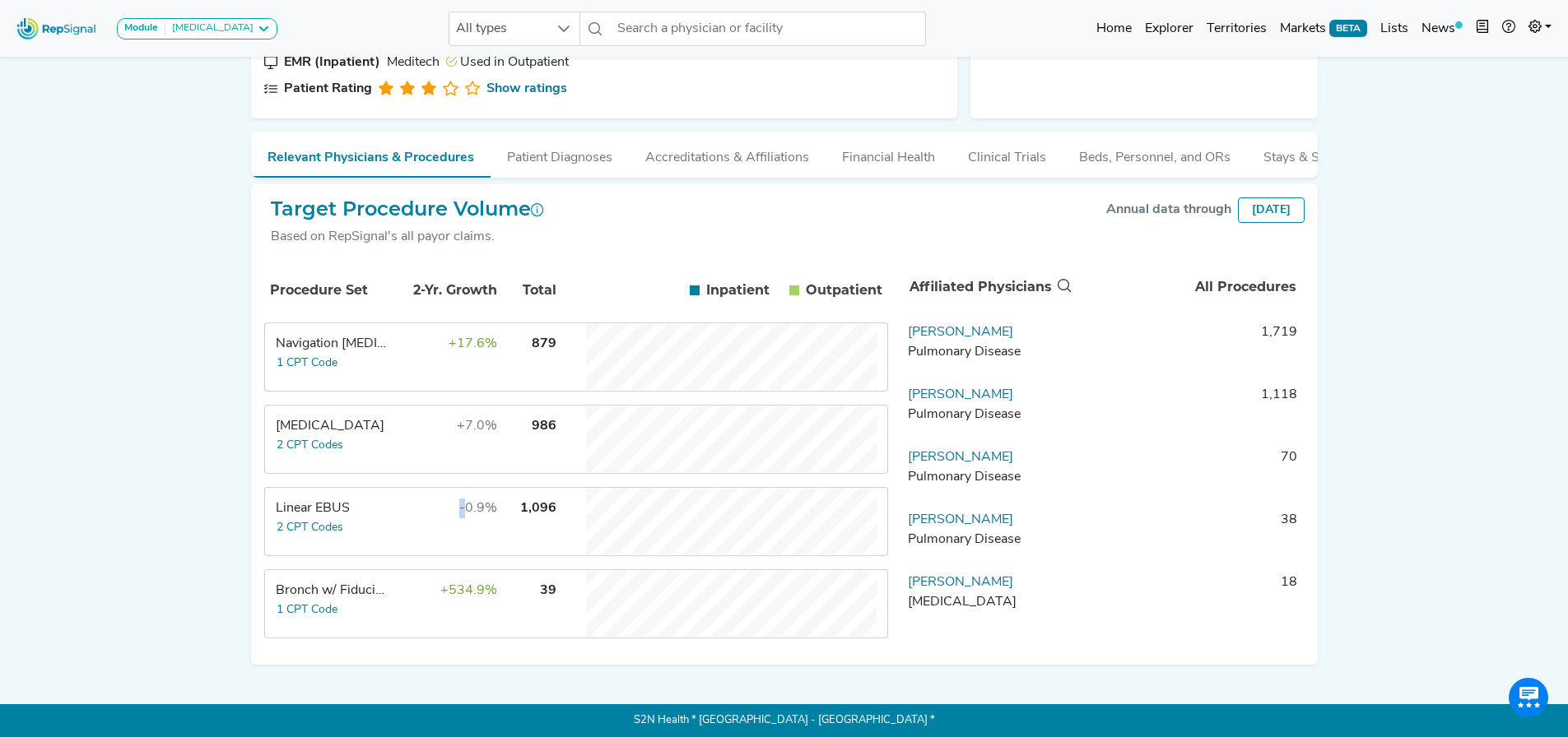
click at [393, 500] on td "-0.9%" at bounding box center [444, 522] width 107 height 65
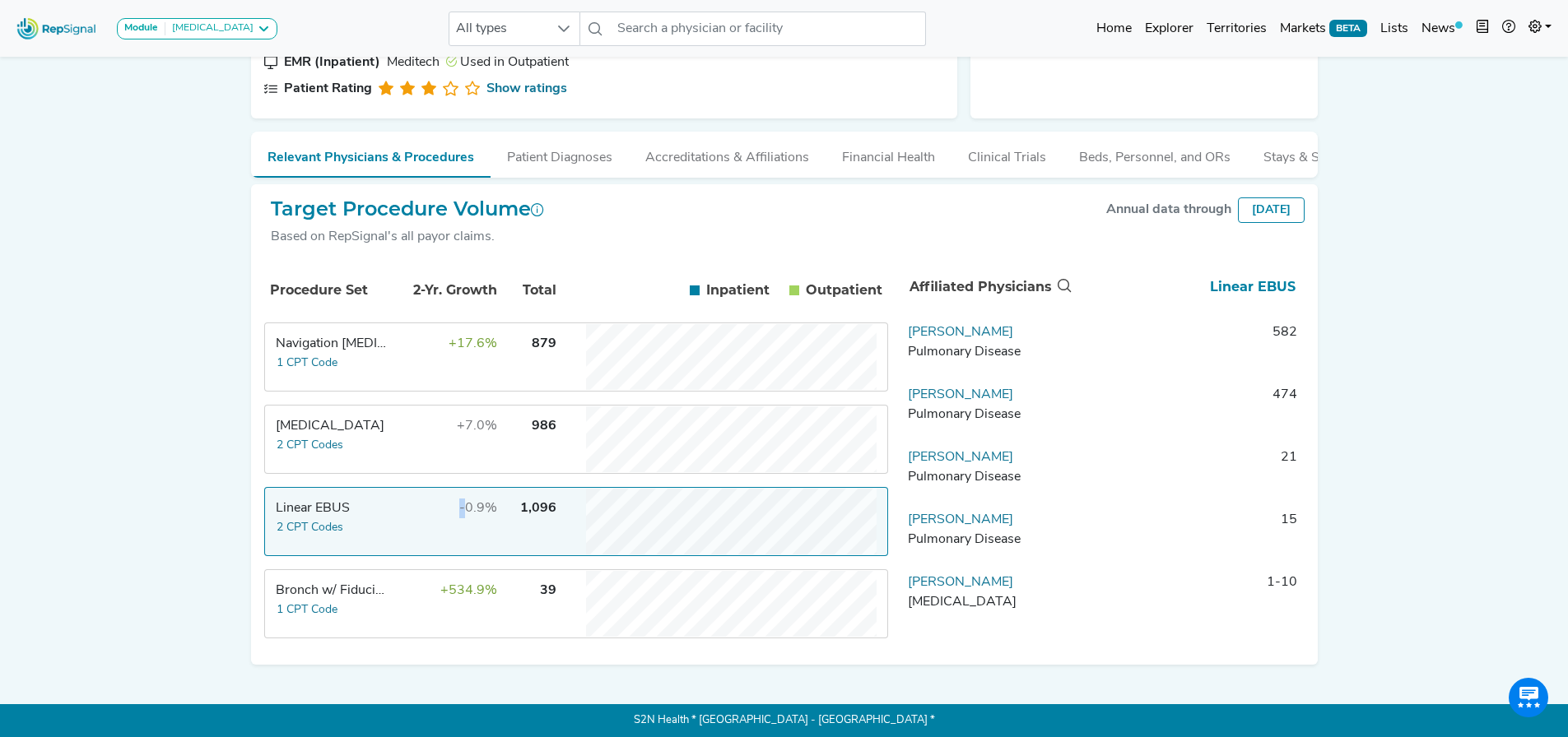
click at [393, 500] on td "-0.9%" at bounding box center [444, 522] width 107 height 65
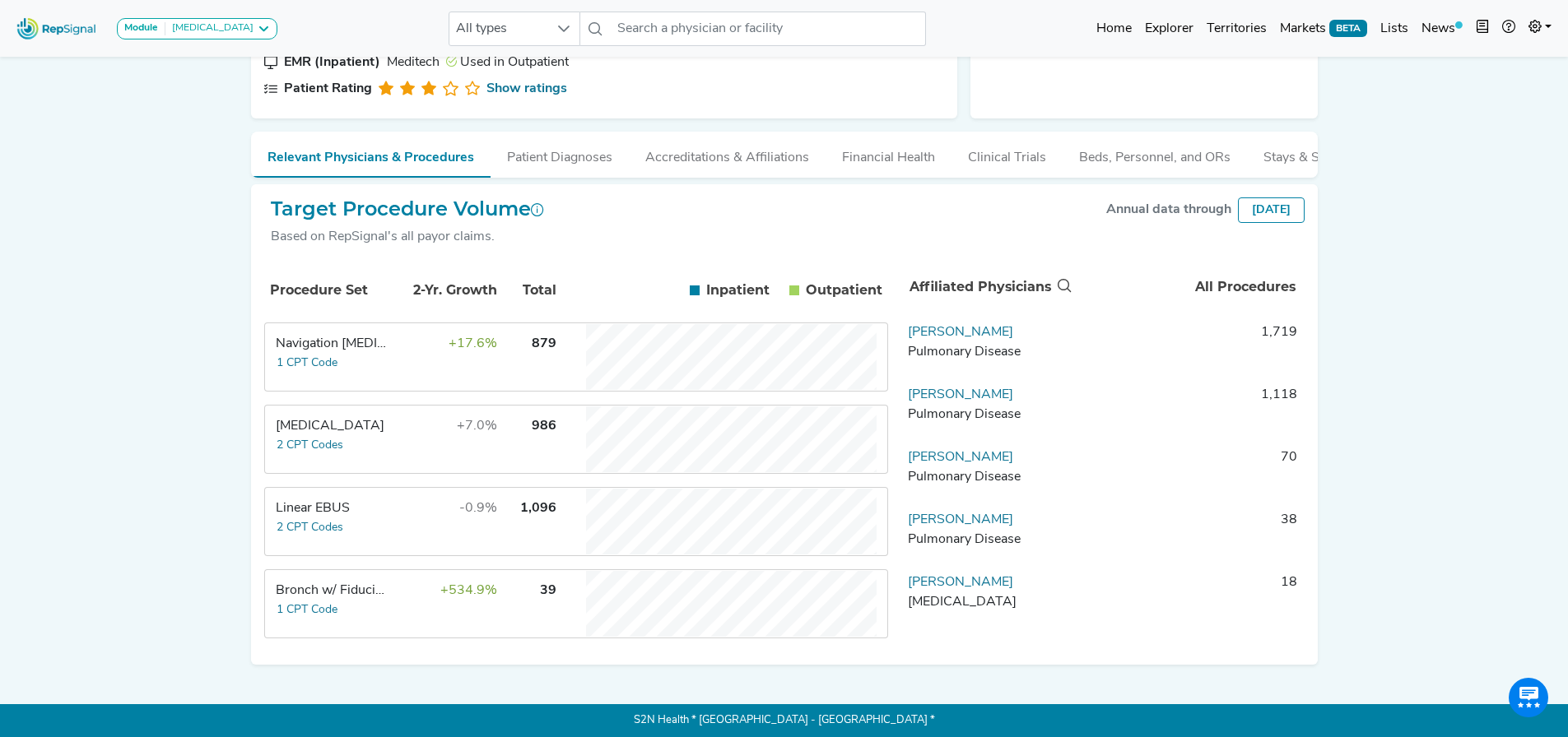
click at [210, 464] on div "Module [MEDICAL_DATA] [MEDICAL_DATA] Disposable Bronchoscope SBRT SPE TTNA [MED…" at bounding box center [784, 240] width 1568 height 992
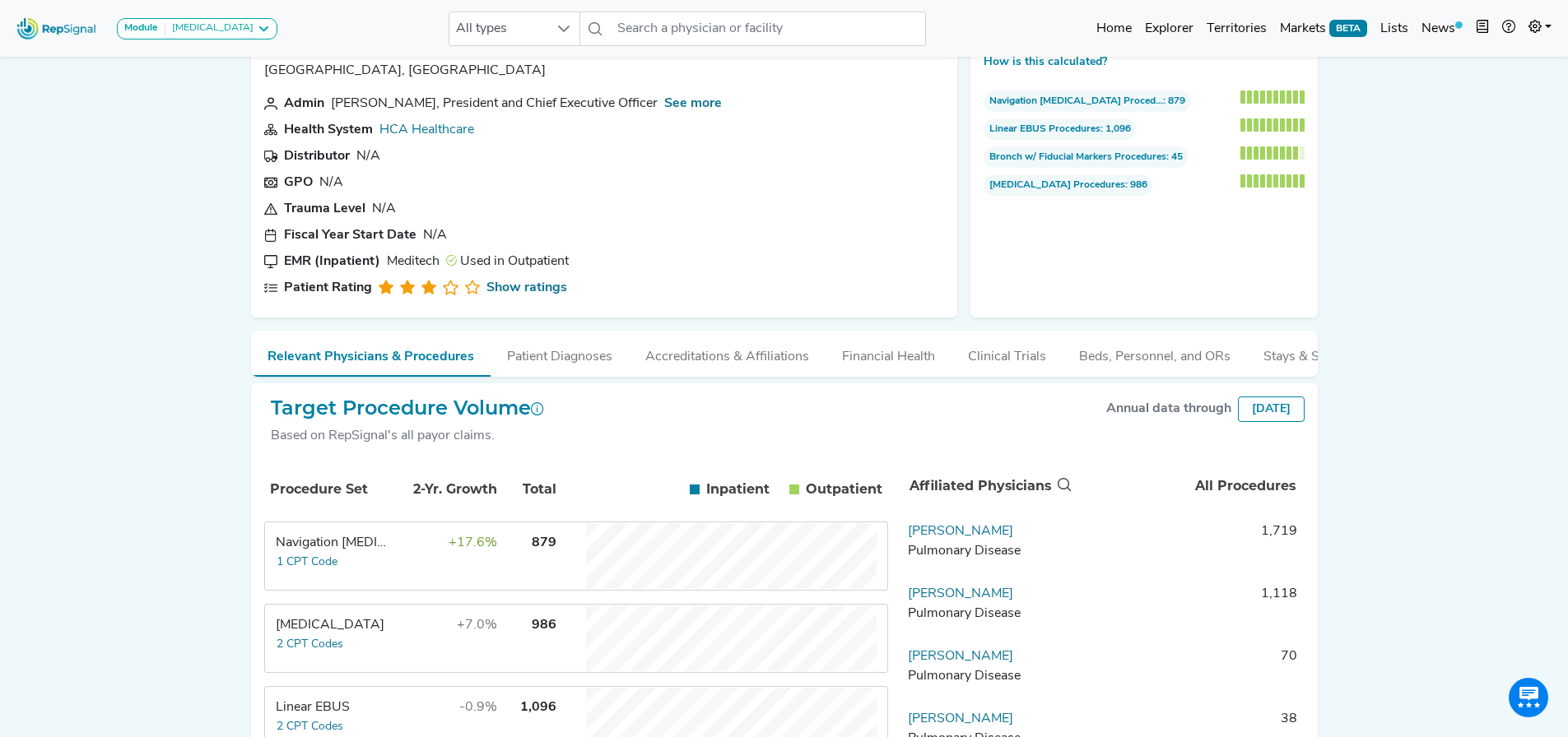
scroll to position [21, 0]
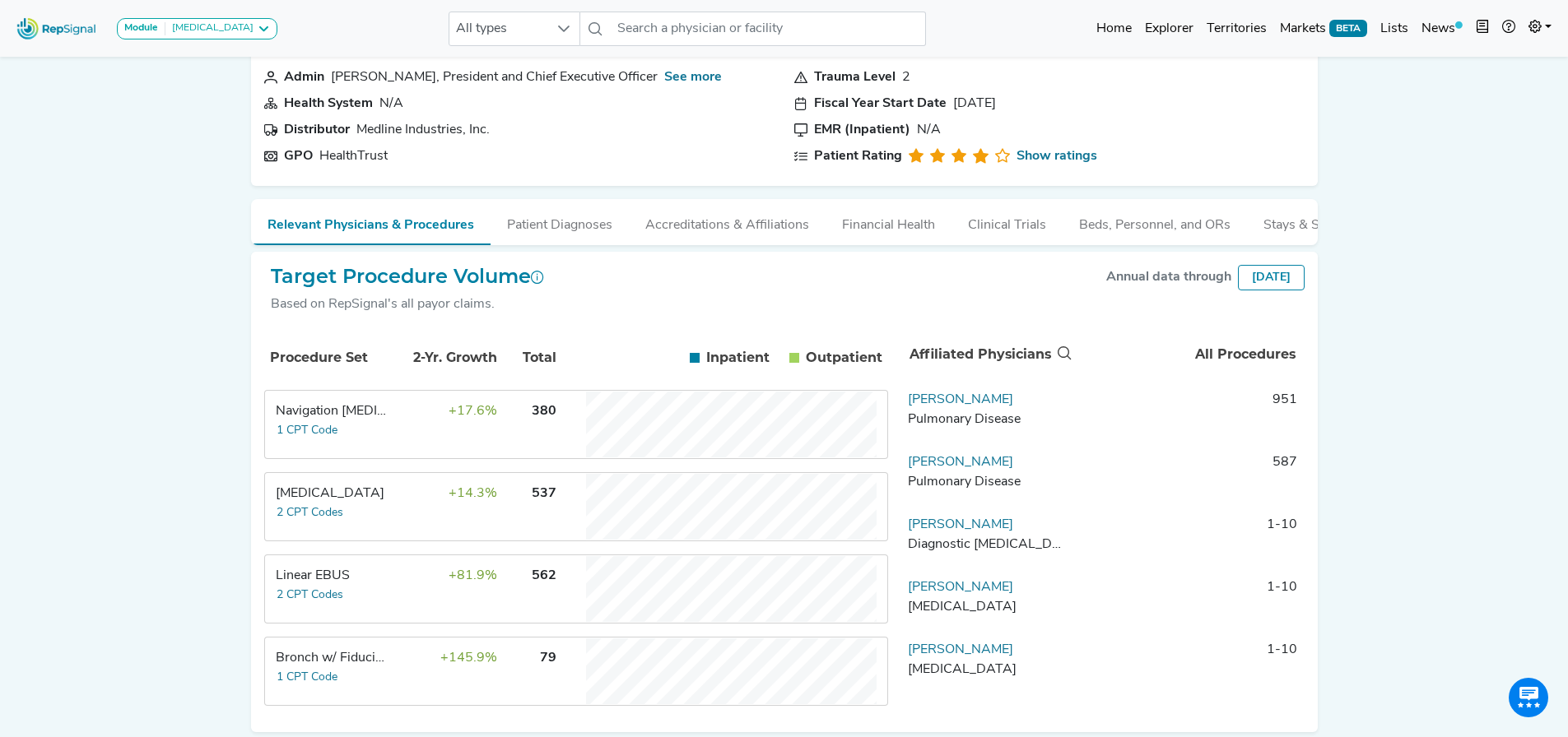
scroll to position [162, 0]
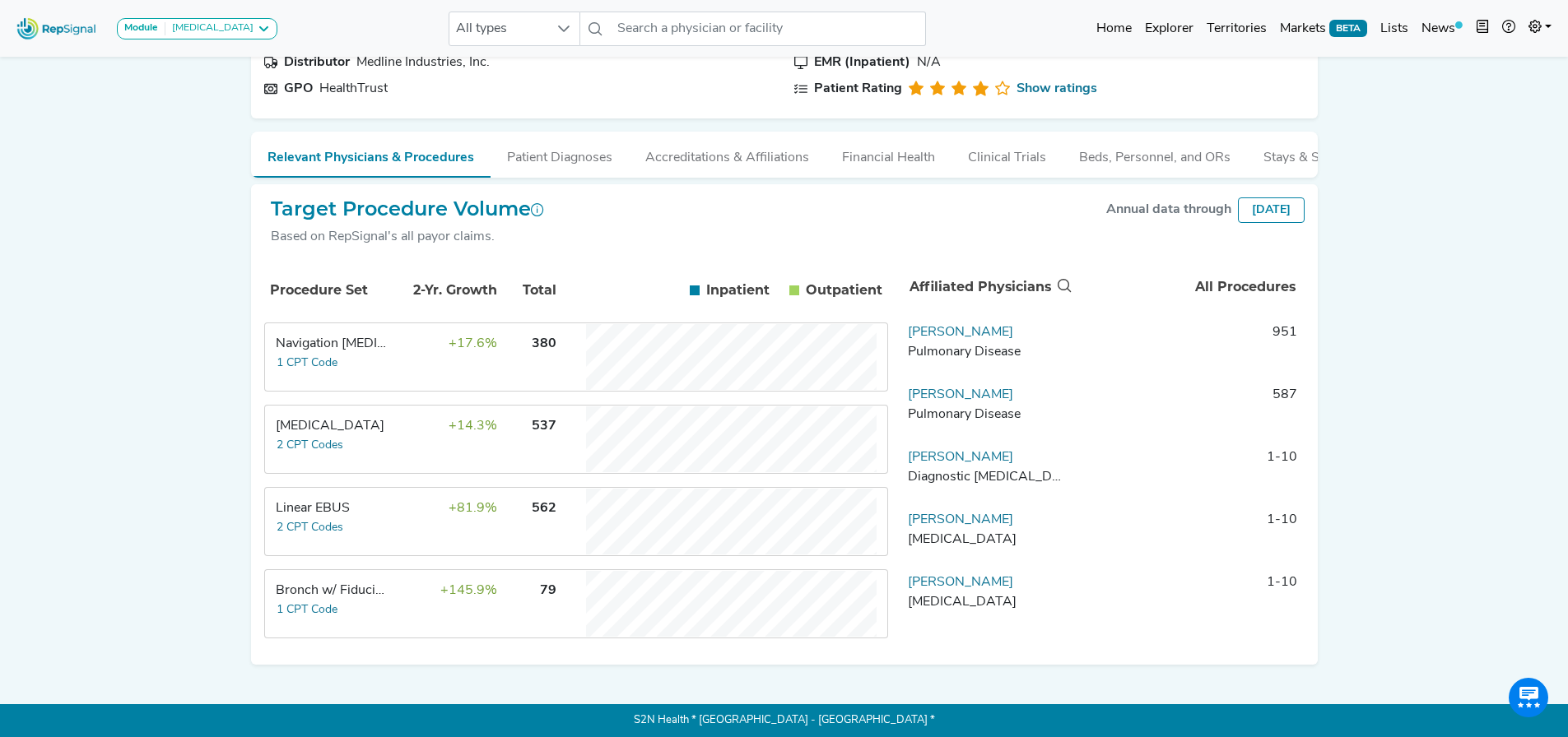
click at [443, 383] on td "+17.6%" at bounding box center [444, 357] width 107 height 65
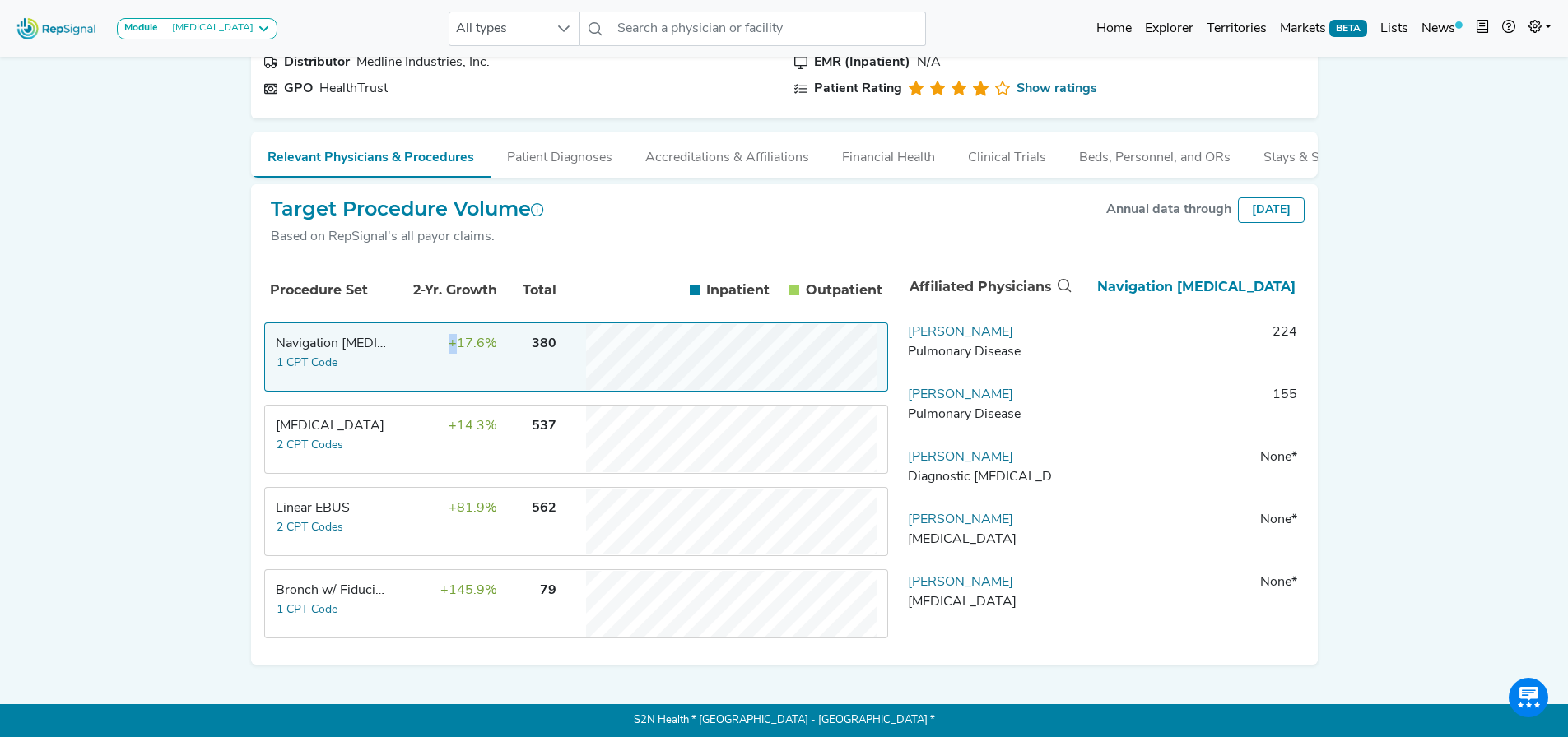
click at [443, 383] on td "+17.6%" at bounding box center [444, 357] width 107 height 65
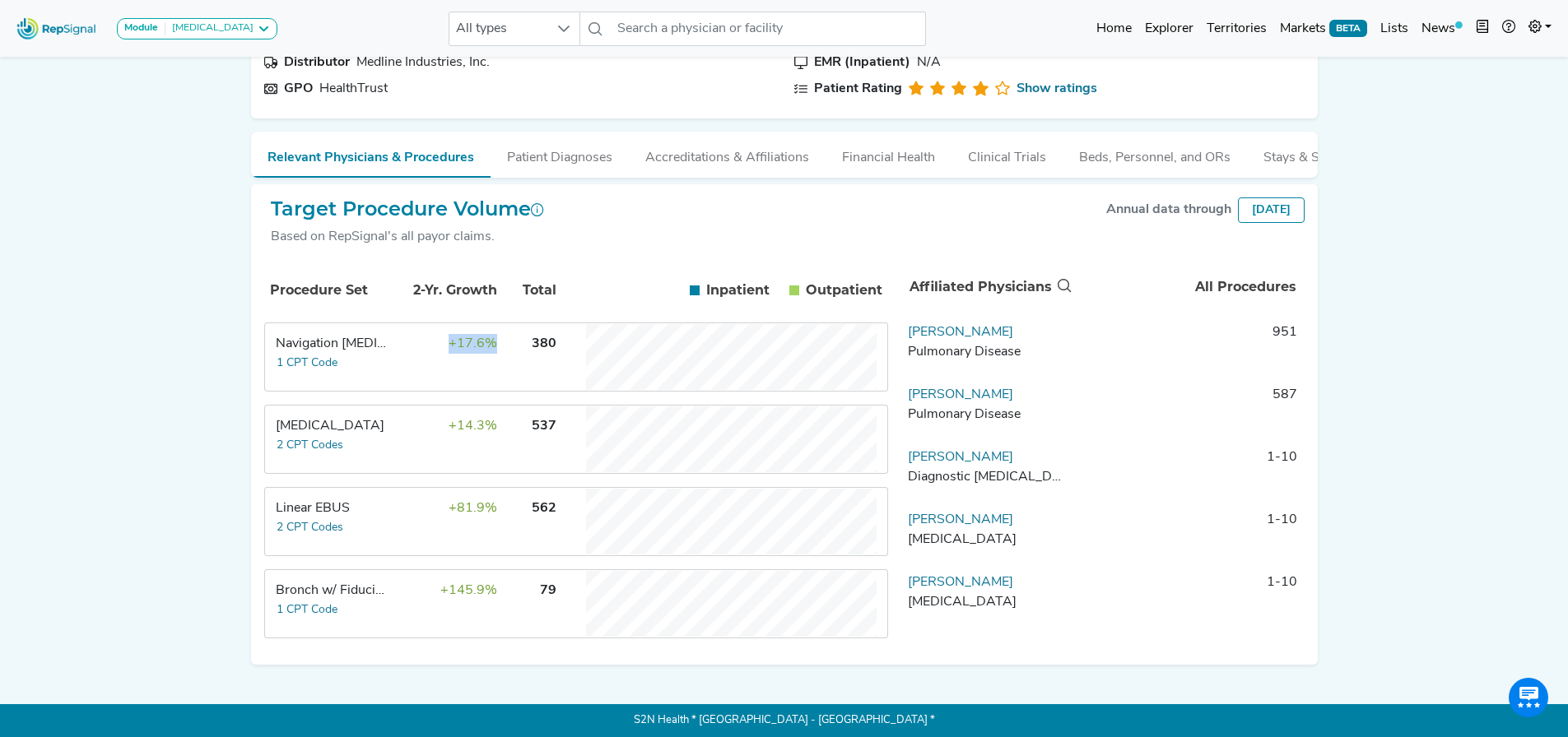
click at [443, 383] on td "+17.6%" at bounding box center [444, 357] width 107 height 65
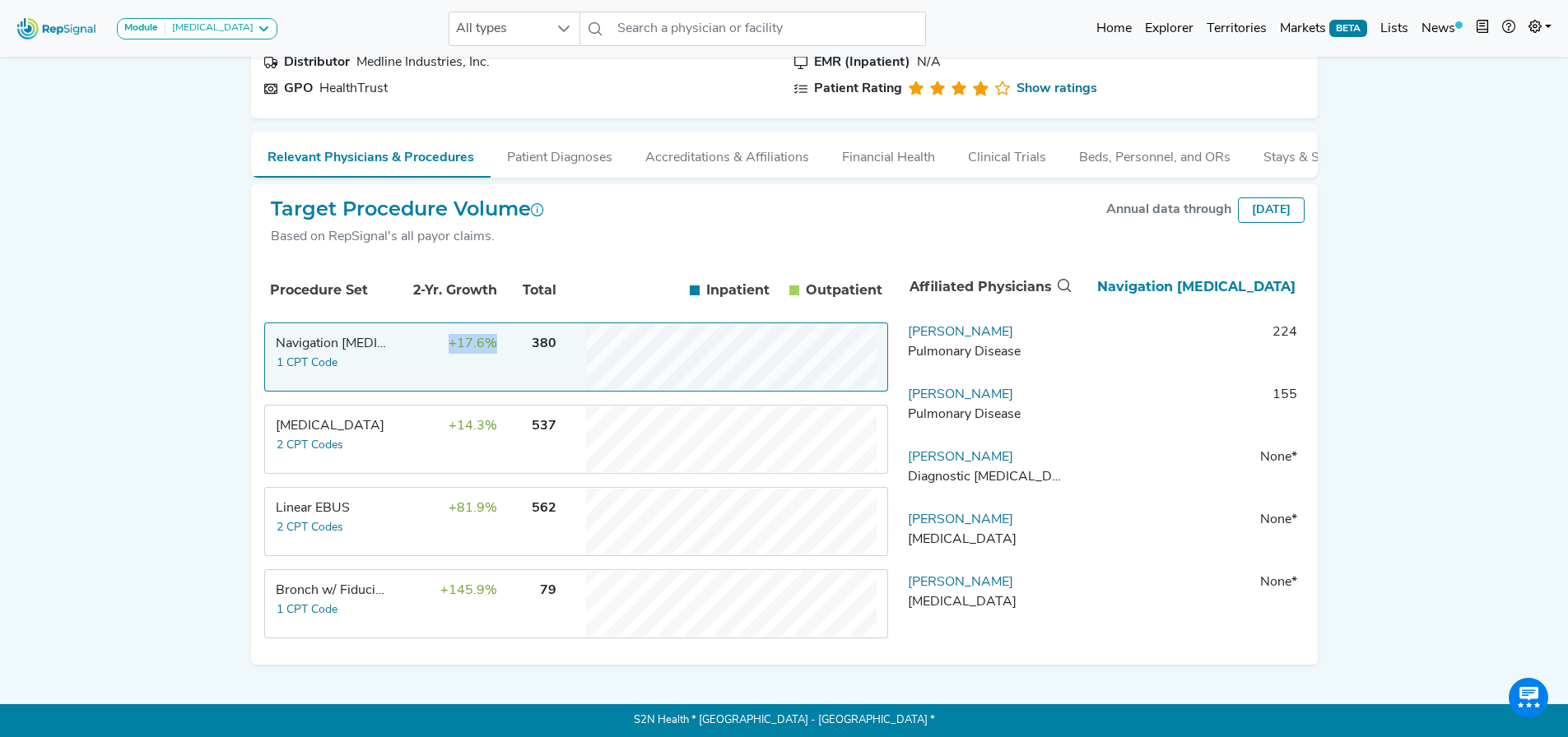
click at [443, 383] on td "+17.6%" at bounding box center [444, 357] width 107 height 65
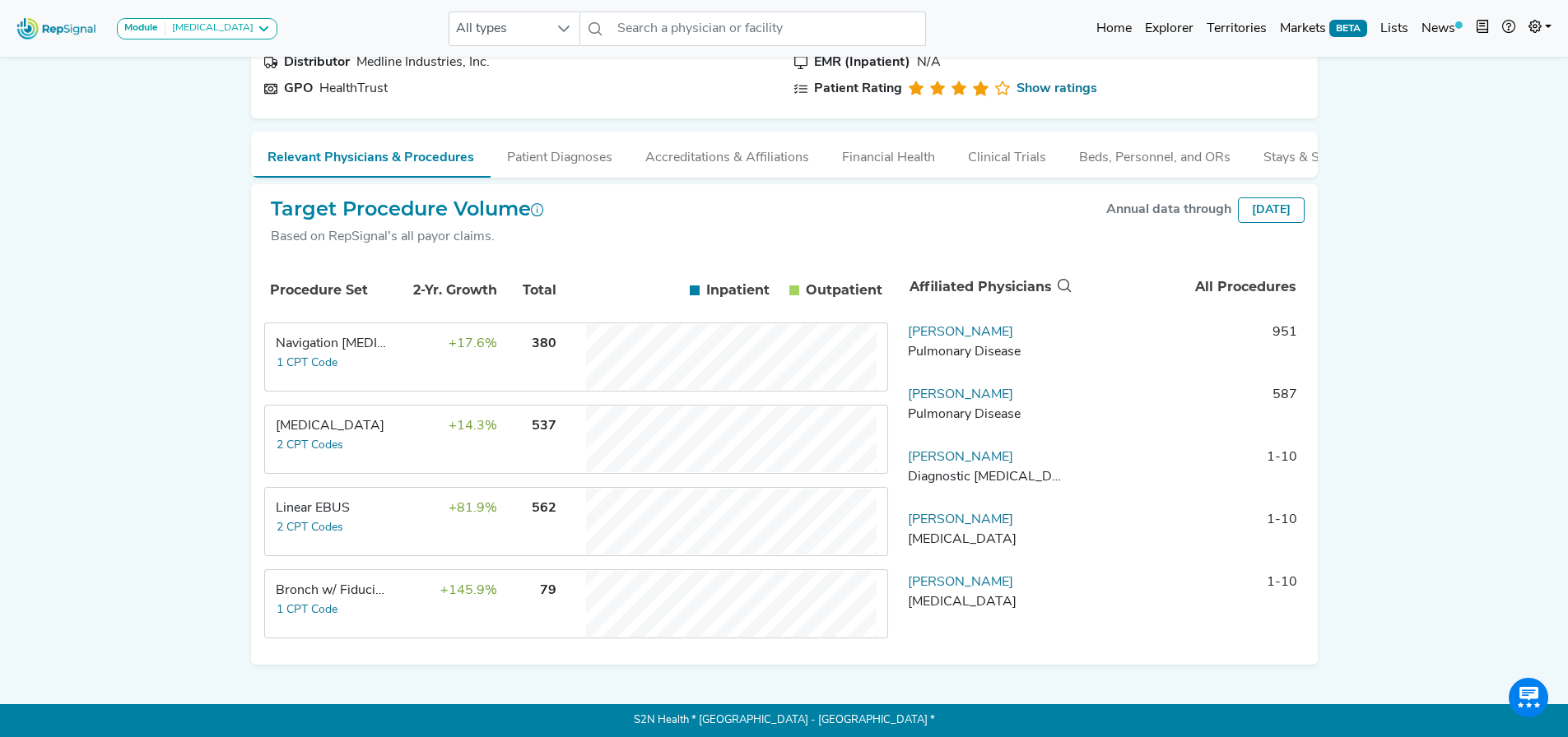
click at [451, 464] on td "+14.3%" at bounding box center [444, 440] width 107 height 65
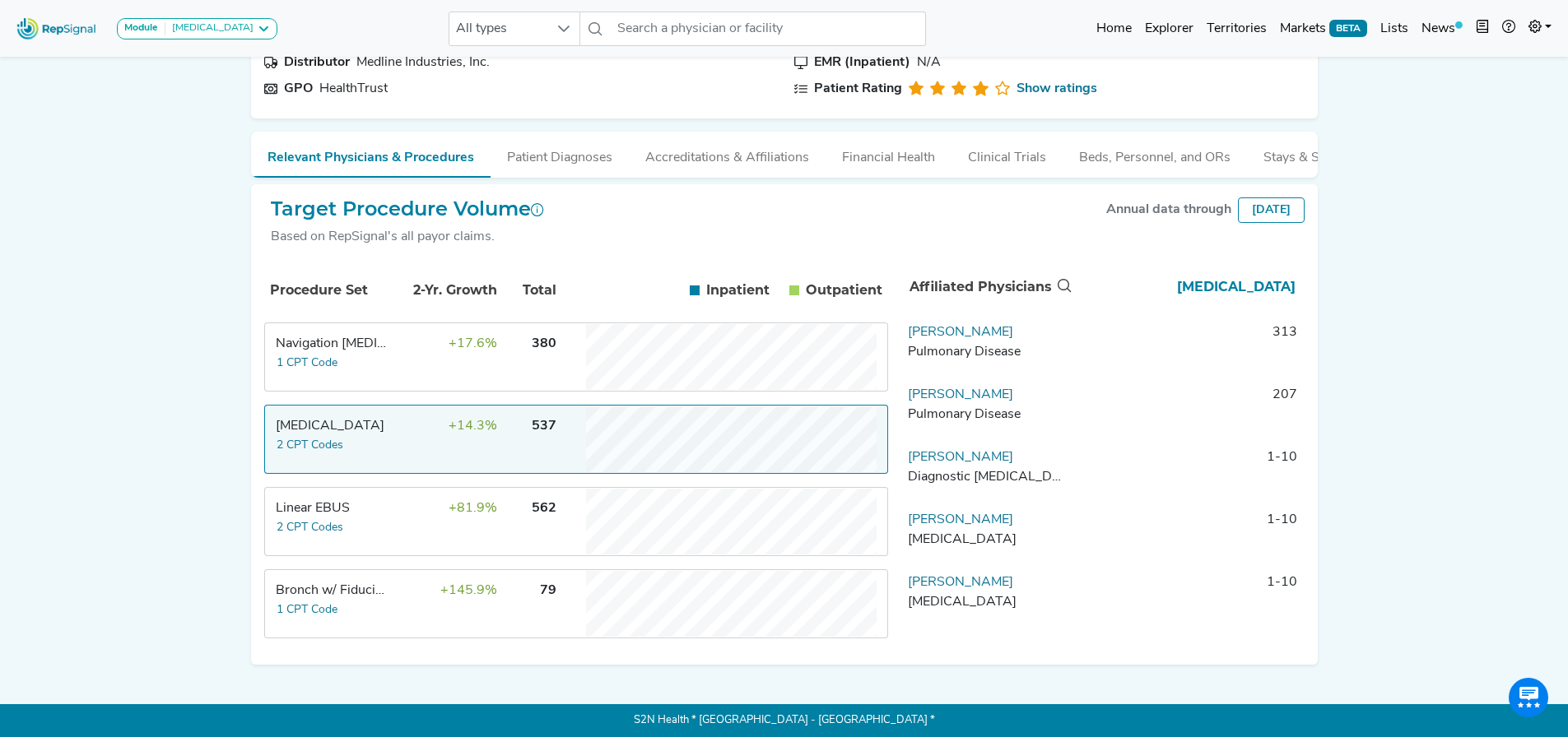
click at [450, 464] on td "+14.3%" at bounding box center [444, 440] width 107 height 65
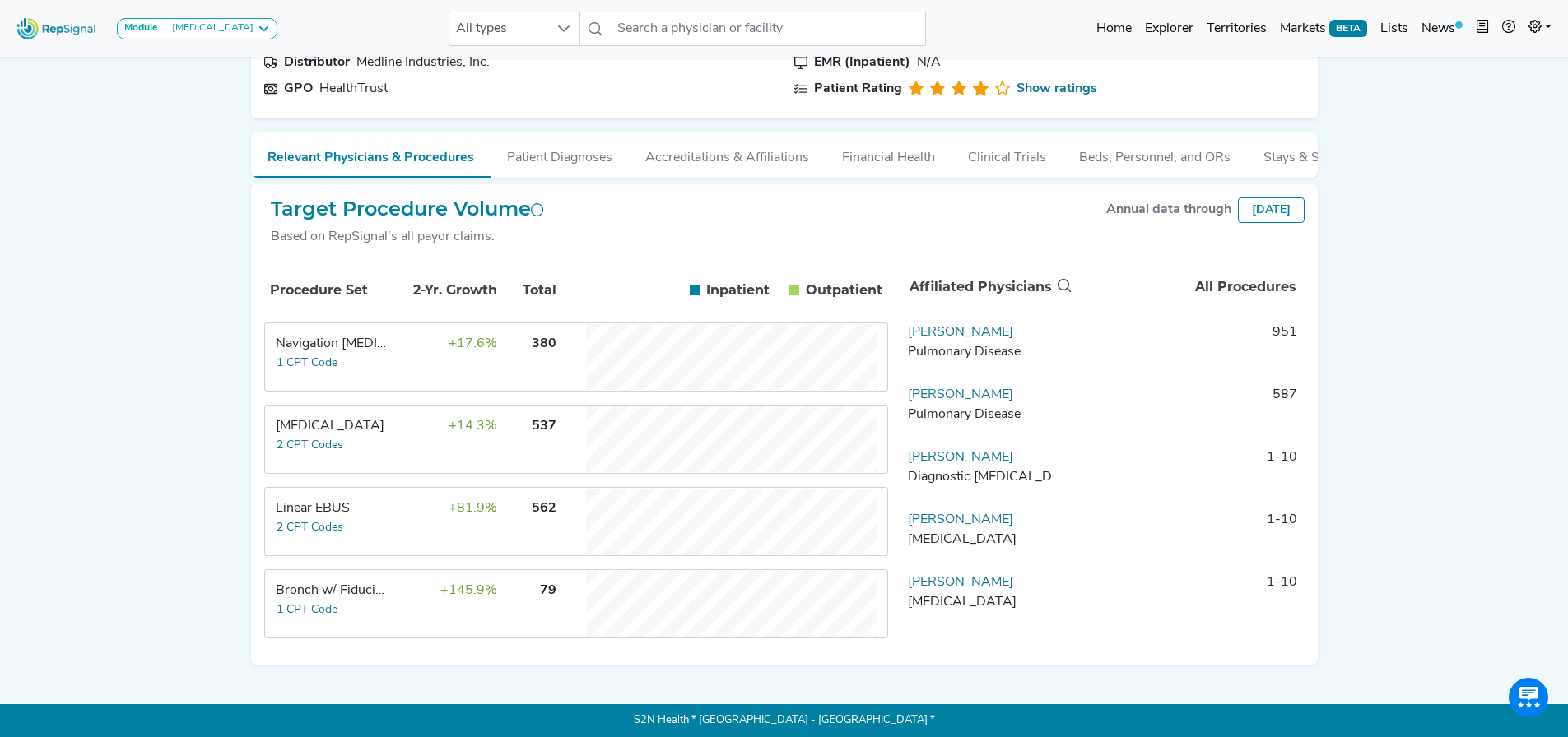
click at [449, 518] on td "+81.9%" at bounding box center [444, 522] width 107 height 65
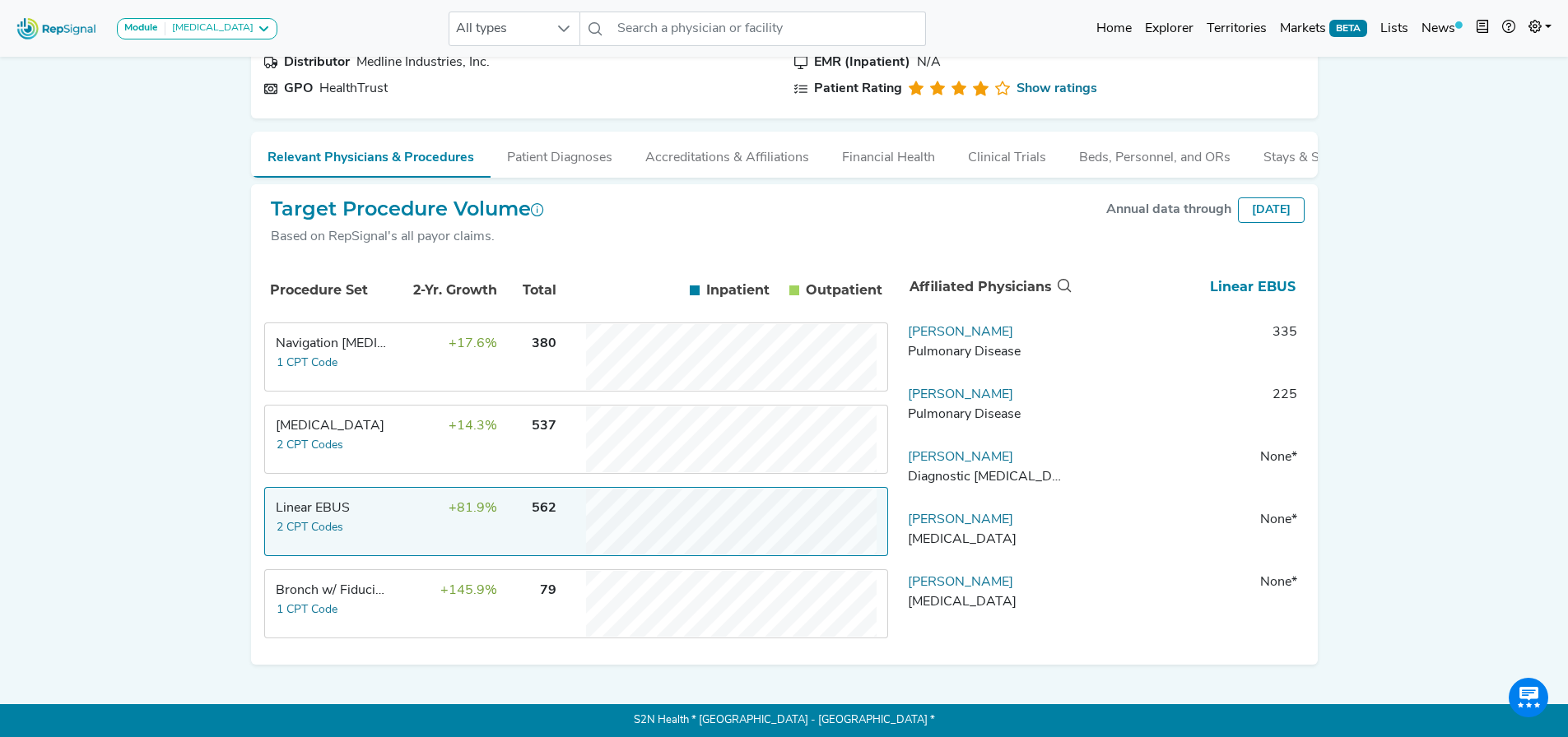
click at [449, 518] on td "+81.9%" at bounding box center [444, 522] width 107 height 65
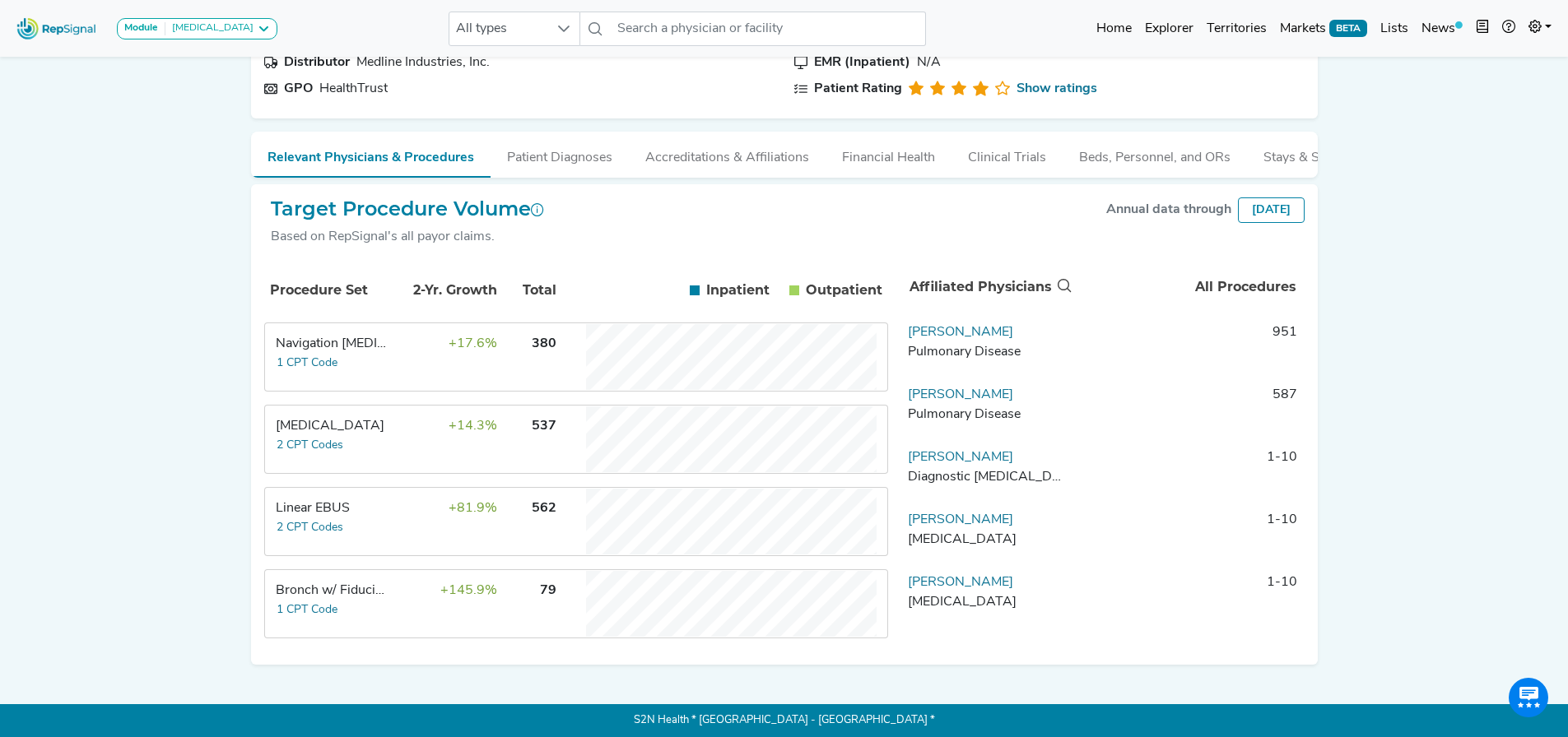
click at [440, 611] on td "+145.9%" at bounding box center [444, 604] width 107 height 65
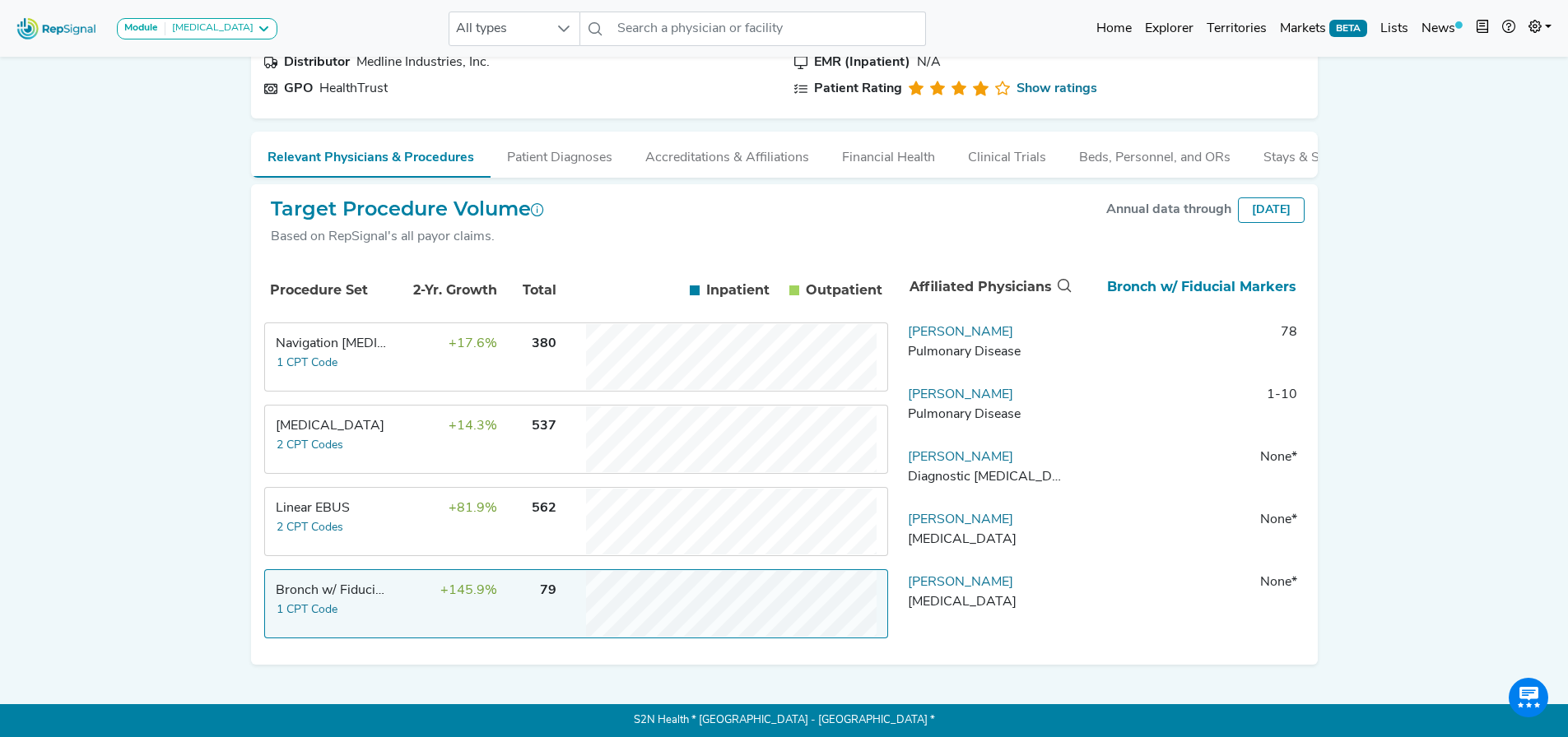
click at [441, 611] on td "+145.9%" at bounding box center [444, 604] width 107 height 65
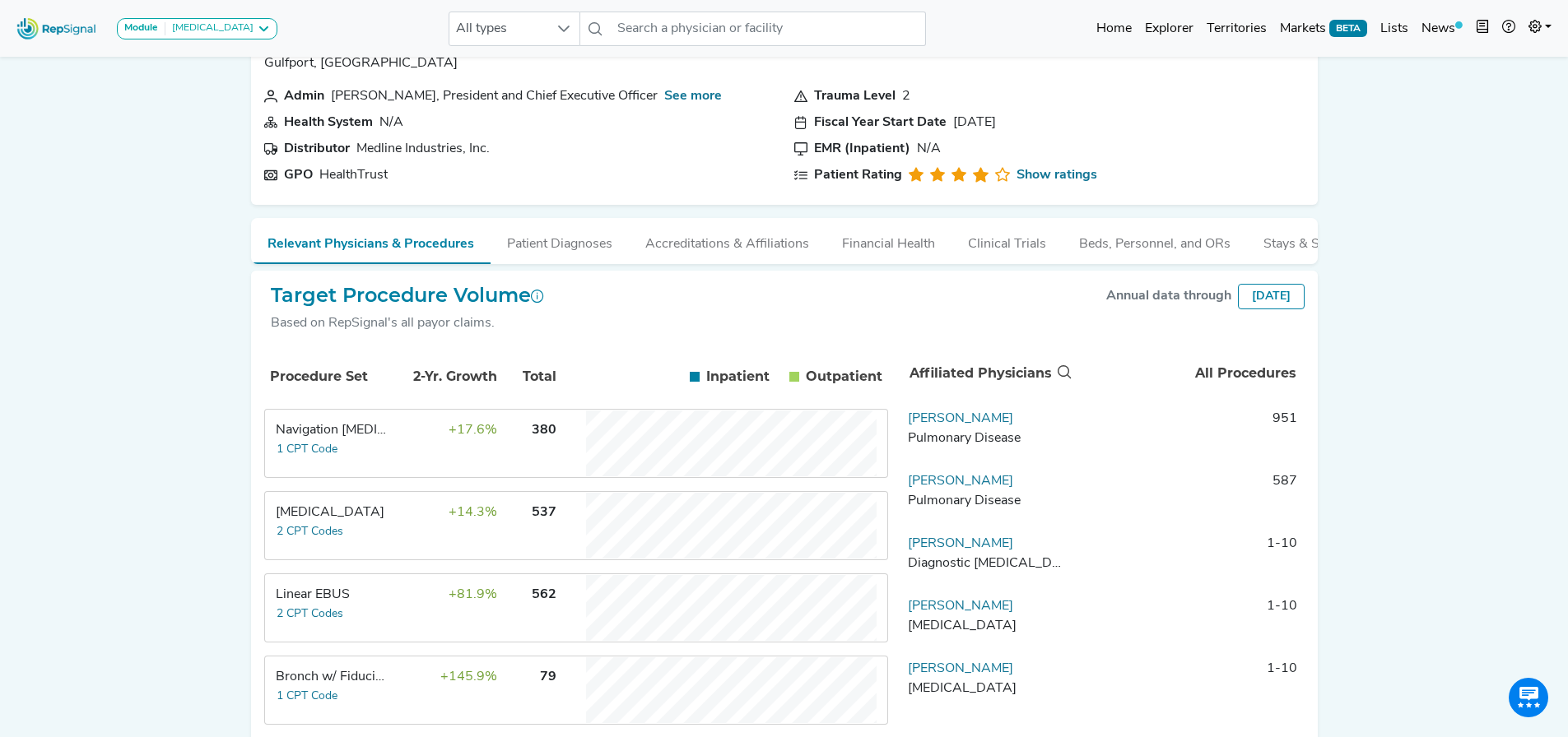
scroll to position [0, 0]
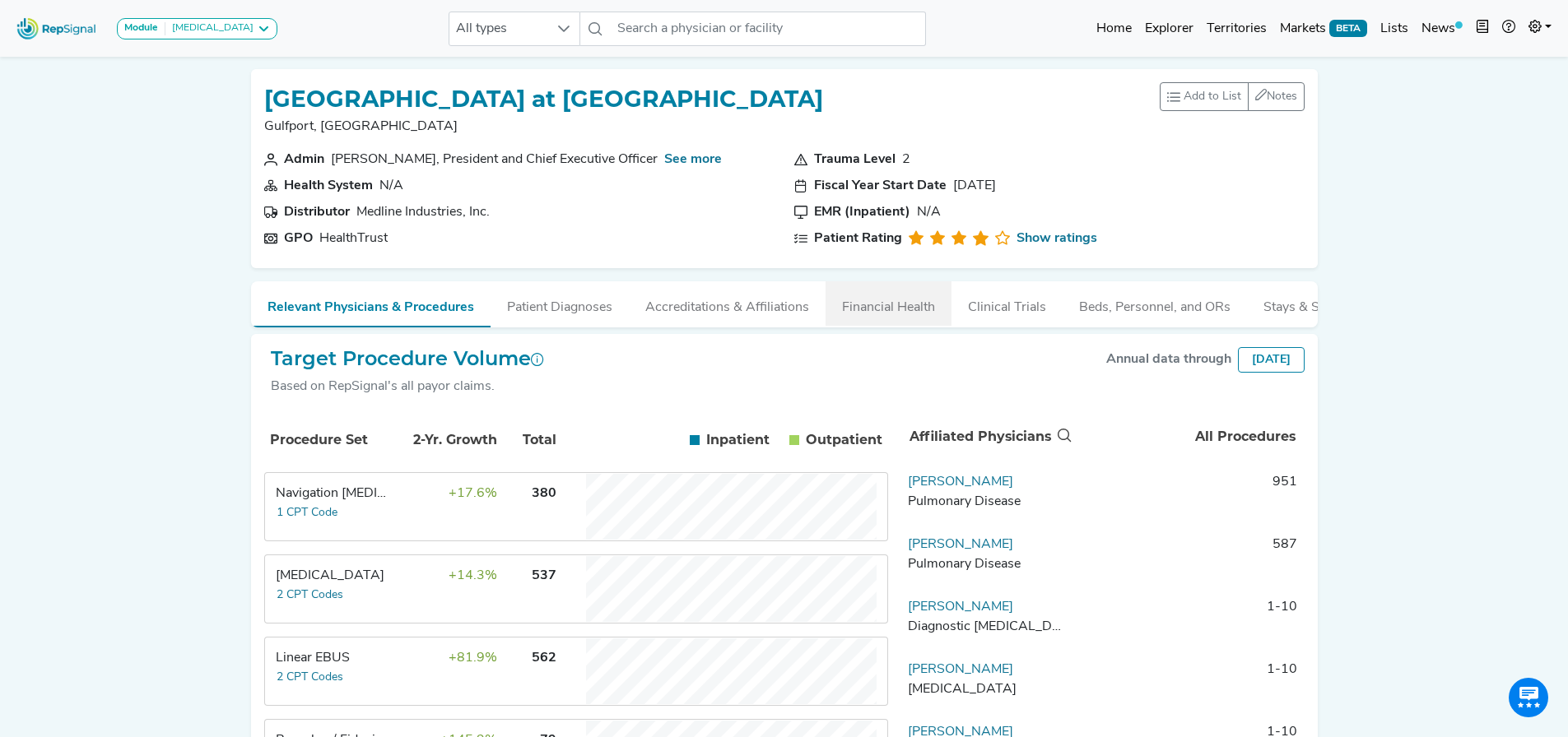
click at [922, 320] on button "Financial Health" at bounding box center [888, 304] width 126 height 45
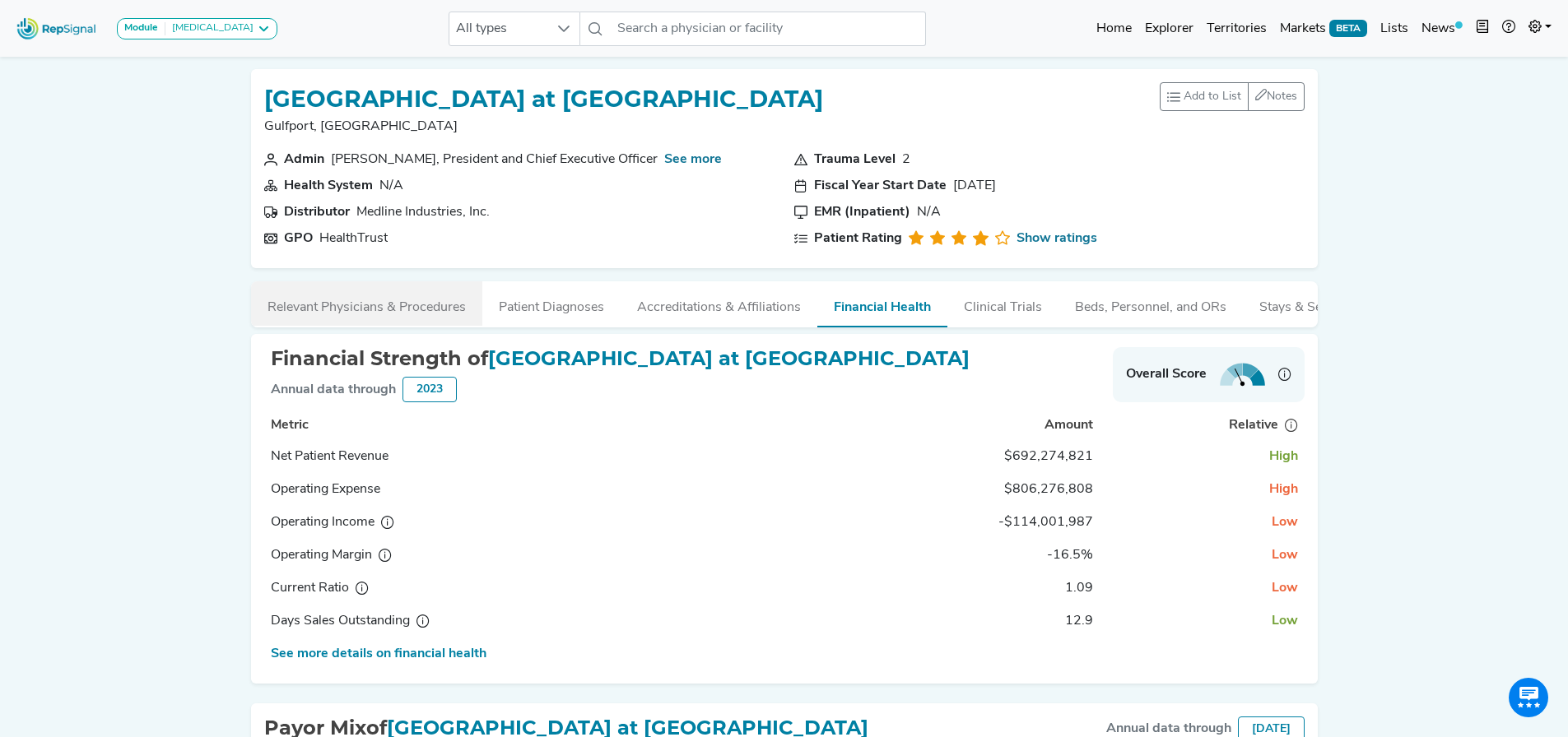
click at [341, 315] on button "Relevant Physicians & Procedures" at bounding box center [366, 304] width 231 height 45
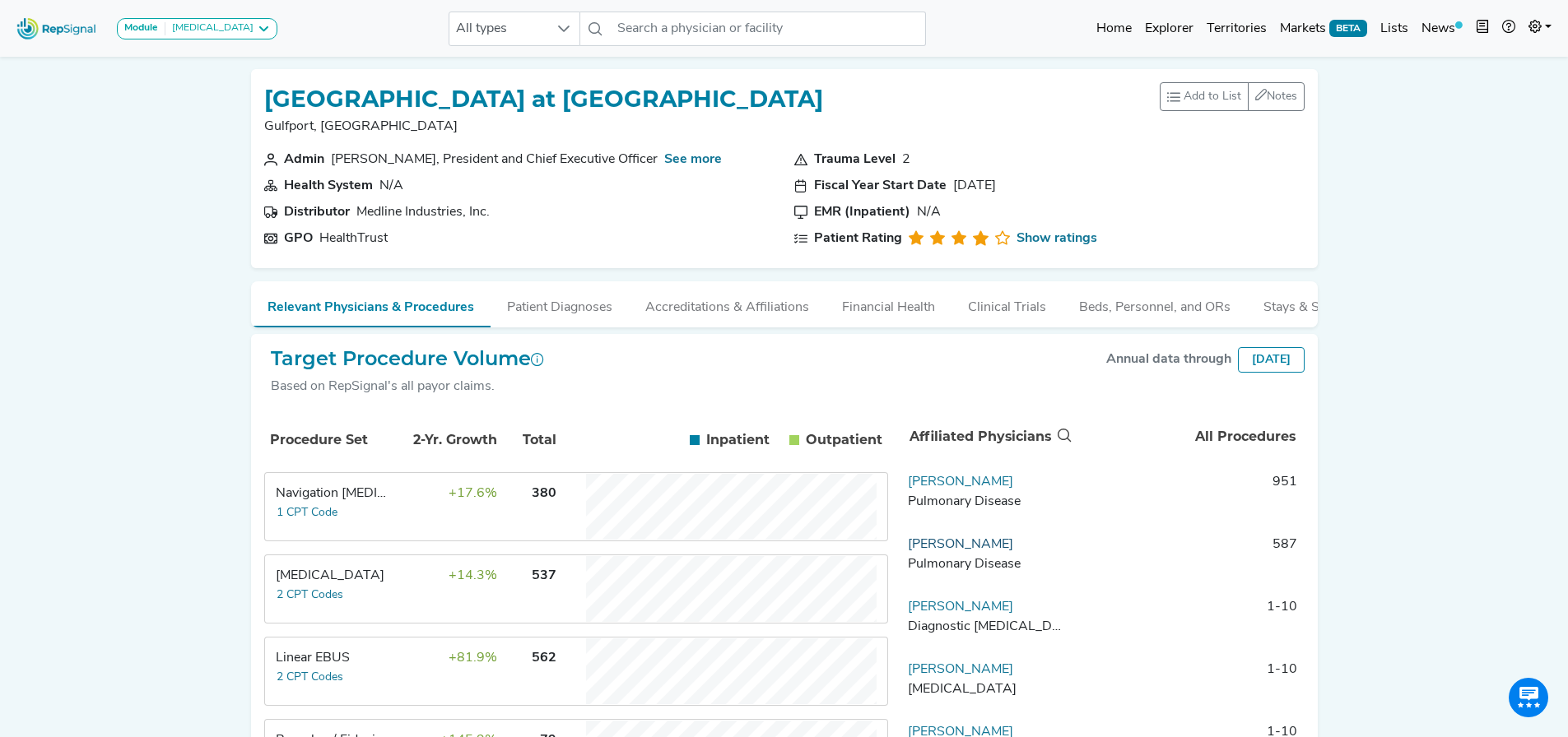
click at [956, 551] on link "Summer Allen" at bounding box center [960, 544] width 106 height 13
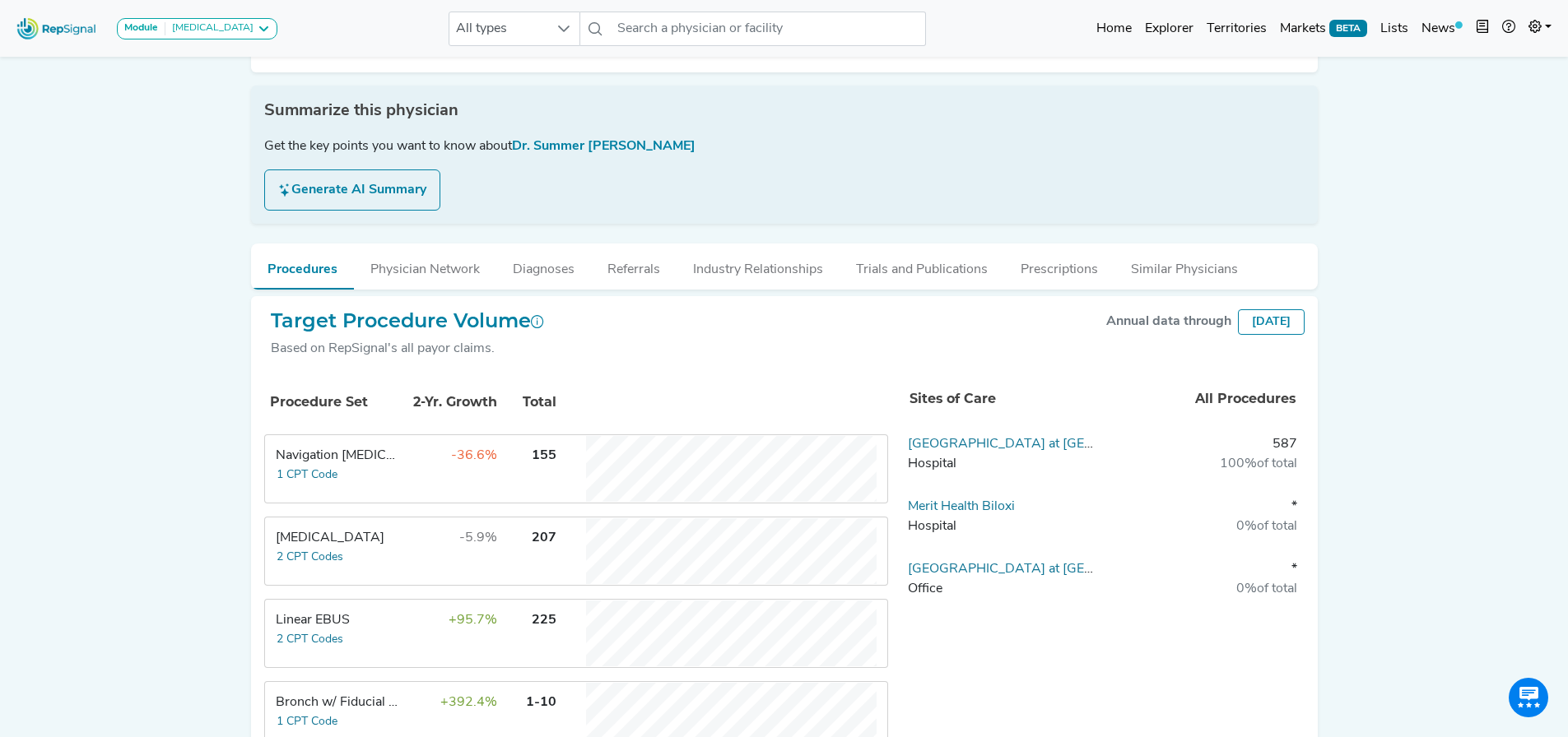
scroll to position [247, 0]
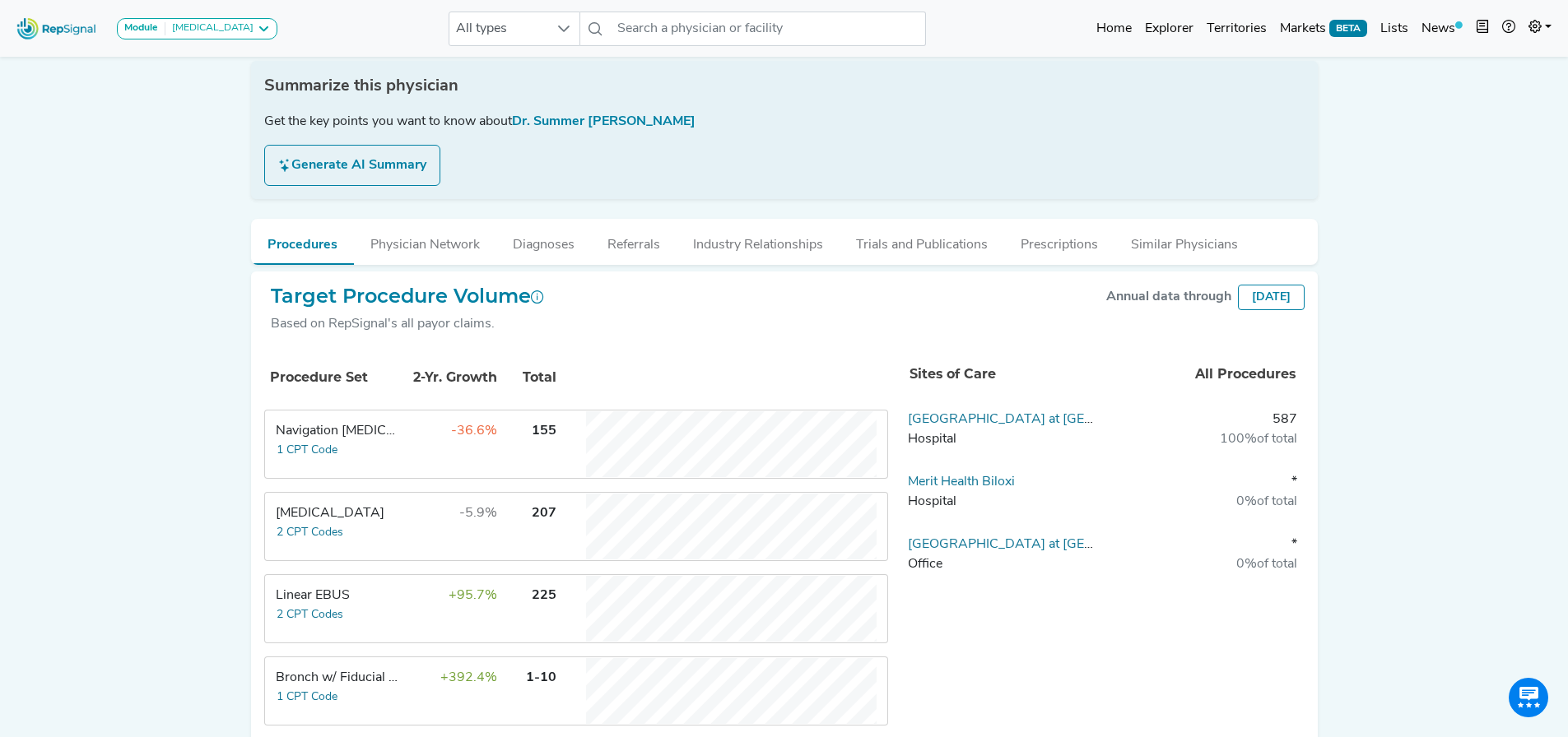
click at [451, 461] on td "-36.6%" at bounding box center [444, 444] width 107 height 65
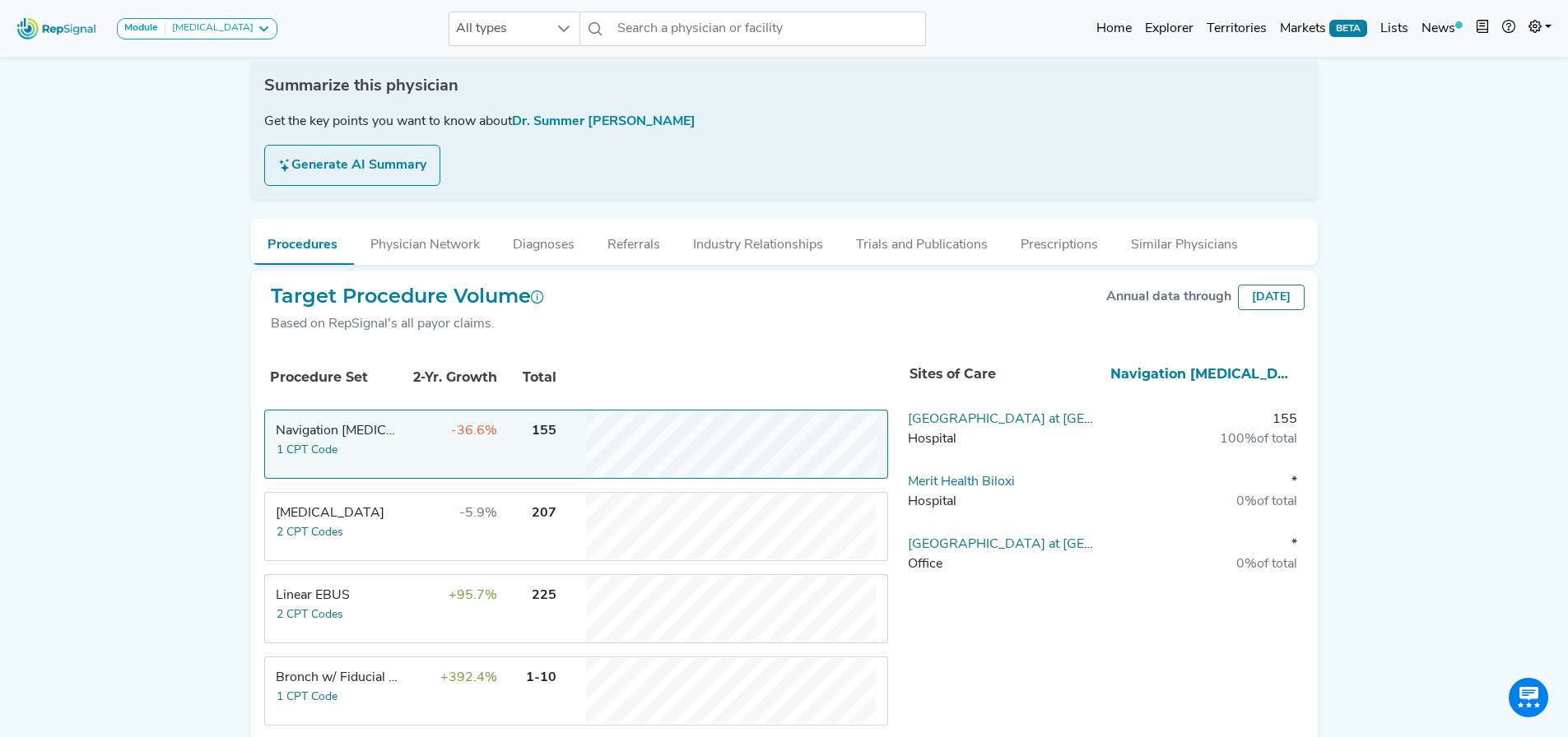
click at [450, 461] on td "-36.6%" at bounding box center [444, 444] width 107 height 65
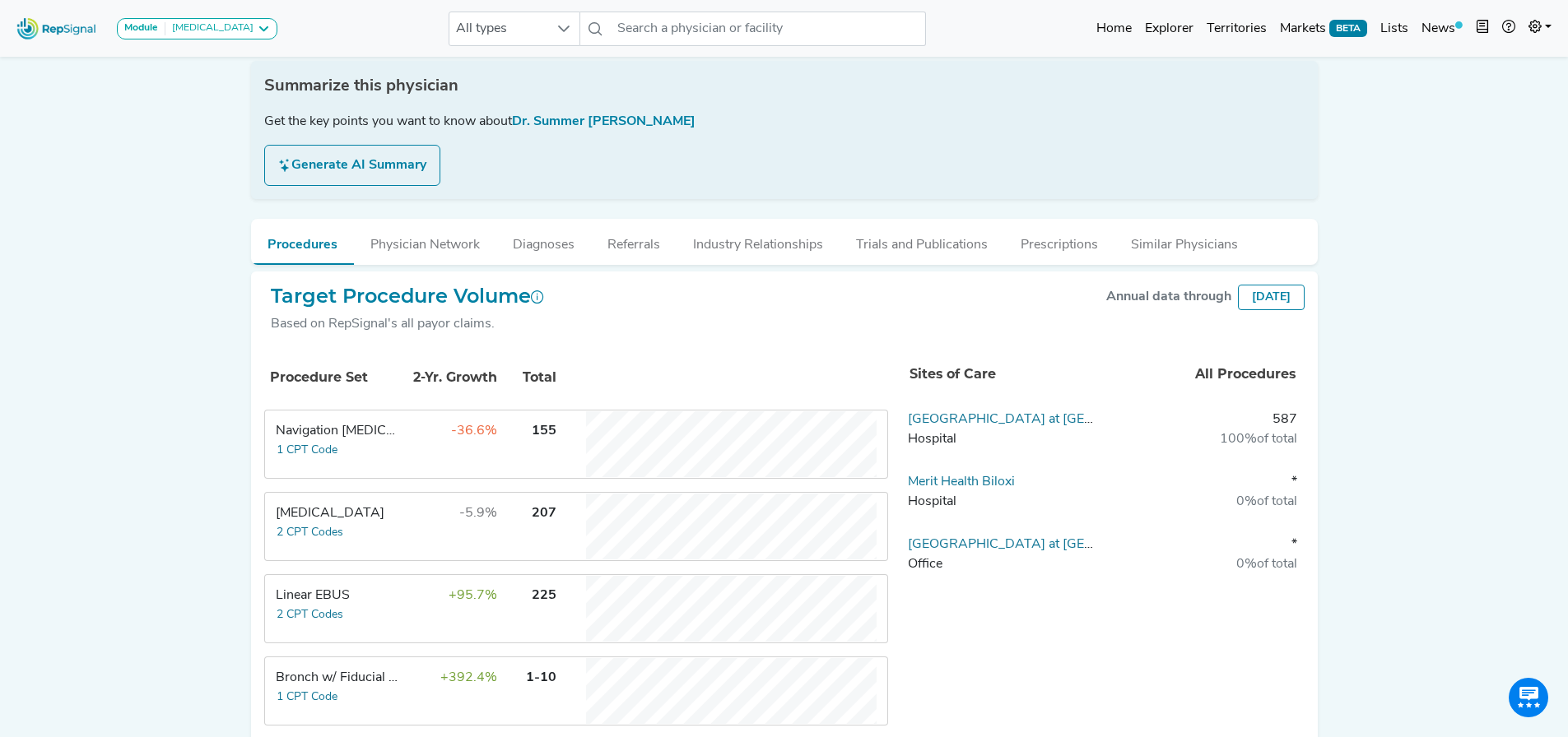
click at [452, 516] on td "-5.9%" at bounding box center [444, 527] width 107 height 65
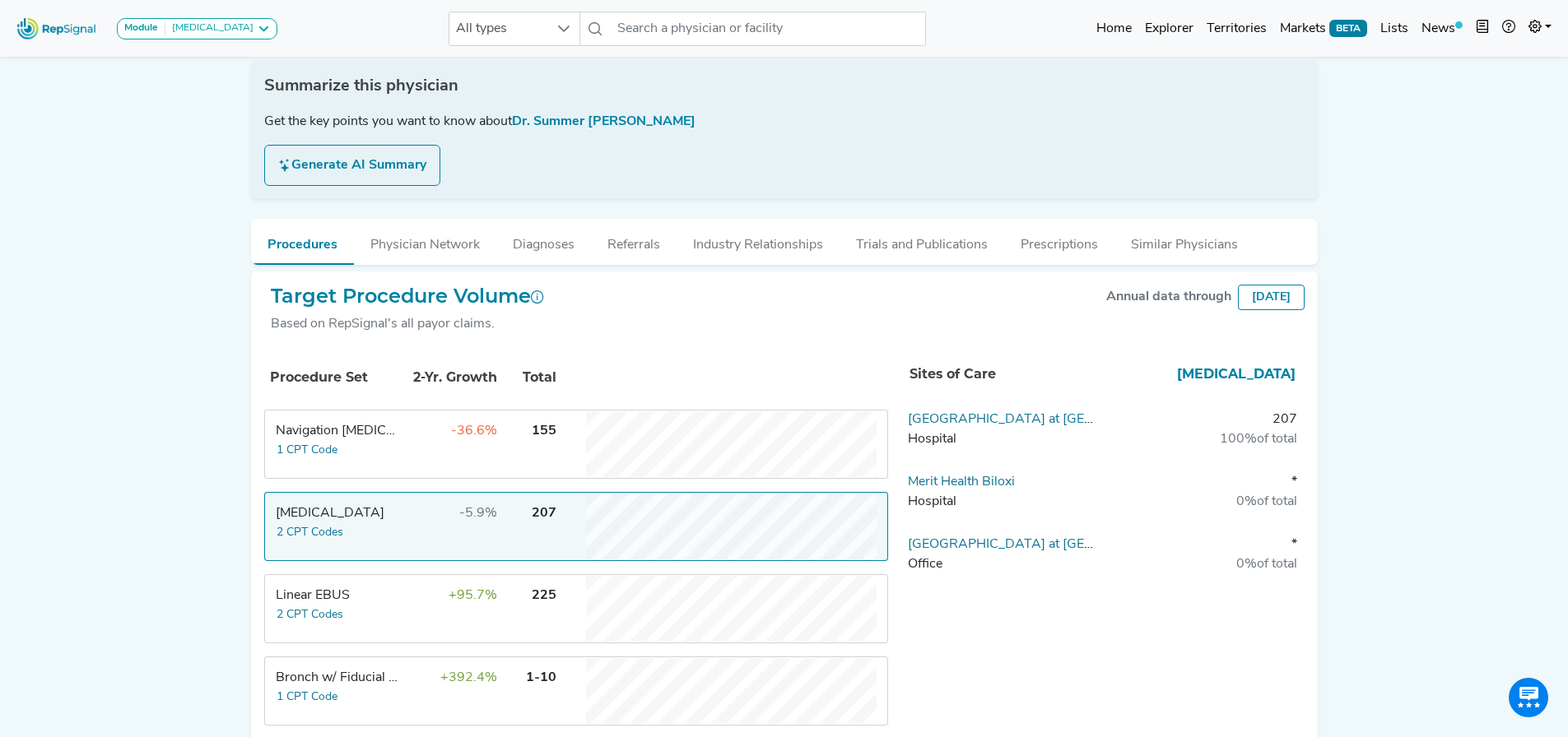
click at [452, 523] on td "-5.9%" at bounding box center [444, 527] width 107 height 65
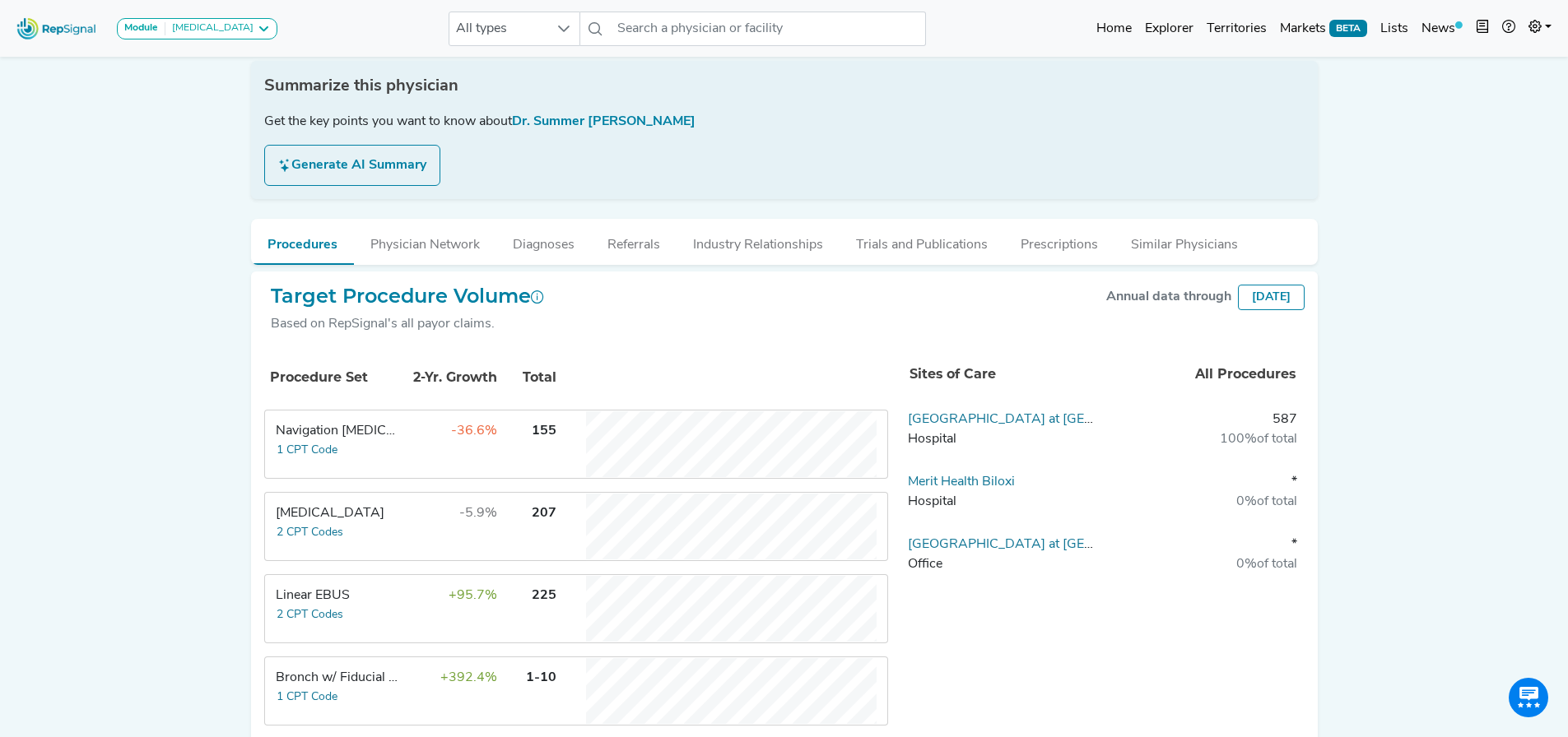
click at [456, 592] on span "+95.7%" at bounding box center [472, 596] width 49 height 13
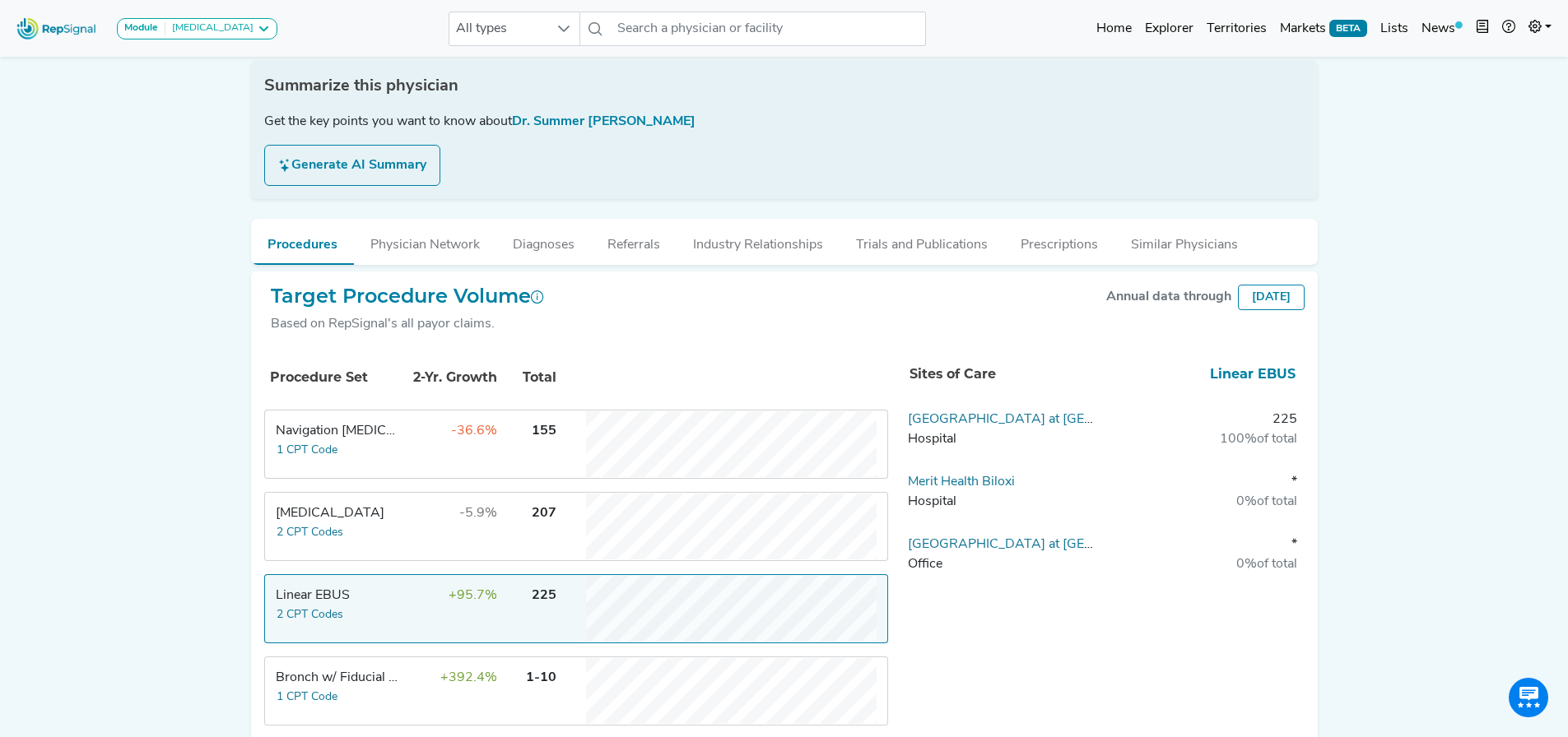
drag, startPoint x: 458, startPoint y: 594, endPoint x: 471, endPoint y: 634, distance: 42.1
click at [459, 594] on span "+95.7%" at bounding box center [472, 596] width 49 height 13
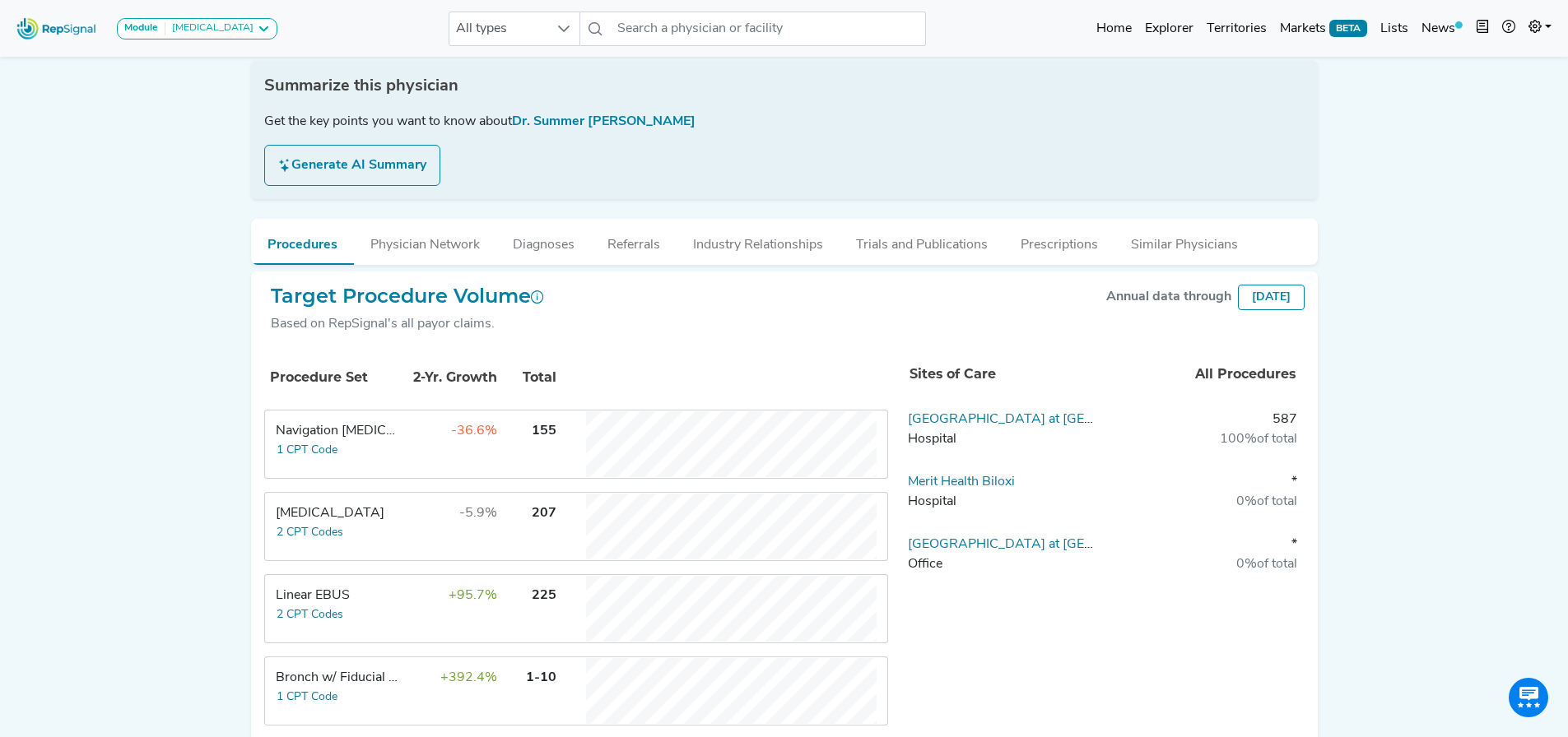
click at [480, 675] on span "+392.4%" at bounding box center [469, 678] width 57 height 13
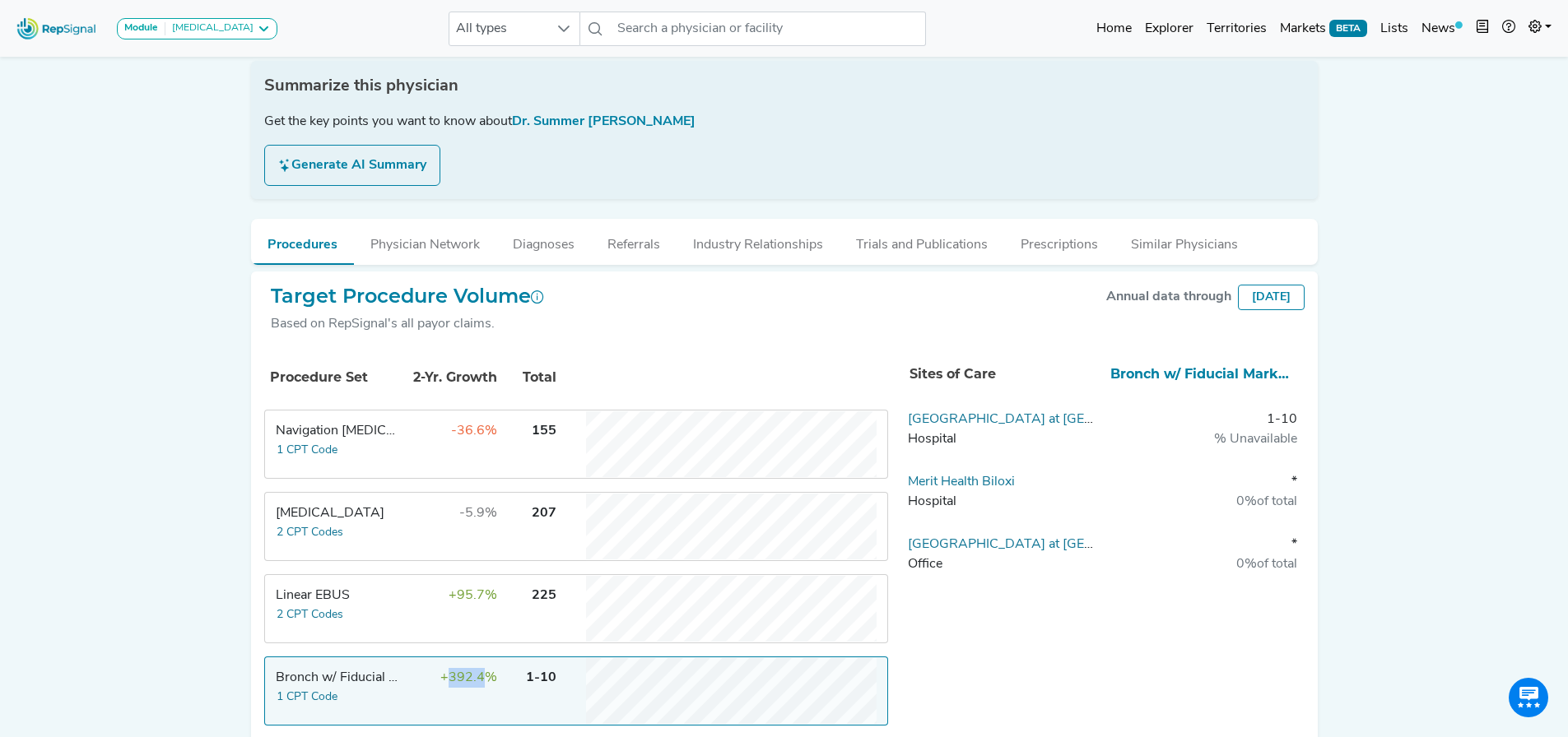
click at [480, 675] on span "+392.4%" at bounding box center [469, 678] width 57 height 13
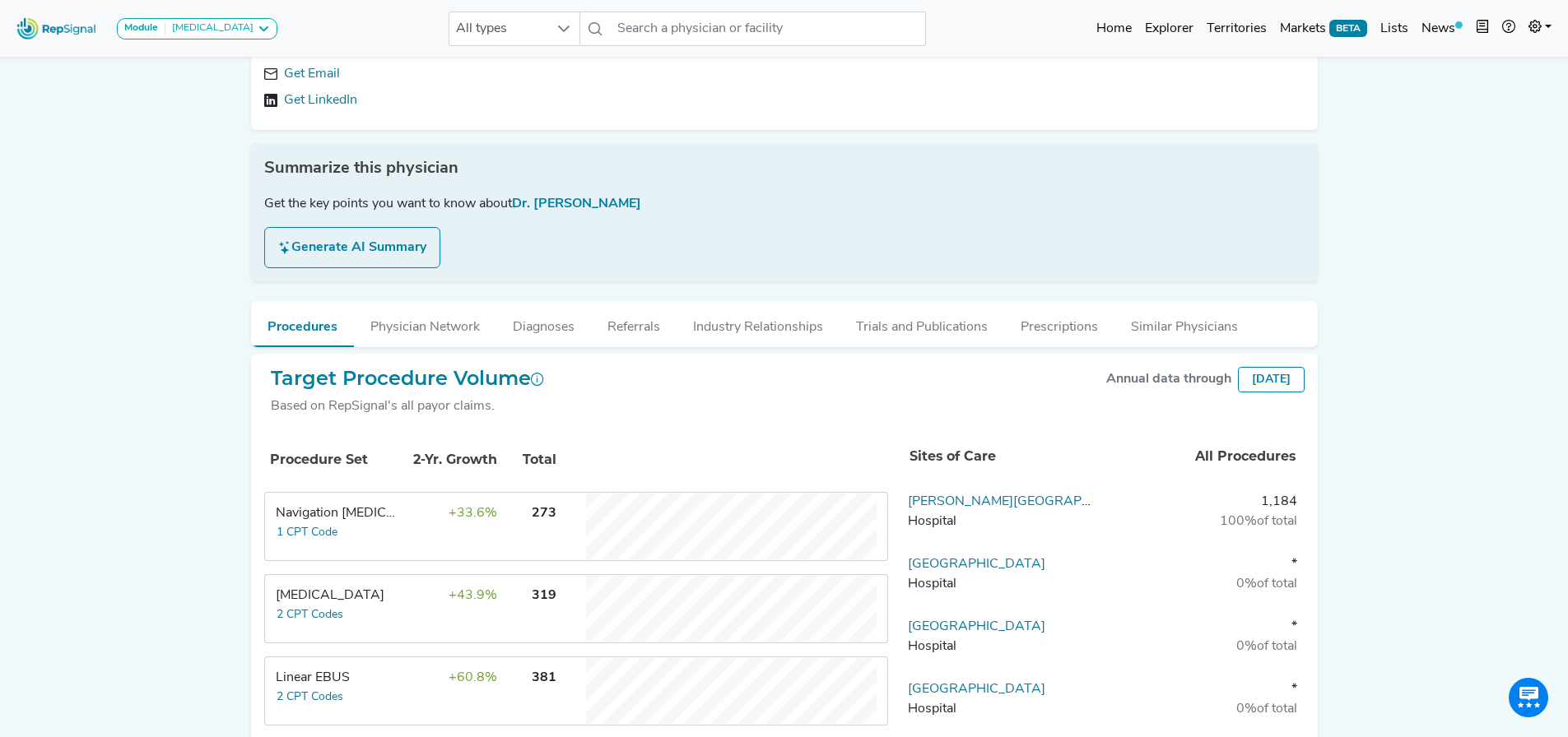
scroll to position [247, 0]
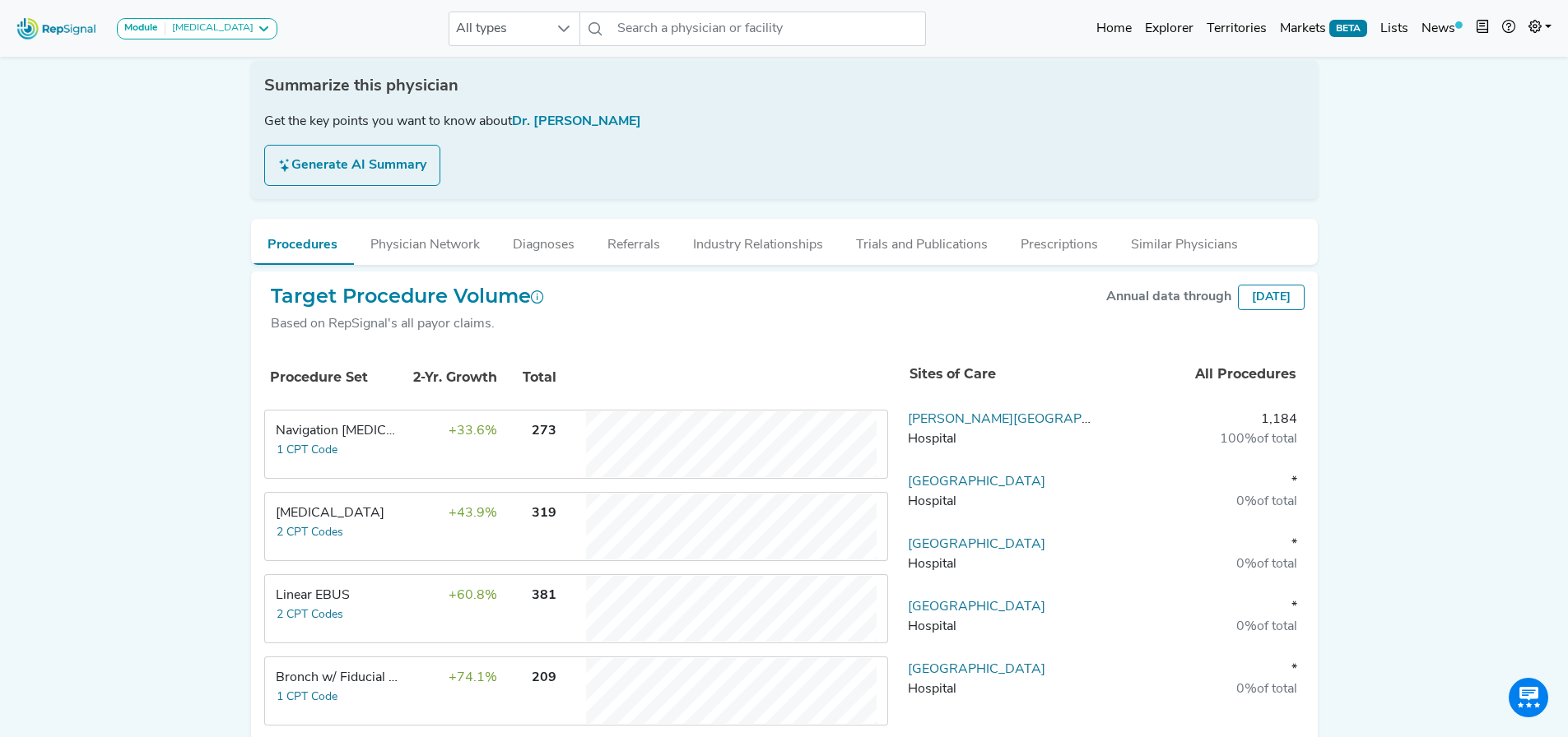
click at [400, 440] on td "+33.6%" at bounding box center [444, 444] width 107 height 65
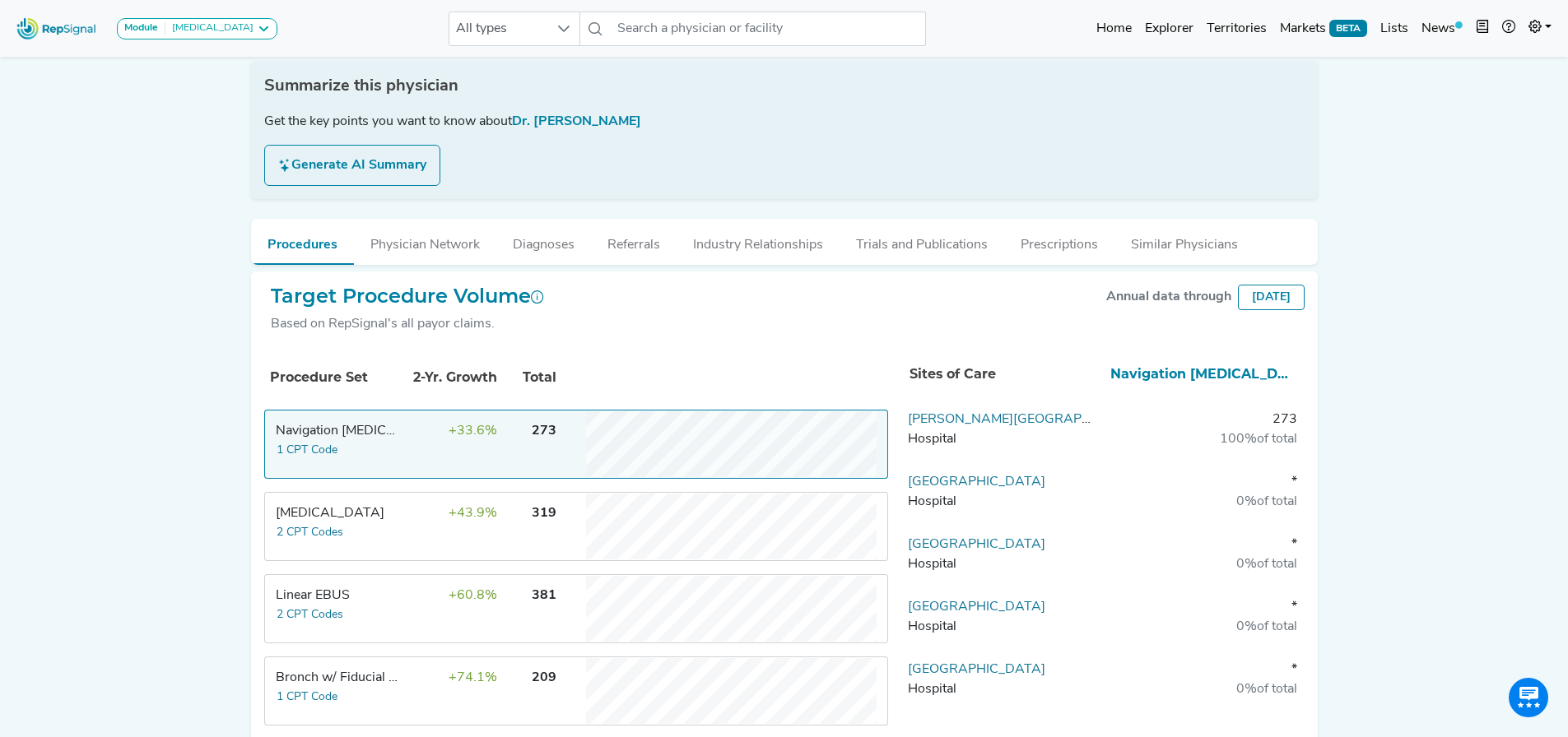
click at [400, 440] on td "+33.6%" at bounding box center [444, 444] width 107 height 65
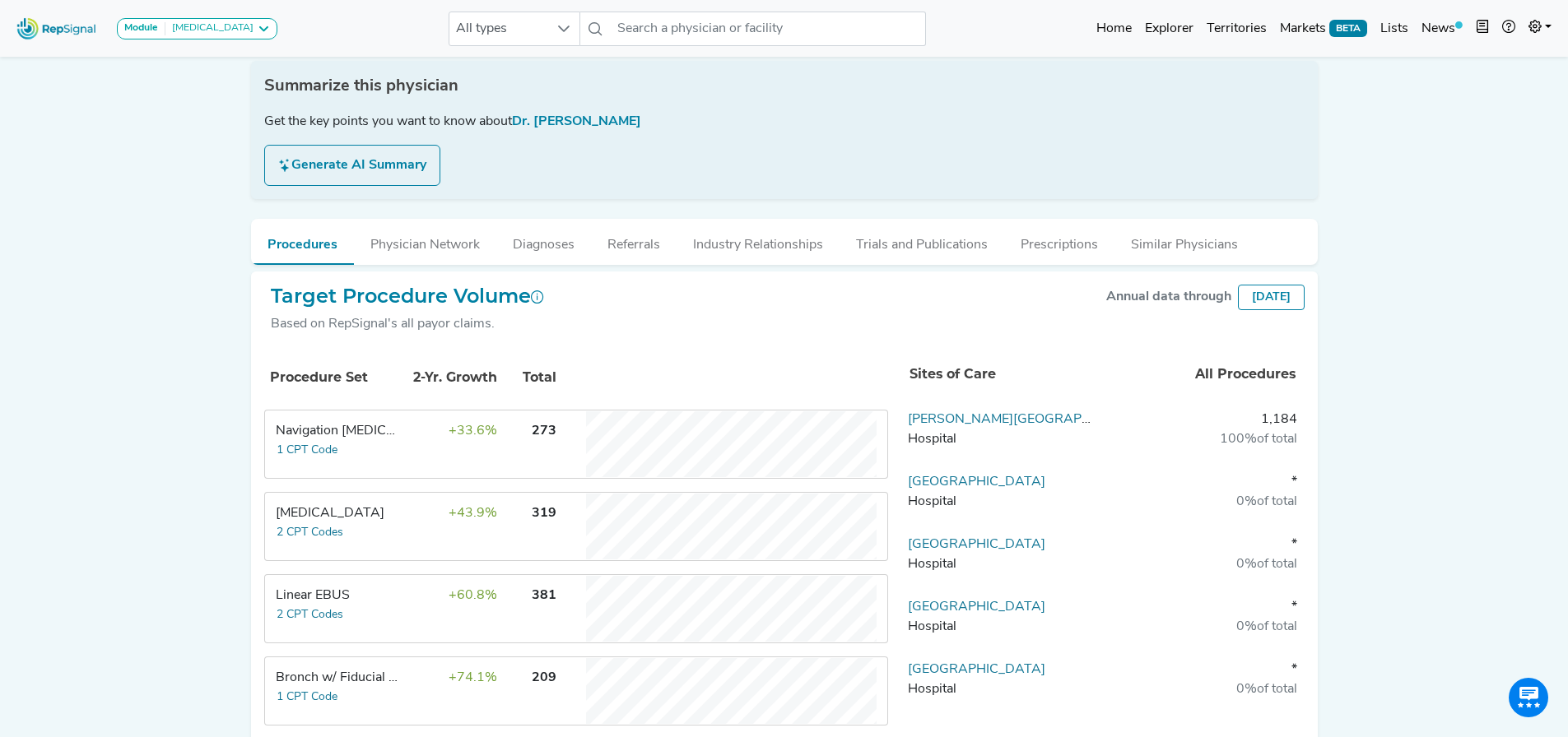
click at [406, 524] on td "+43.9%" at bounding box center [444, 527] width 107 height 65
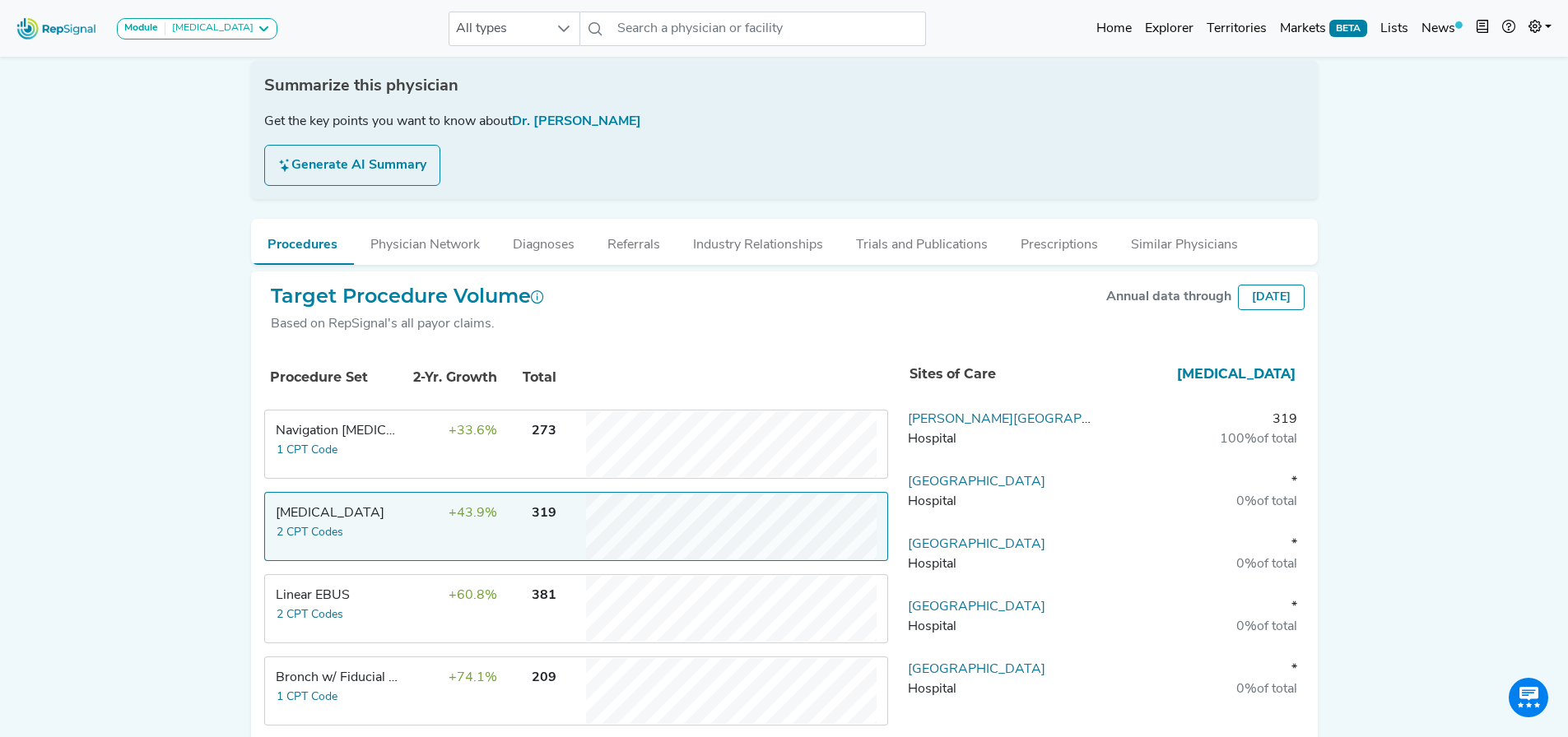
click at [405, 531] on td "+43.9%" at bounding box center [444, 527] width 107 height 65
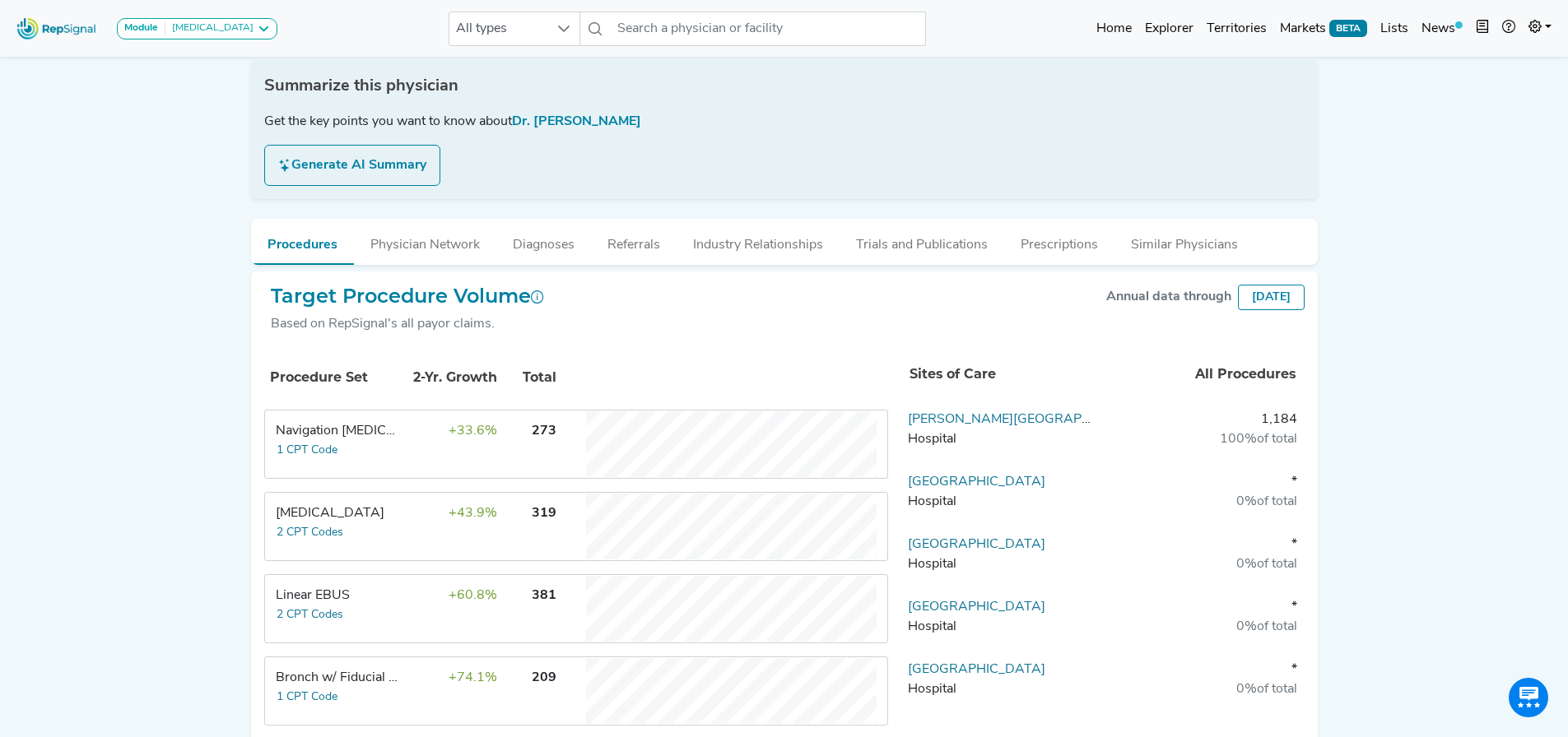
click at [430, 613] on td "+60.8%" at bounding box center [444, 609] width 107 height 65
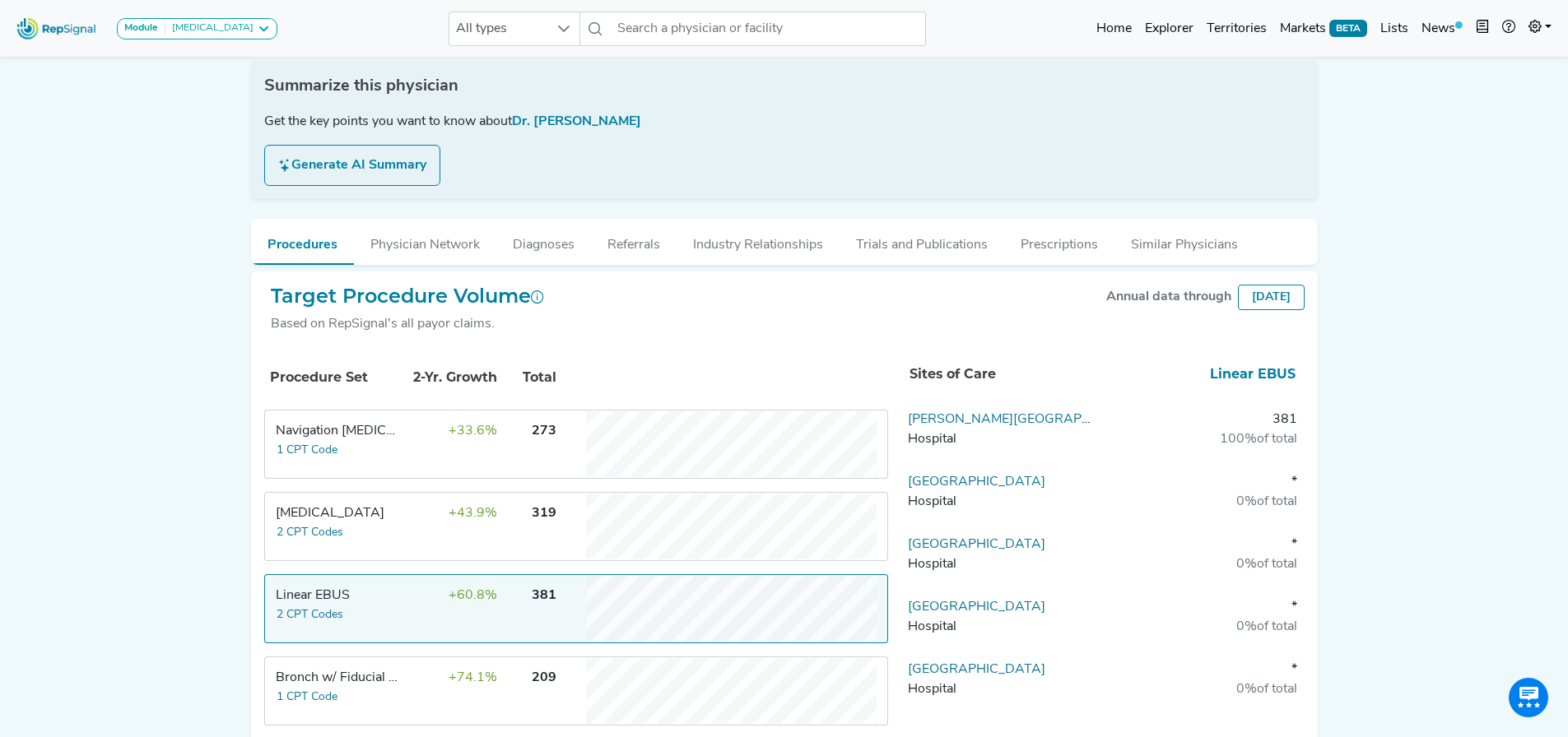
click at [426, 610] on td "+60.8%" at bounding box center [444, 609] width 107 height 65
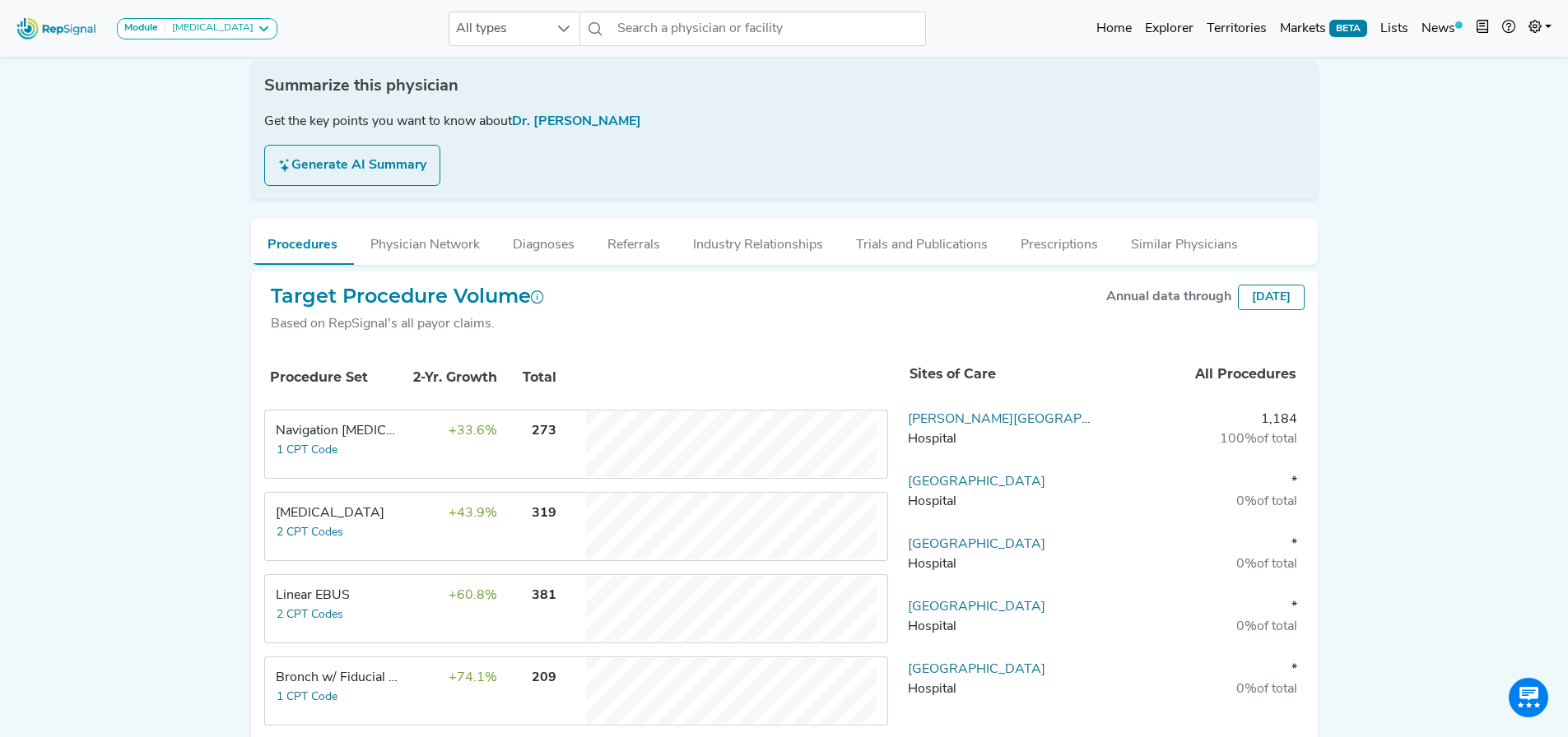
click at [449, 680] on span "+74.1%" at bounding box center [472, 678] width 49 height 13
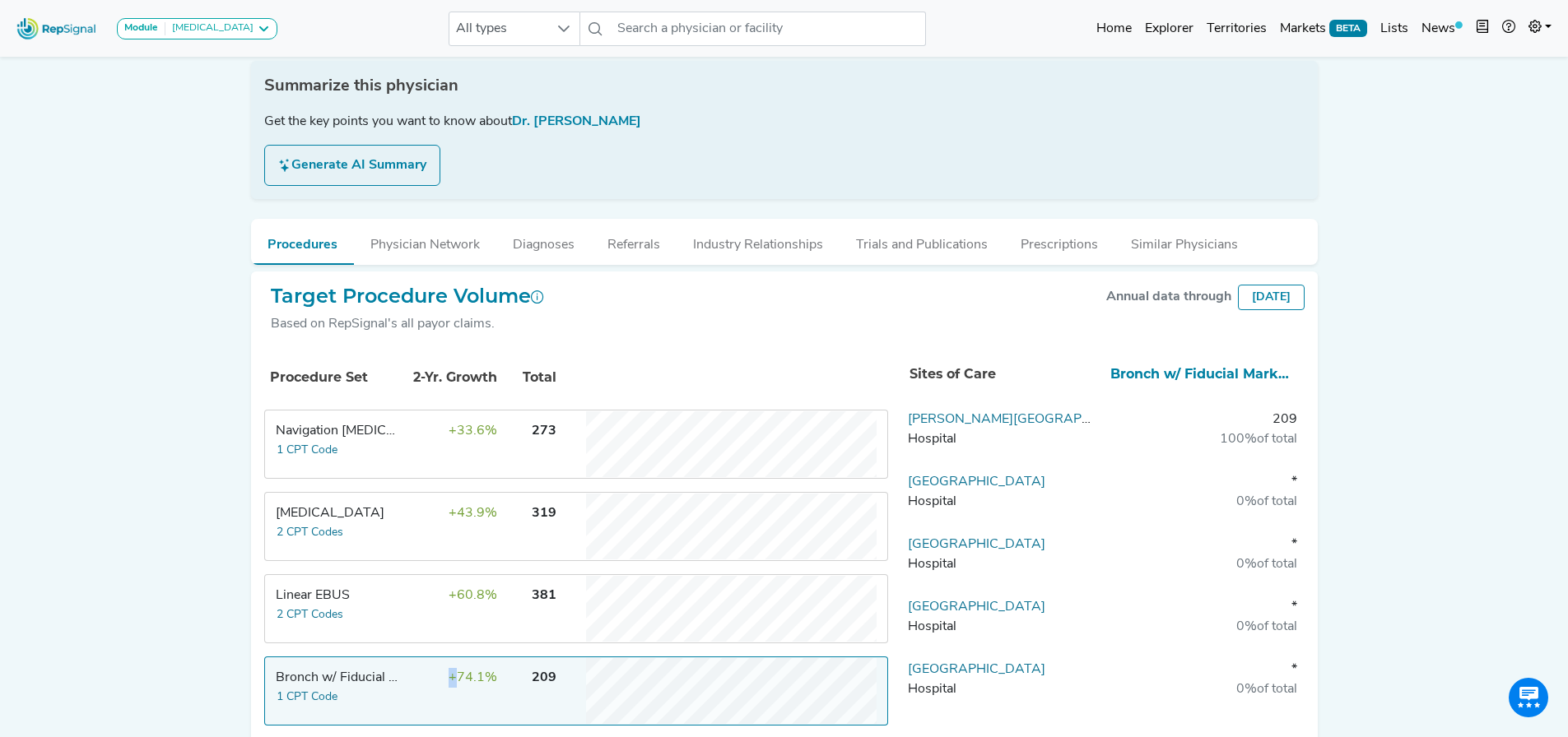
click at [449, 680] on span "+74.1%" at bounding box center [472, 678] width 49 height 13
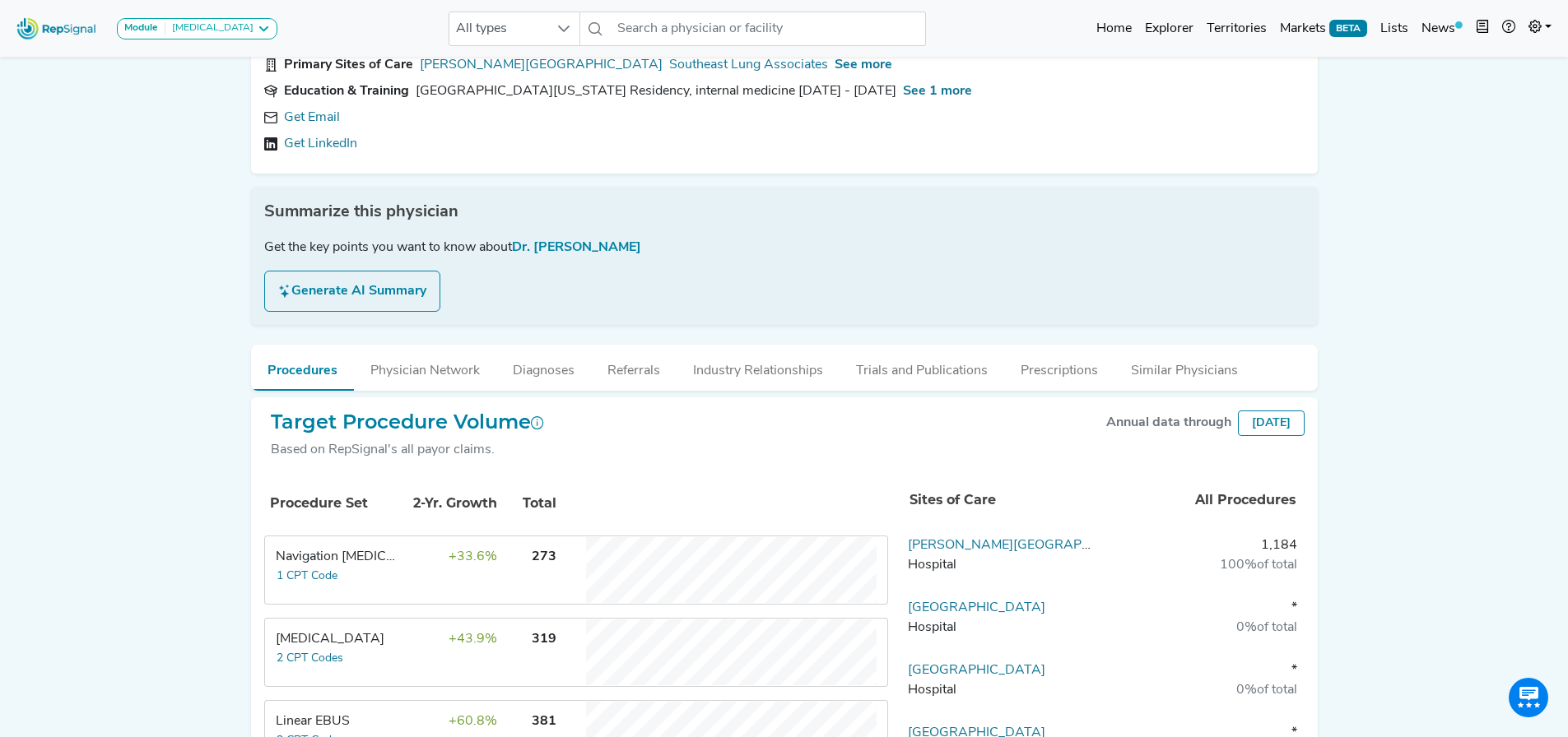
scroll to position [0, 0]
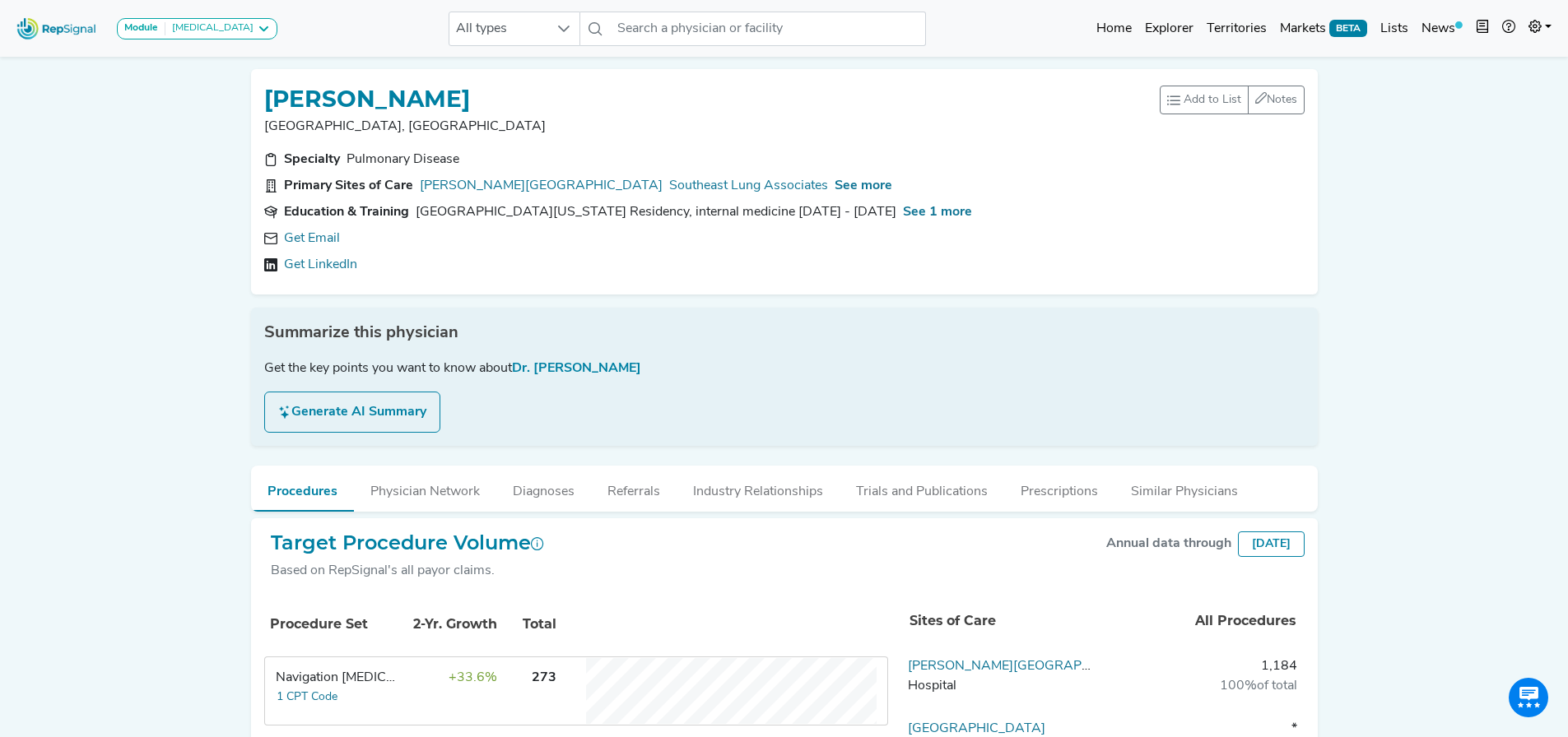
click at [727, 339] on div "Summarize this physician" at bounding box center [784, 333] width 1040 height 24
click at [106, 347] on div "Module [MEDICAL_DATA] [MEDICAL_DATA] Disposable Bronchoscope SBRT SPE TTNA [MED…" at bounding box center [784, 552] width 1568 height 1105
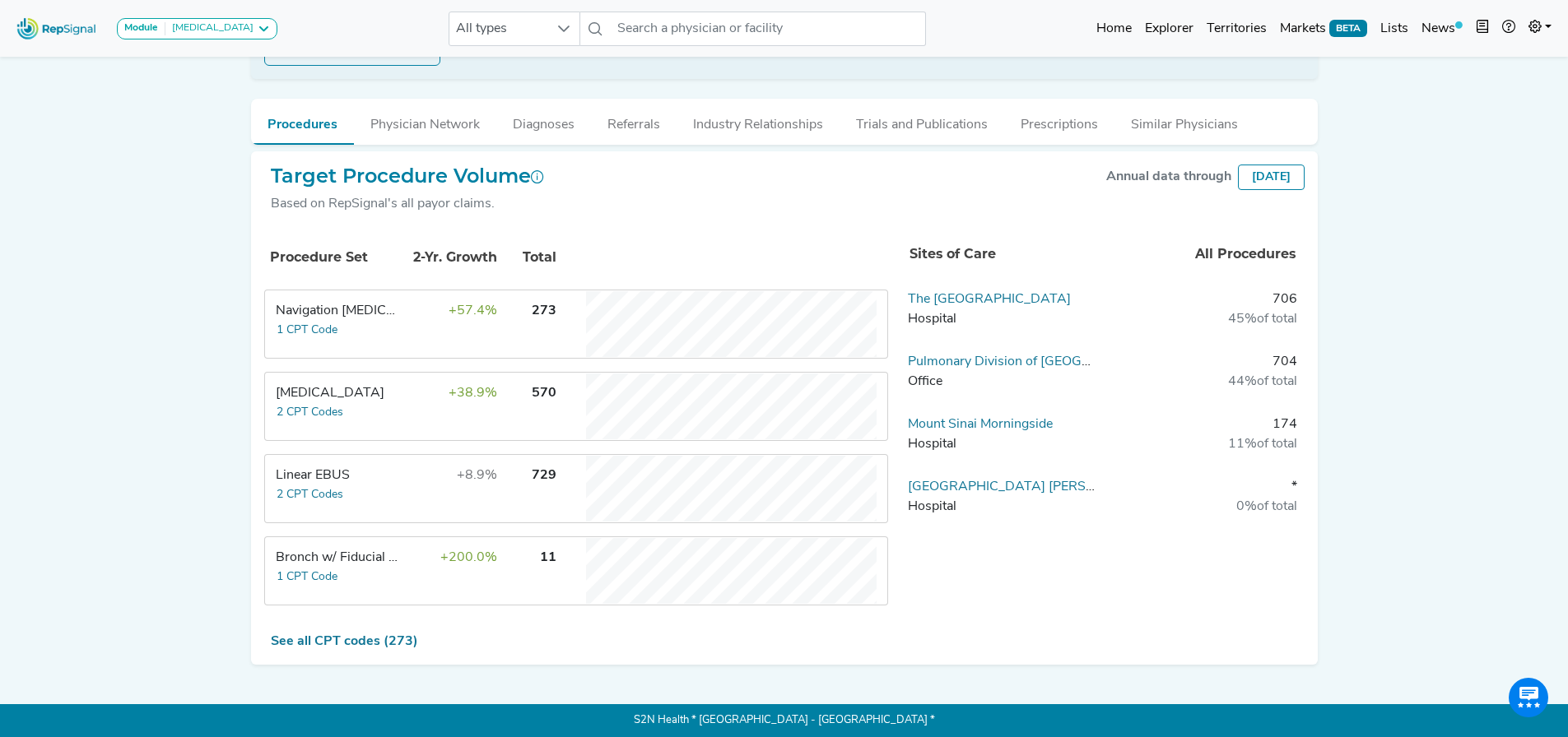
click at [383, 311] on div "Navigation [MEDICAL_DATA]" at bounding box center [338, 311] width 123 height 20
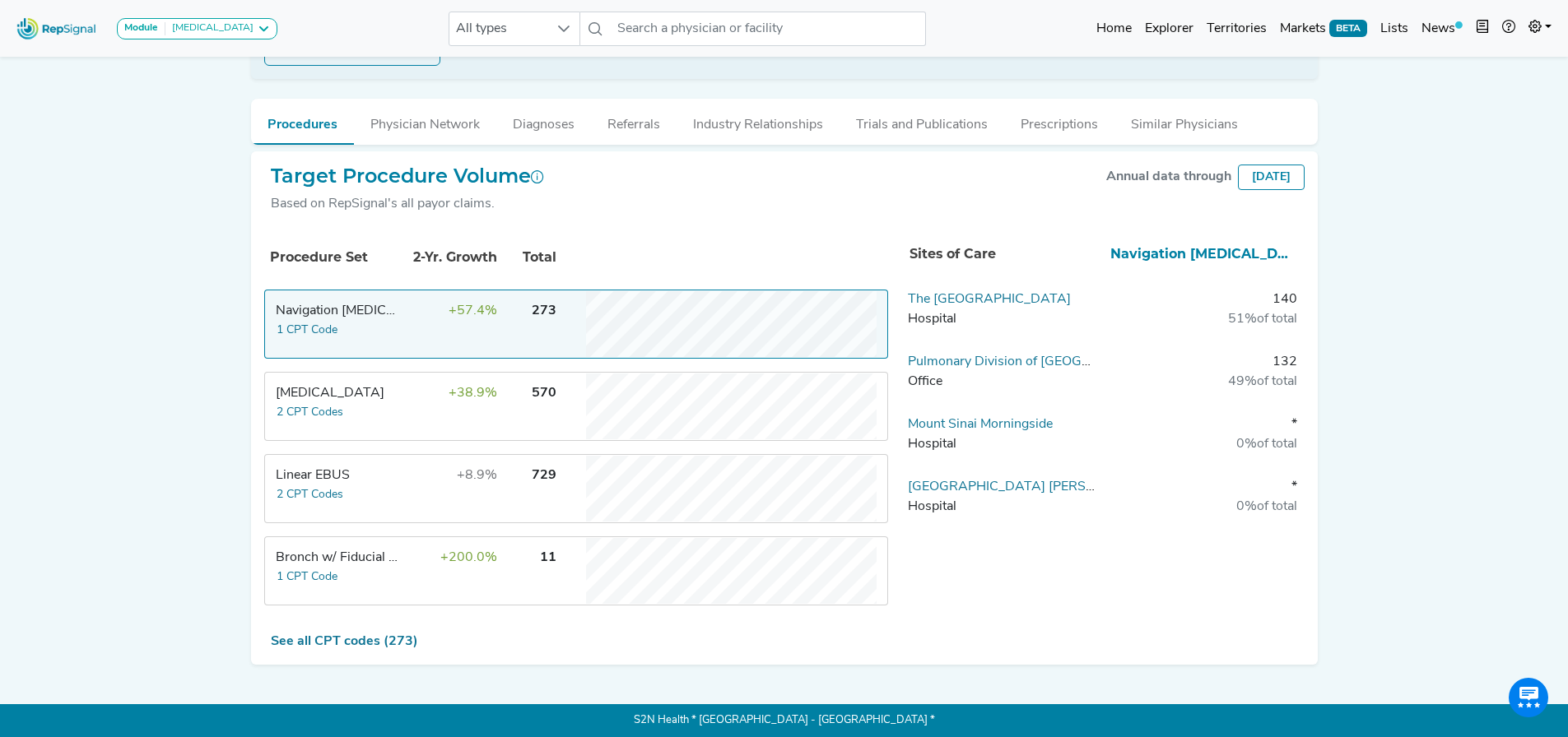
click at [387, 319] on div "Navigation [MEDICAL_DATA]" at bounding box center [338, 311] width 123 height 20
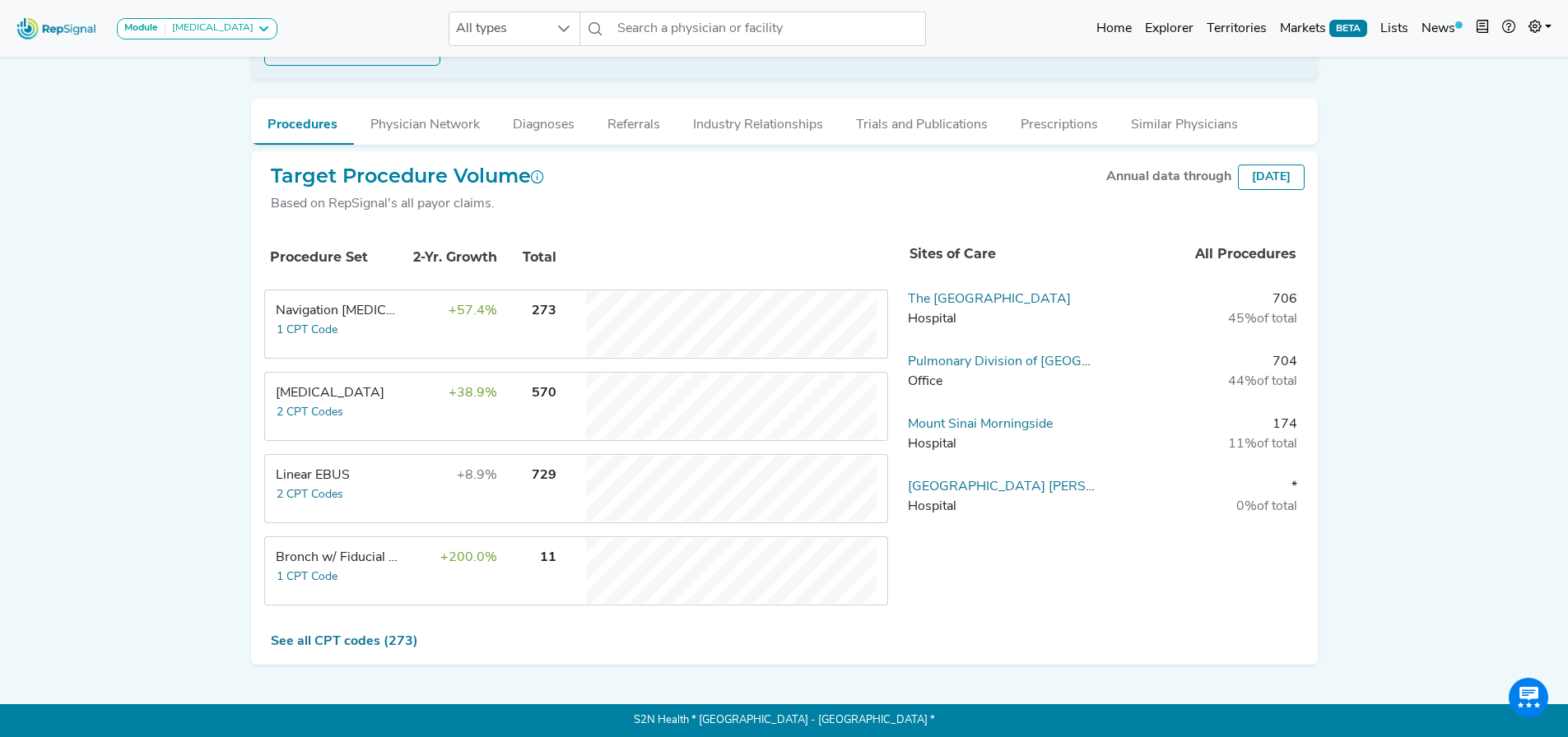
click at [442, 405] on td "+38.9%" at bounding box center [444, 406] width 107 height 65
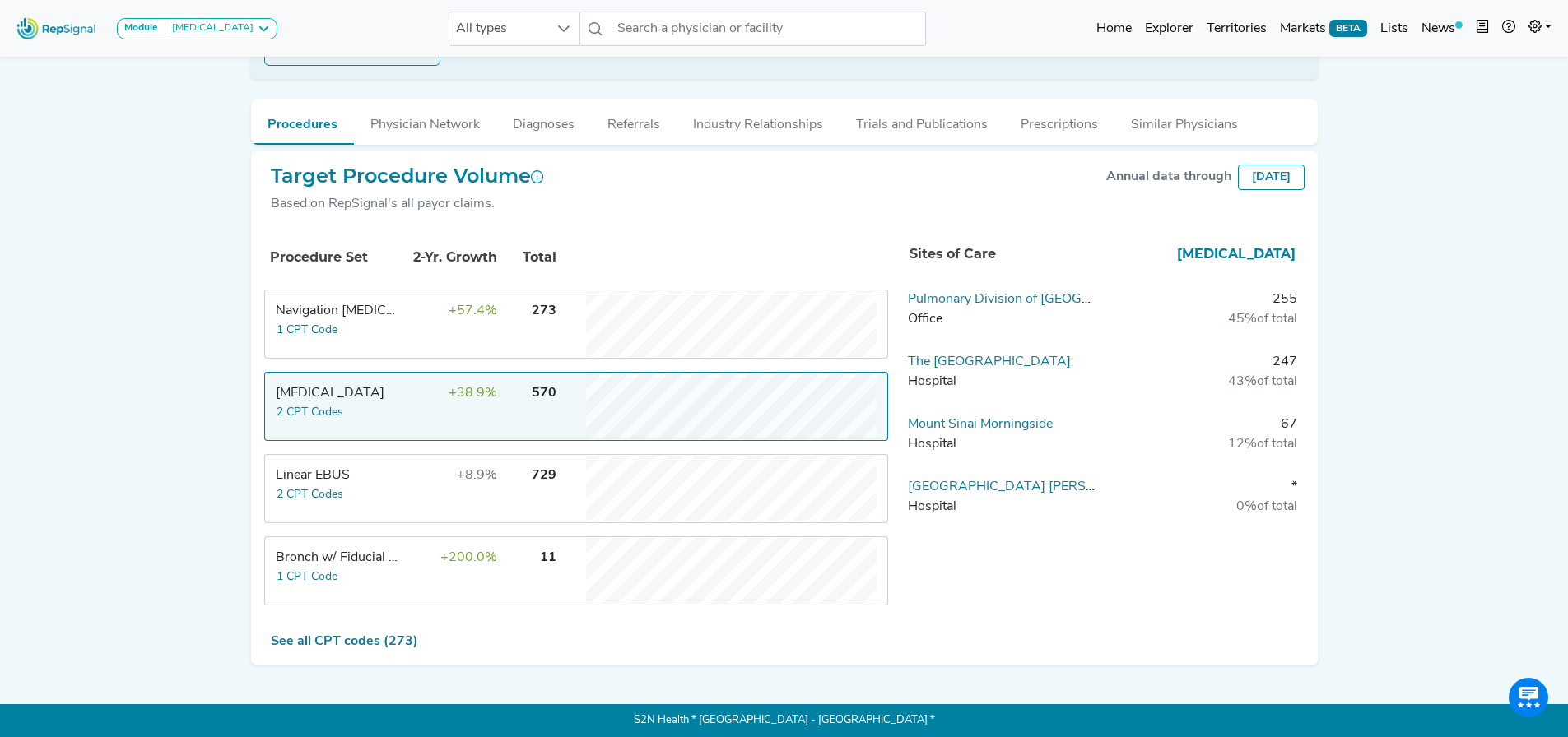
click at [443, 415] on td "+38.9%" at bounding box center [444, 406] width 107 height 65
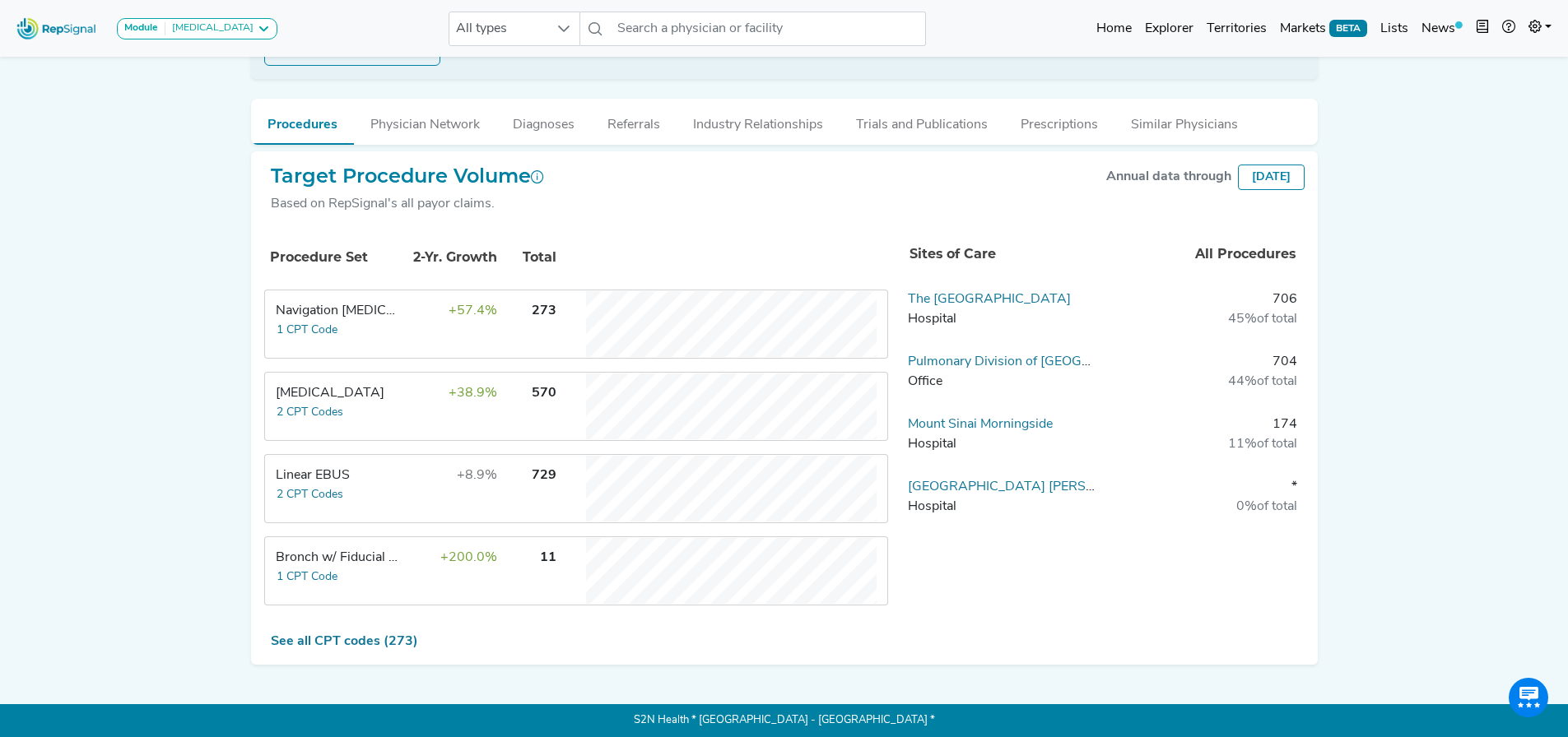
click at [430, 540] on td "+200.0%" at bounding box center [444, 571] width 107 height 65
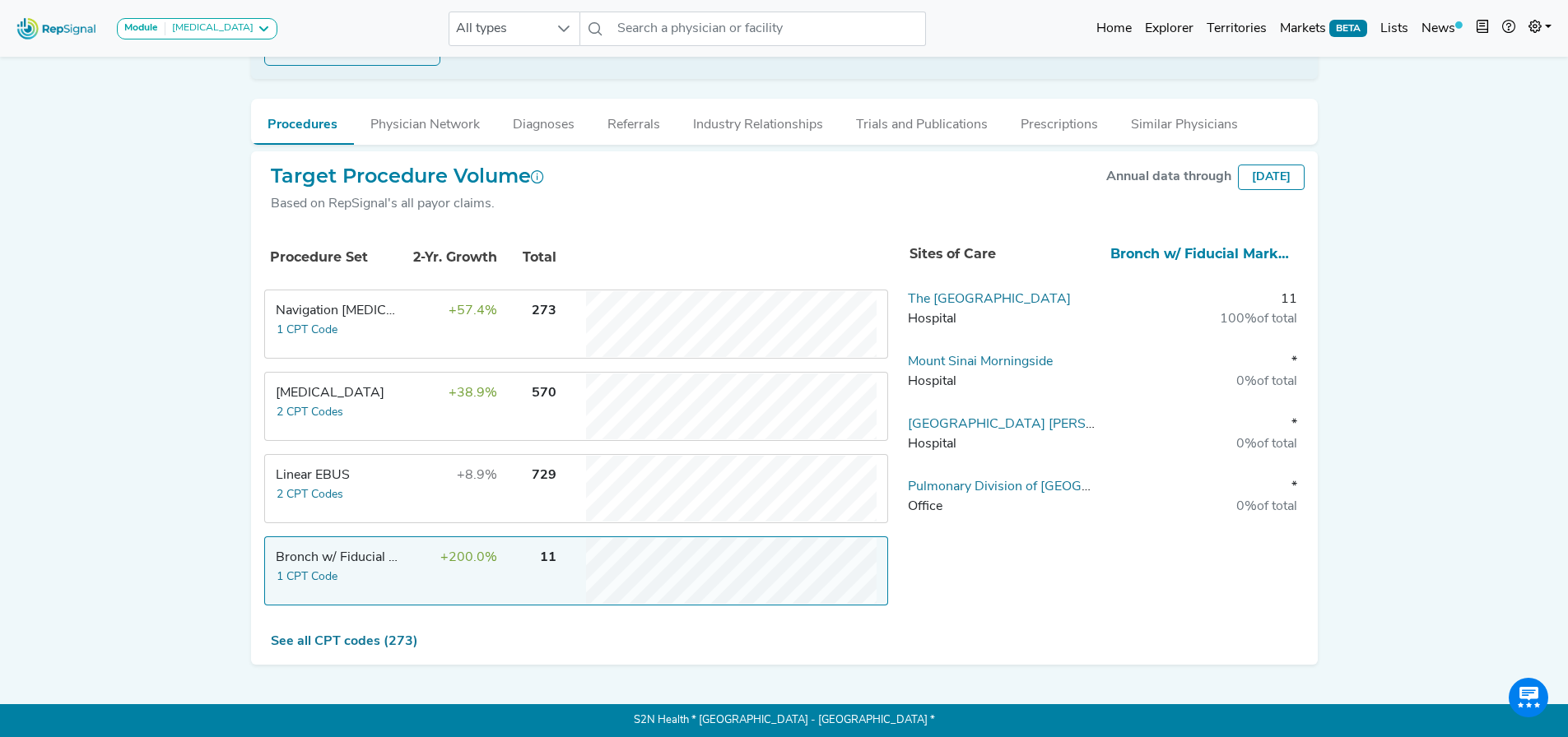
click at [440, 517] on td "+8.9%" at bounding box center [444, 488] width 107 height 65
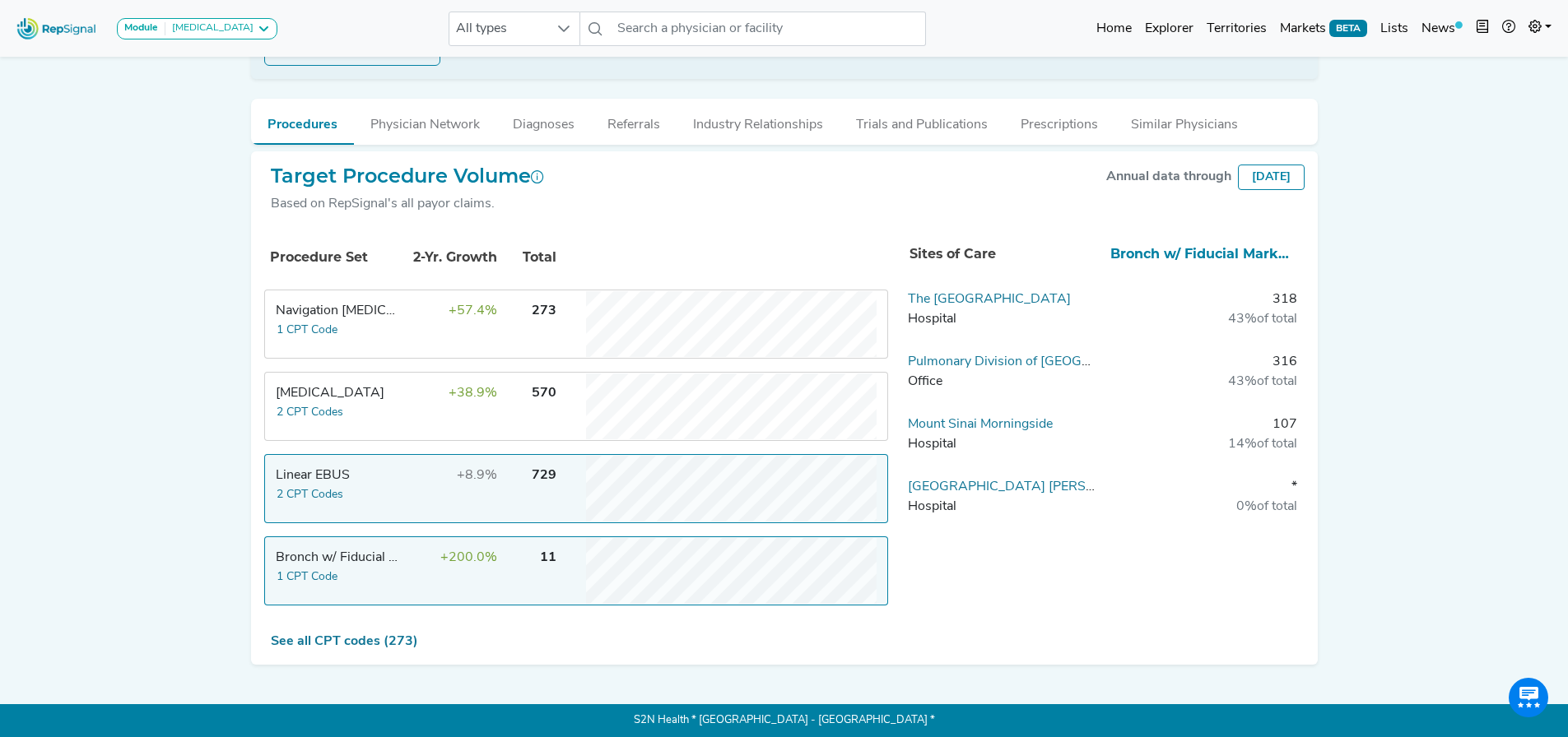
click at [440, 515] on td "+8.9%" at bounding box center [444, 488] width 107 height 65
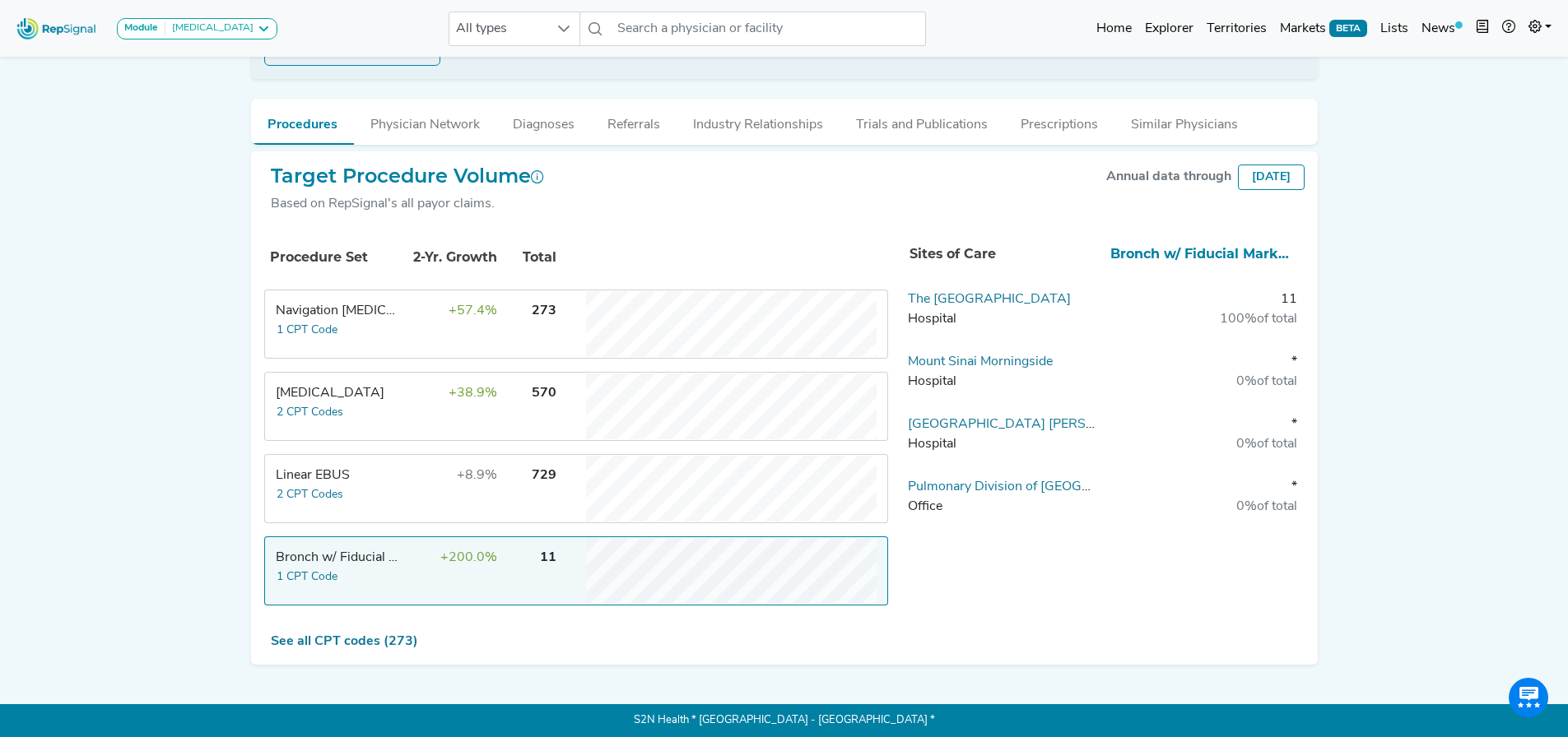
click at [451, 558] on span "+200.0%" at bounding box center [469, 557] width 57 height 13
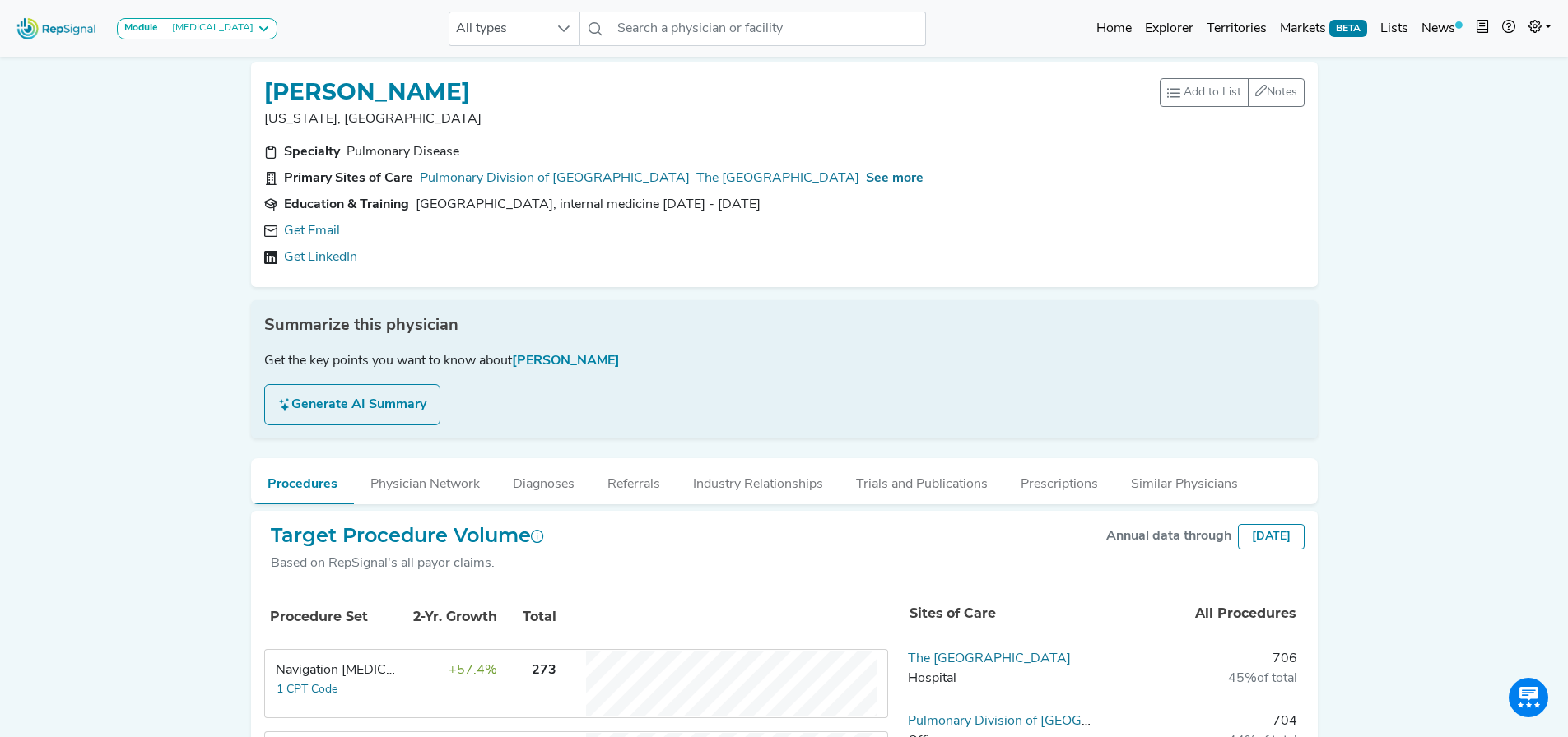
scroll to position [0, 0]
